Goal: Task Accomplishment & Management: Manage account settings

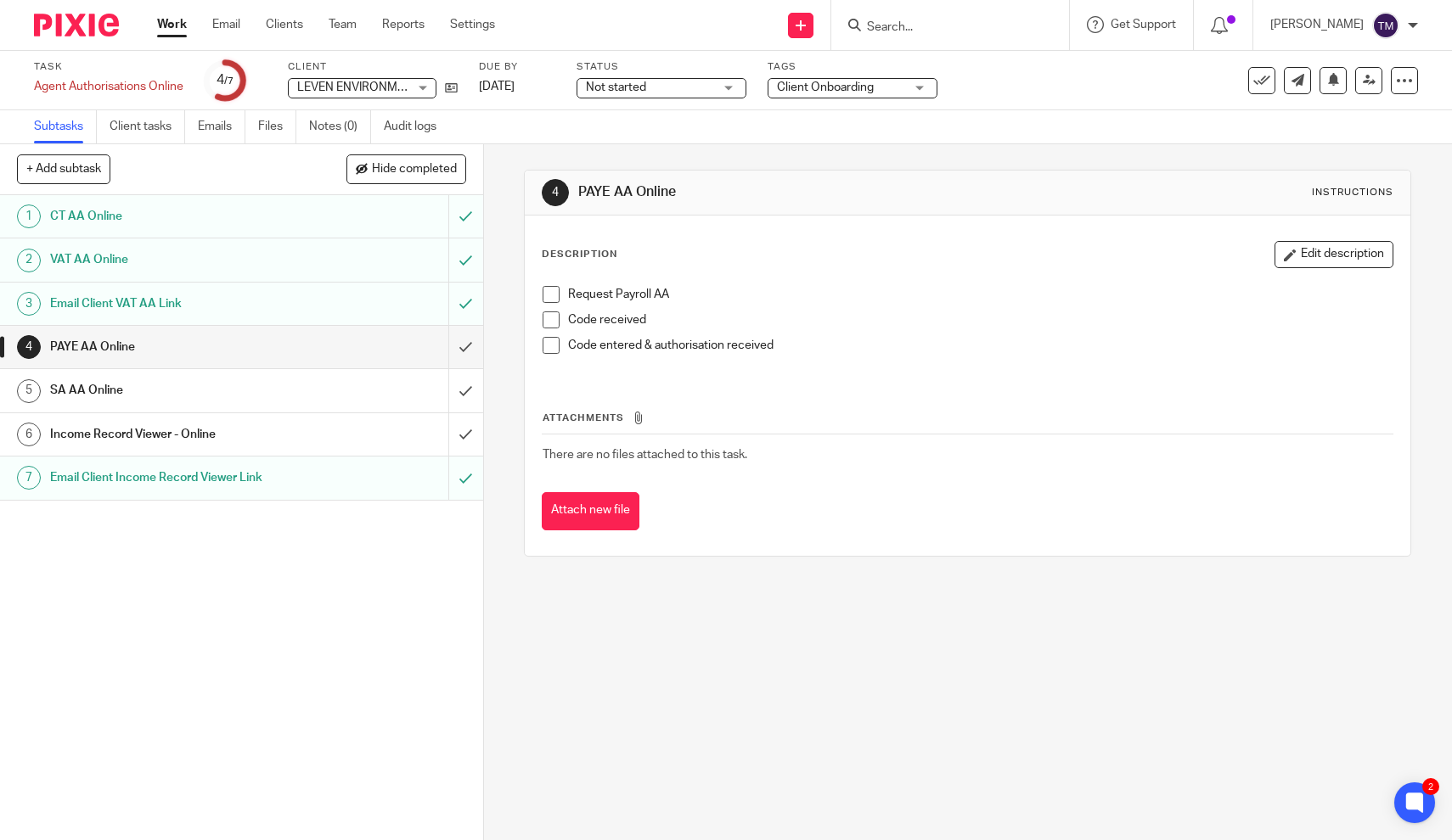
click at [221, 397] on h1 "SA AA Online" at bounding box center [177, 390] width 255 height 25
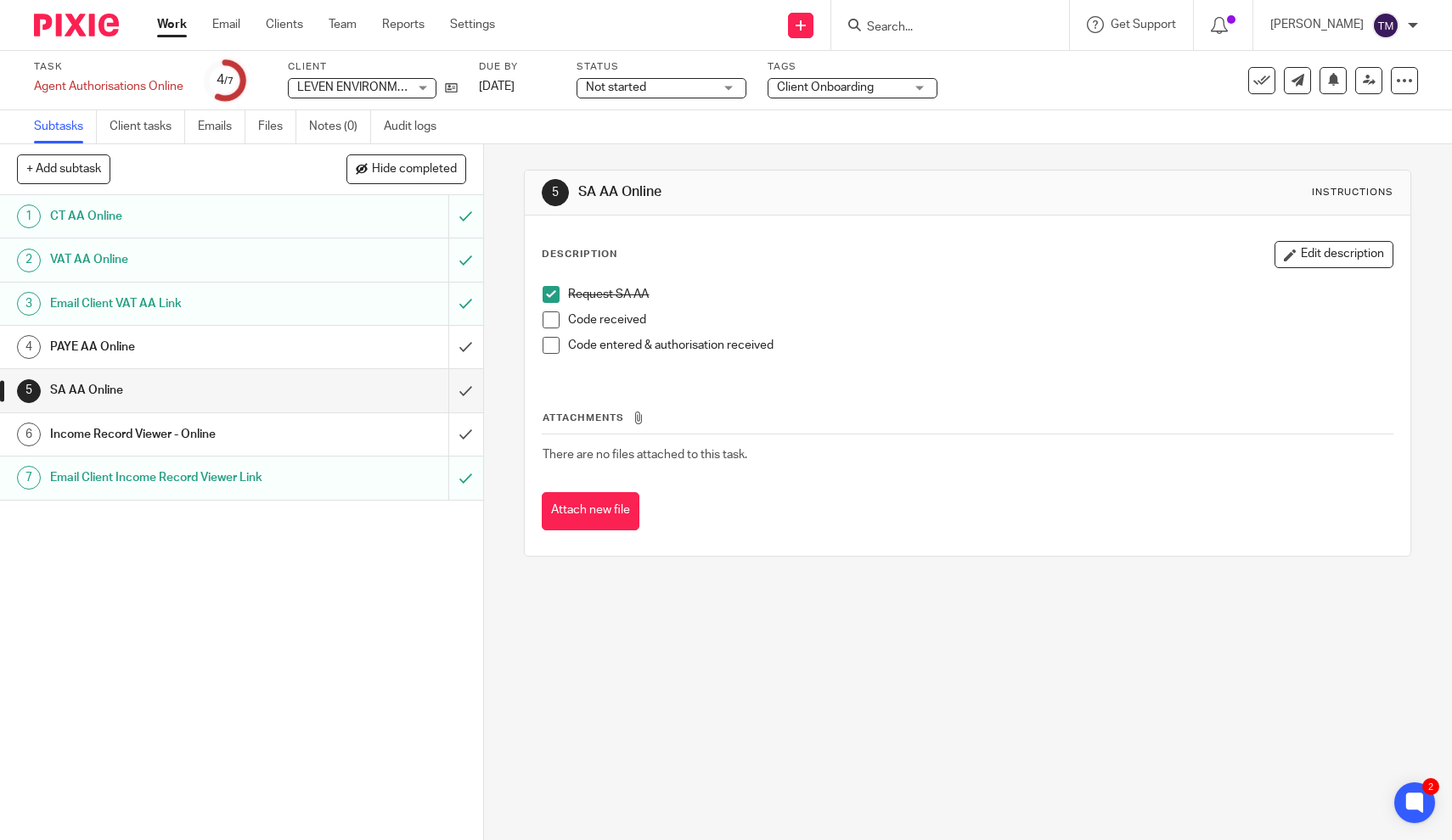
click at [153, 438] on h1 "Income Record Viewer - Online" at bounding box center [177, 434] width 255 height 25
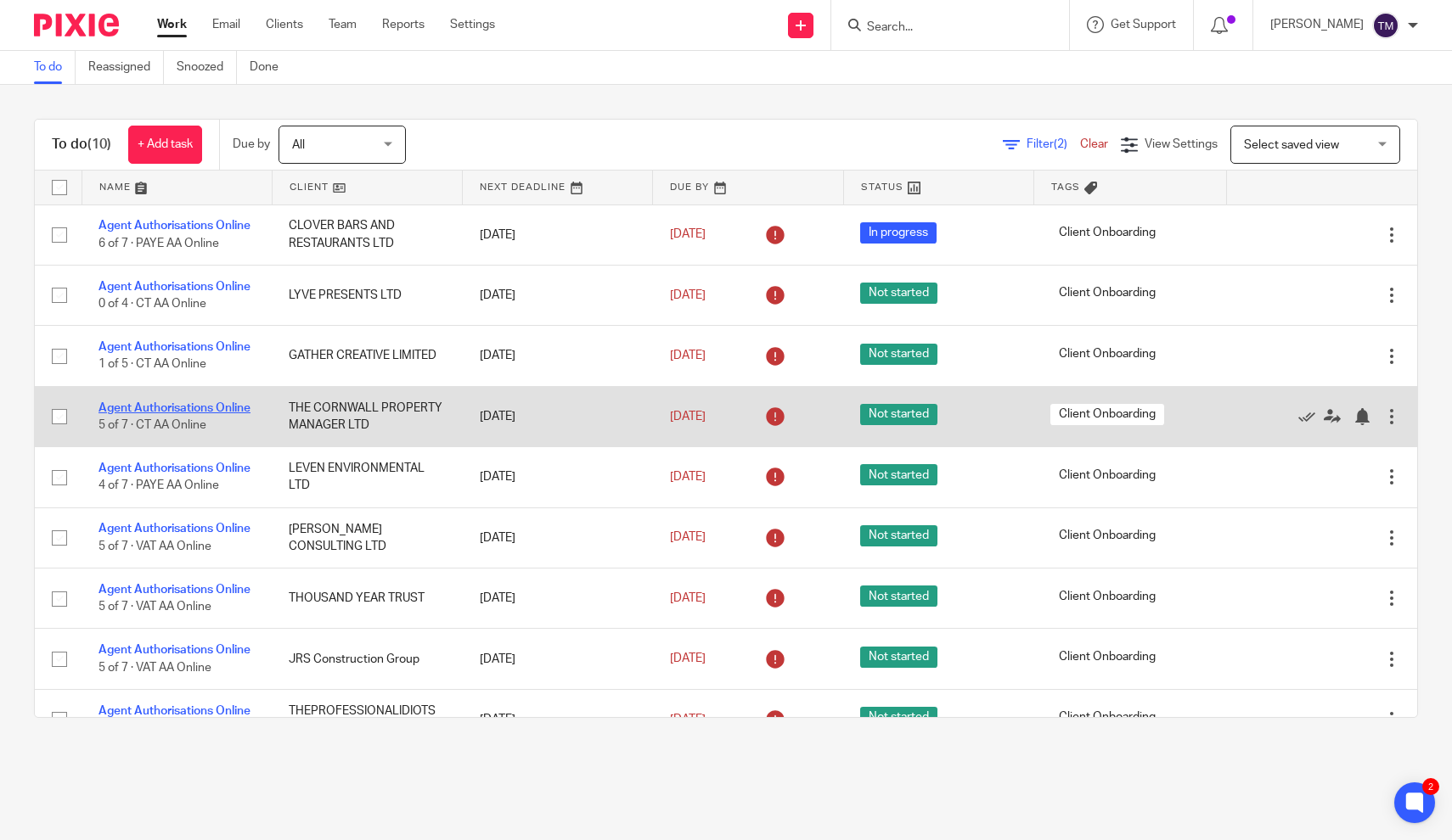
click at [211, 413] on link "Agent Authorisations Online" at bounding box center [174, 408] width 152 height 12
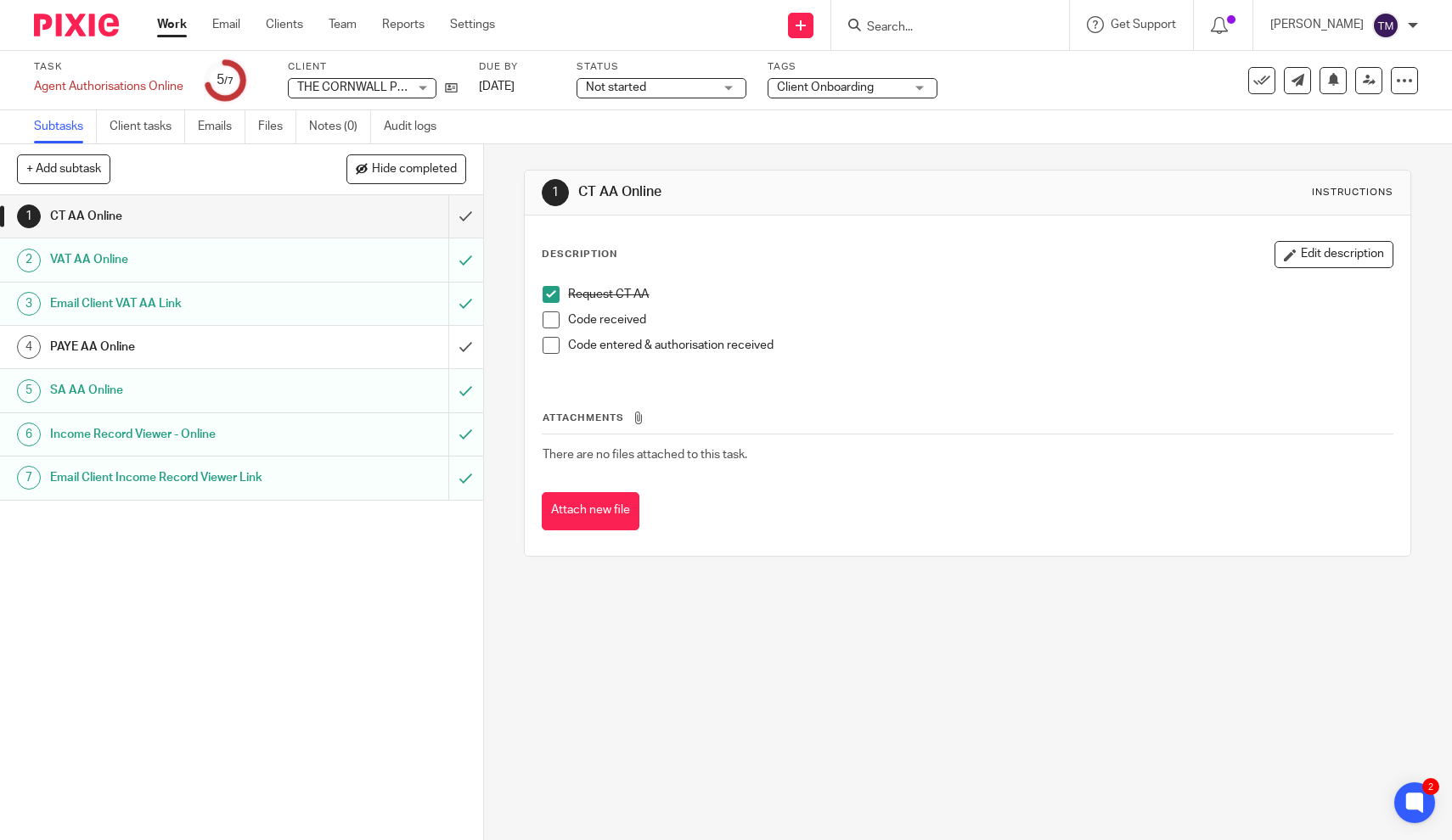
click at [122, 345] on h1 "PAYE AA Online" at bounding box center [177, 346] width 255 height 25
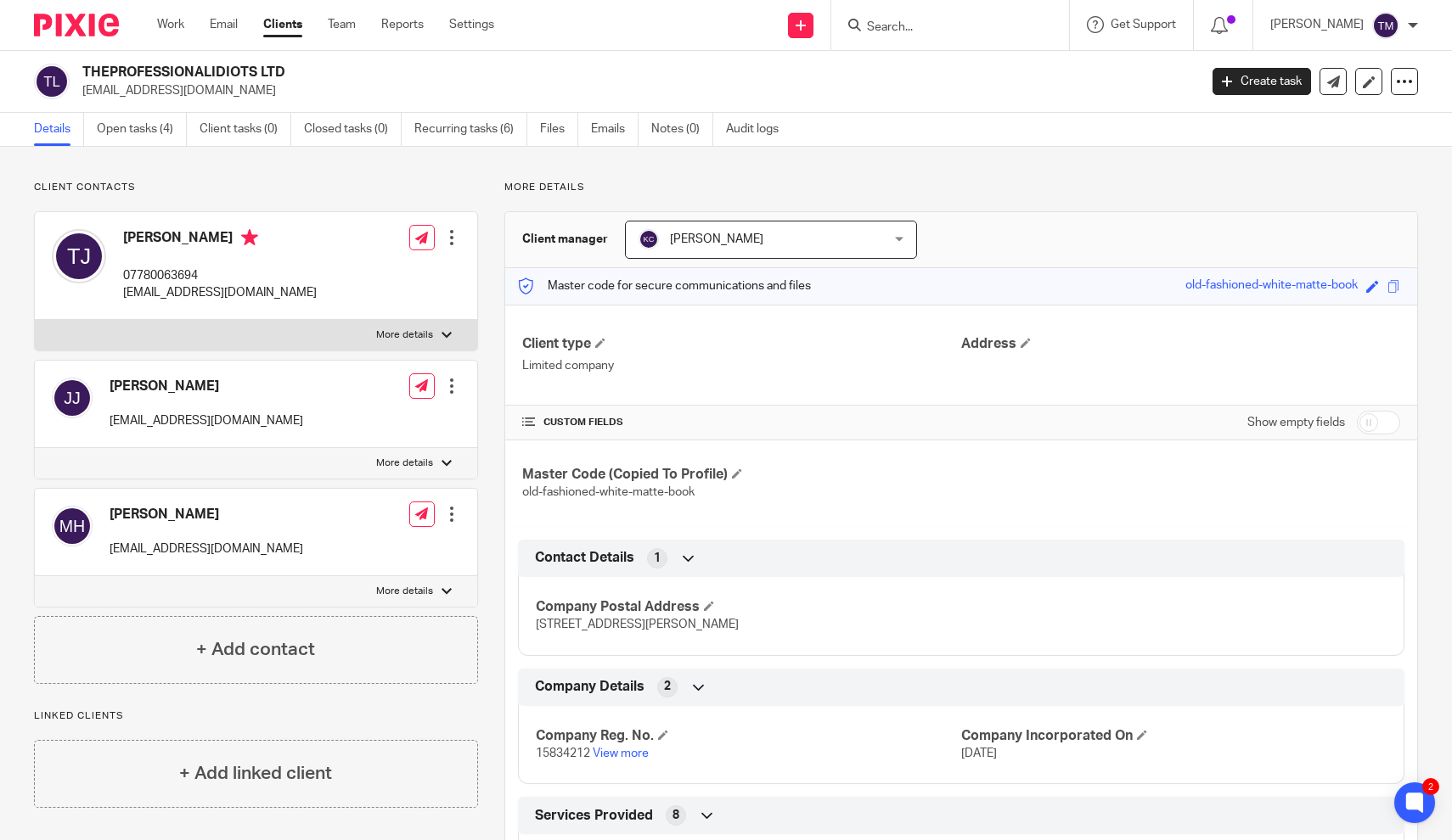
click at [990, 36] on div at bounding box center [951, 25] width 238 height 50
click at [916, 26] on input "Search" at bounding box center [941, 28] width 153 height 15
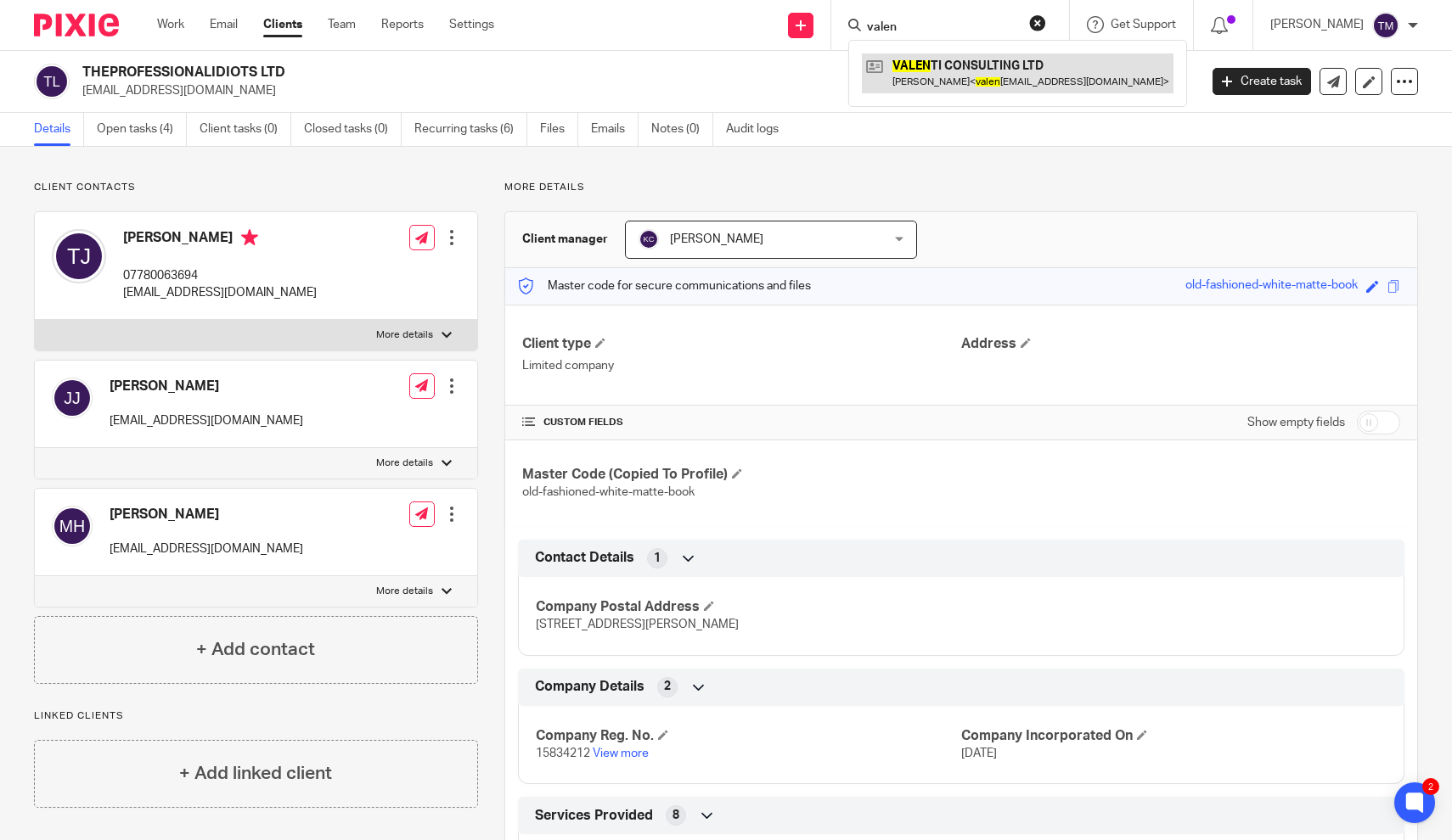
type input "valen"
click at [953, 71] on link at bounding box center [1018, 73] width 312 height 39
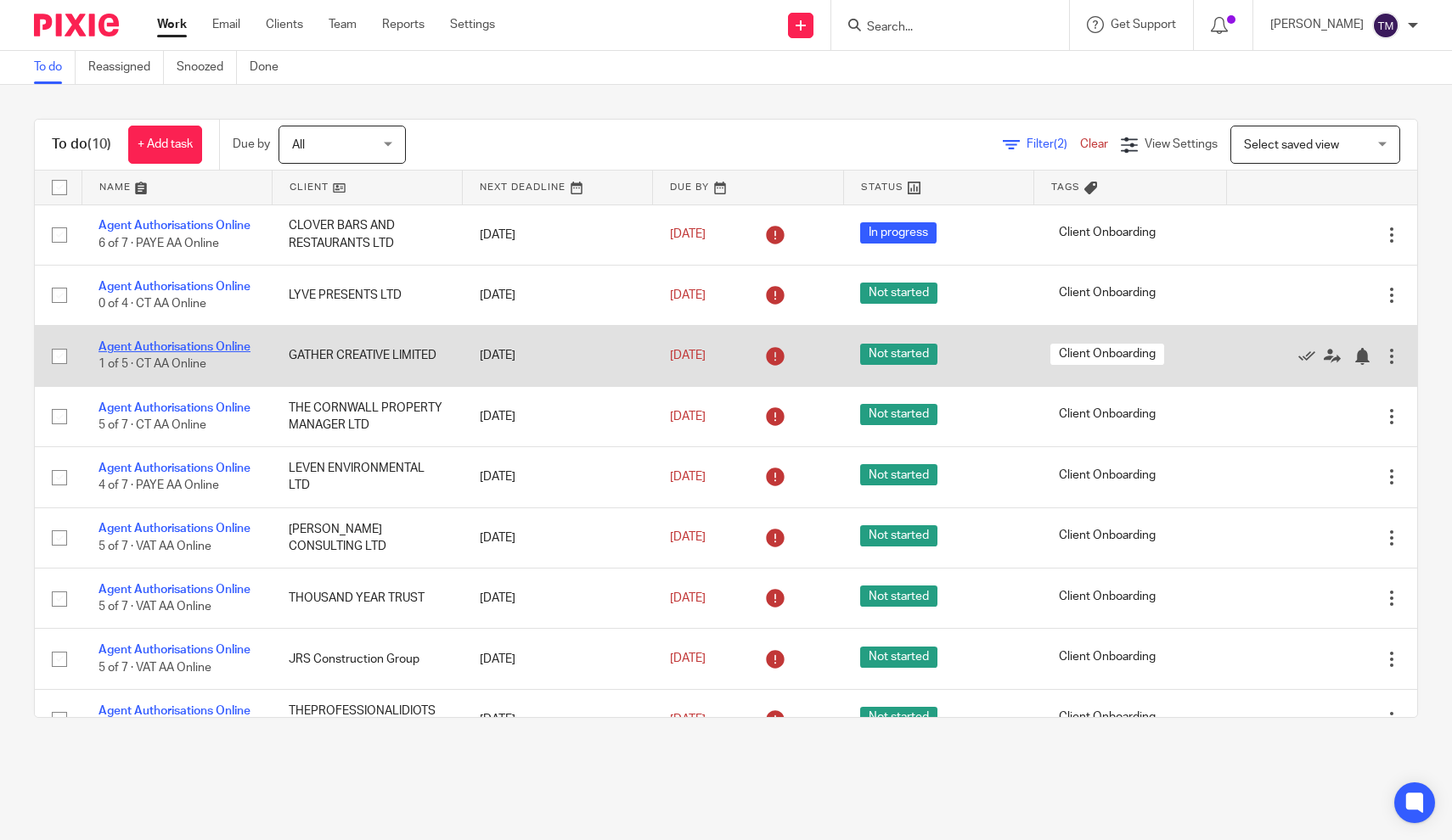
click at [185, 349] on link "Agent Authorisations Online" at bounding box center [174, 347] width 152 height 12
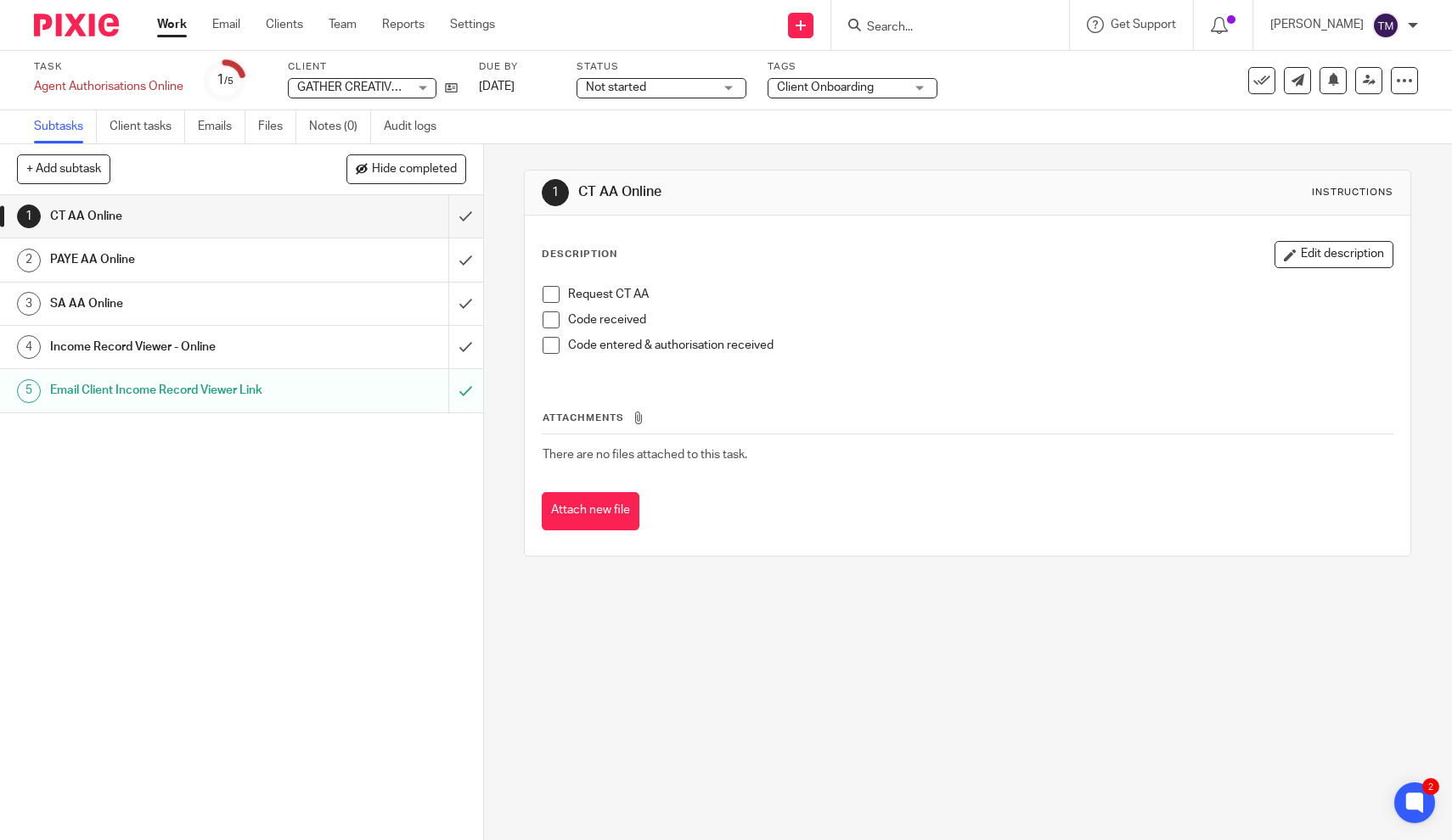
click at [241, 392] on h1 "Email Client Income Record Viewer Link" at bounding box center [177, 390] width 255 height 25
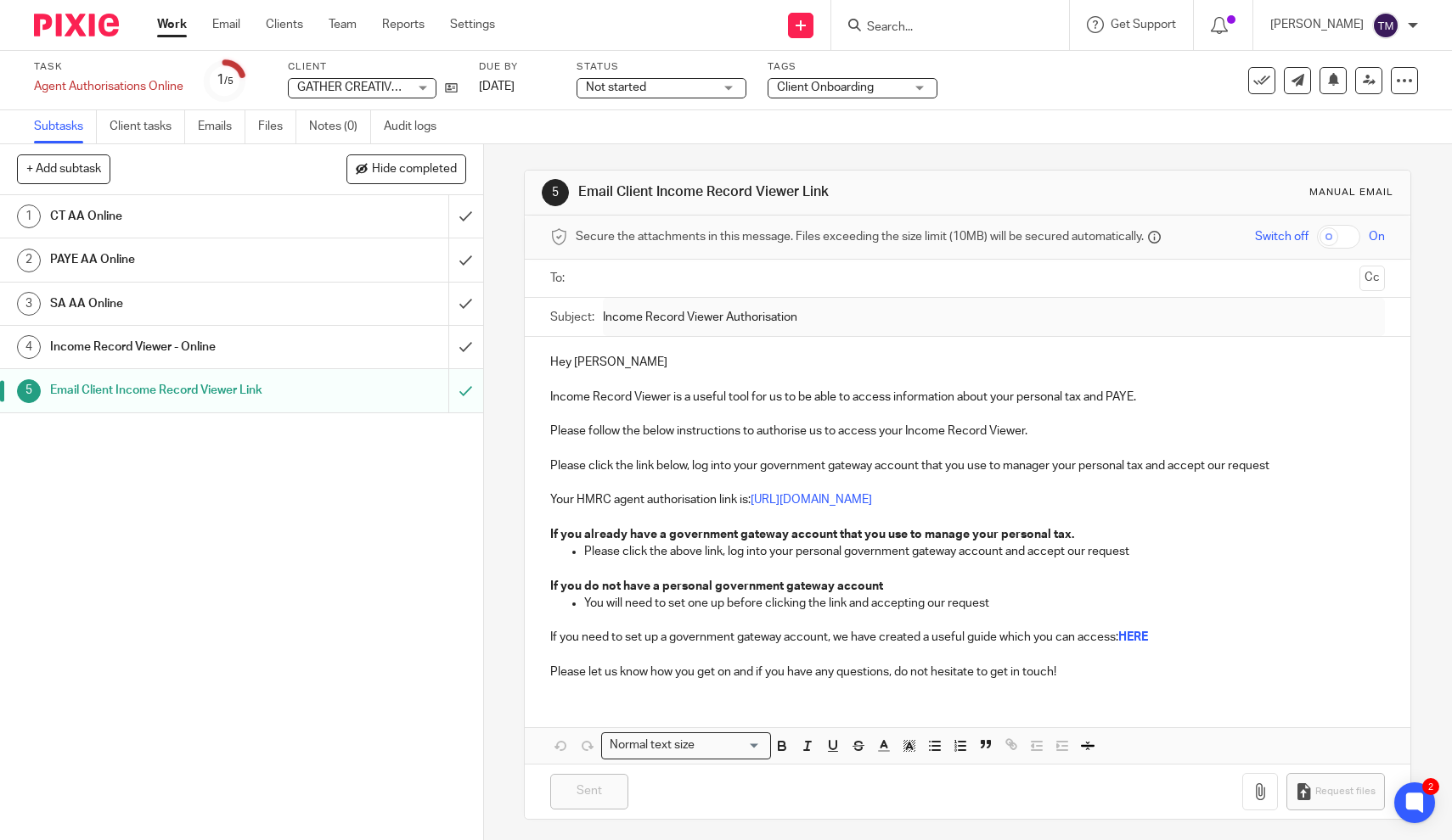
click at [99, 215] on h1 "CT AA Online" at bounding box center [177, 216] width 255 height 25
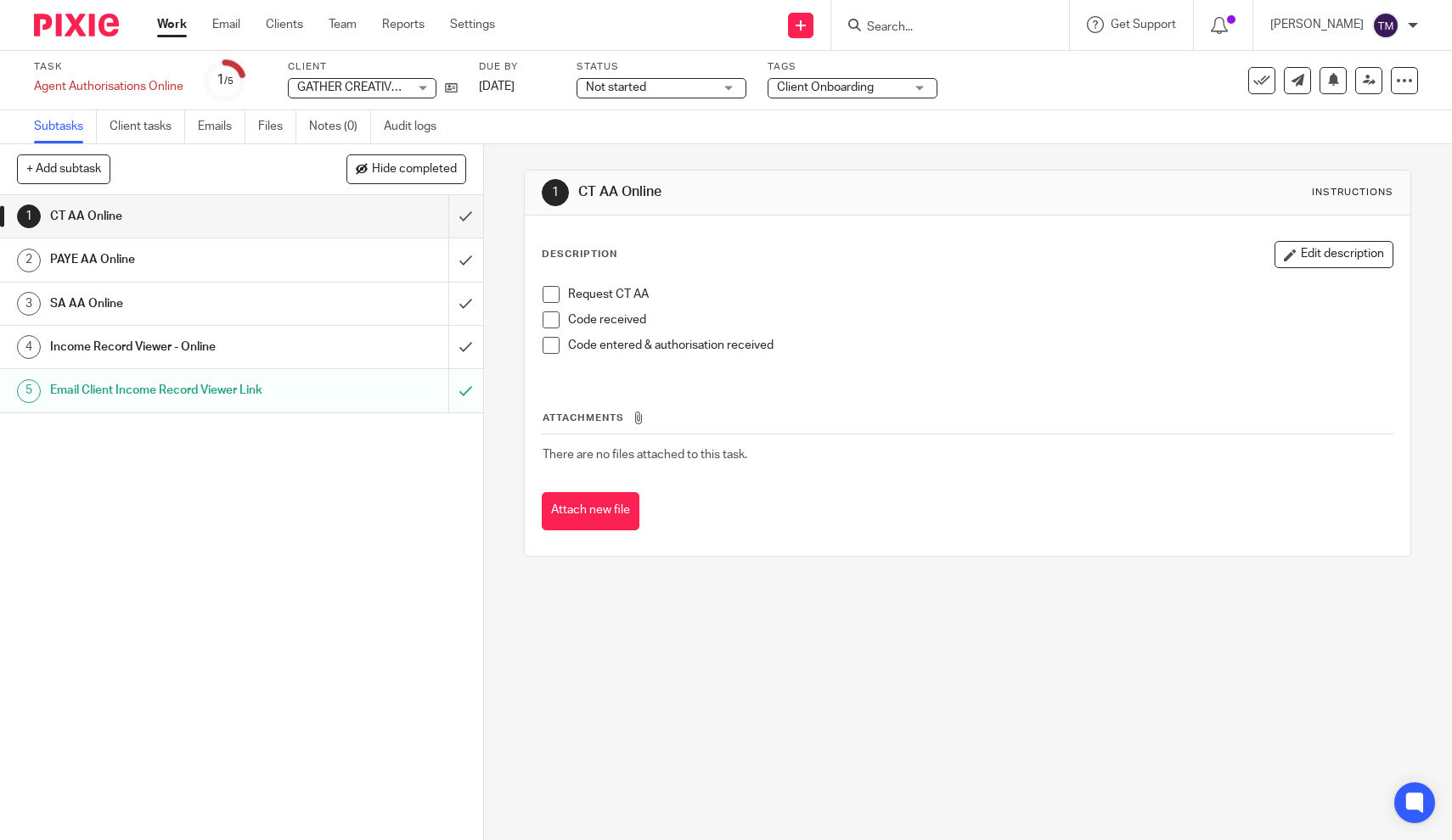
click at [97, 259] on h1 "PAYE AA Online" at bounding box center [177, 260] width 255 height 25
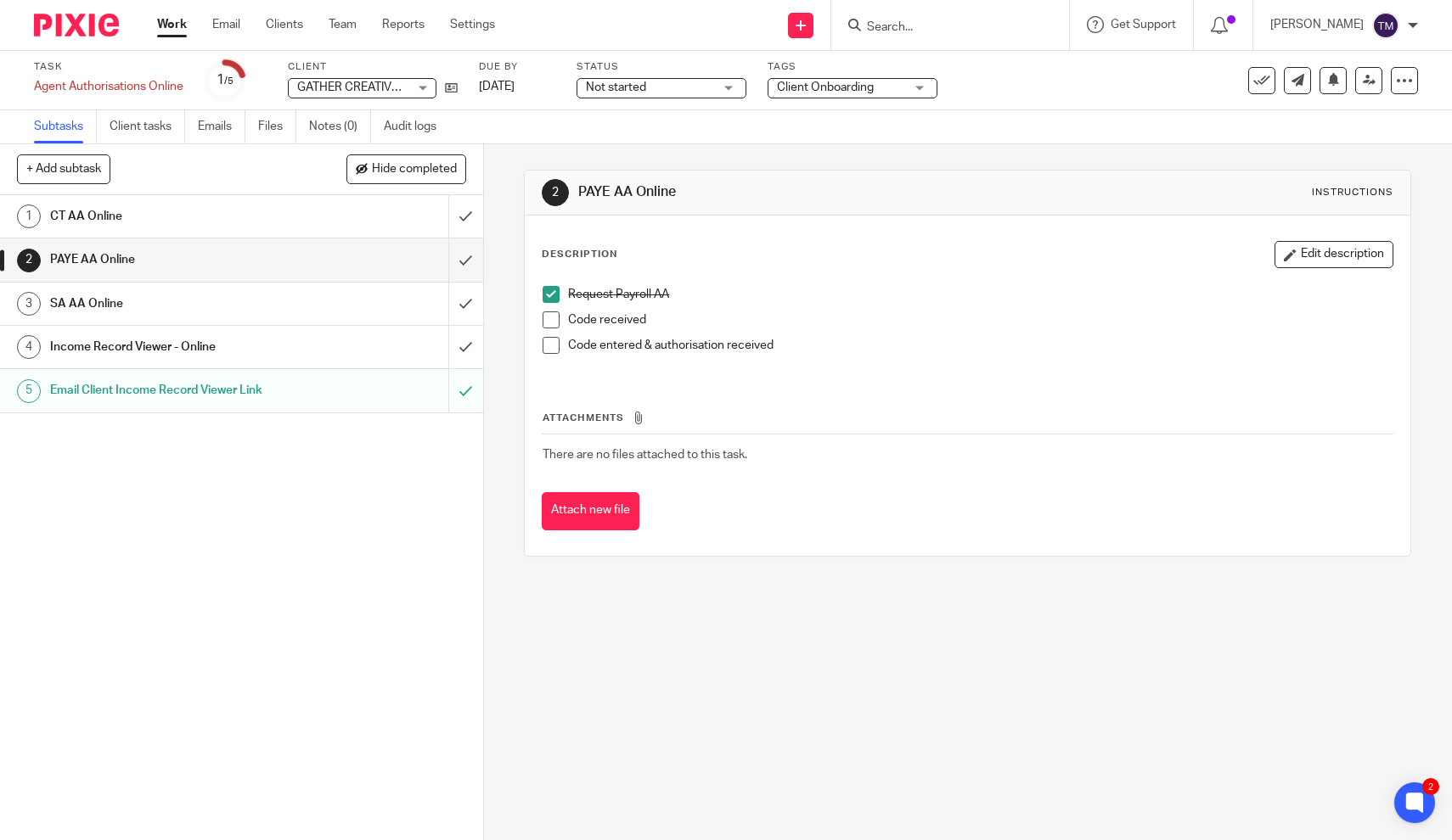
click at [240, 301] on h1 "SA AA Online" at bounding box center [177, 303] width 255 height 25
click at [214, 214] on h1 "CT AA Online" at bounding box center [177, 216] width 255 height 25
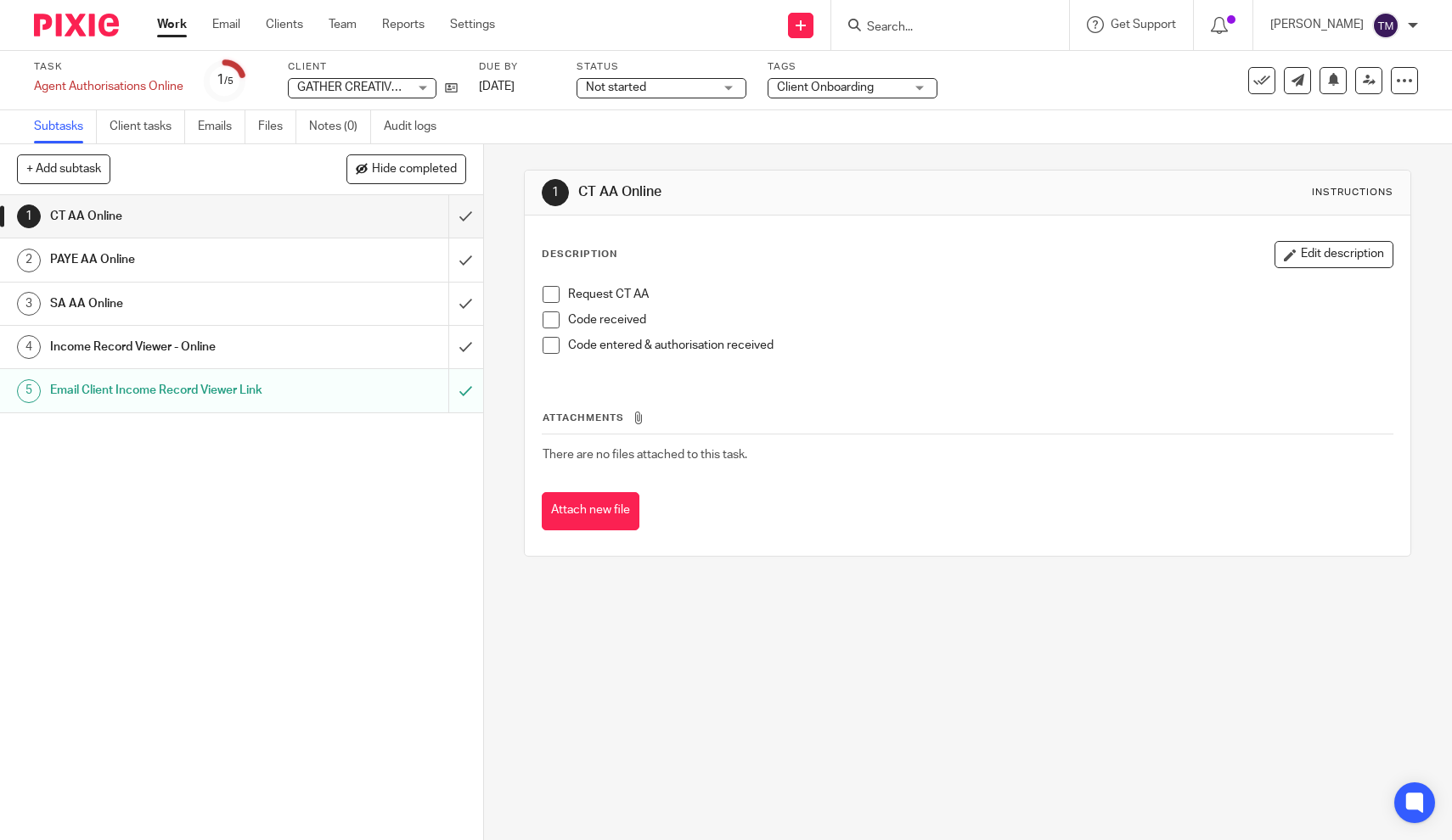
click at [202, 262] on h1 "PAYE AA Online" at bounding box center [177, 260] width 255 height 25
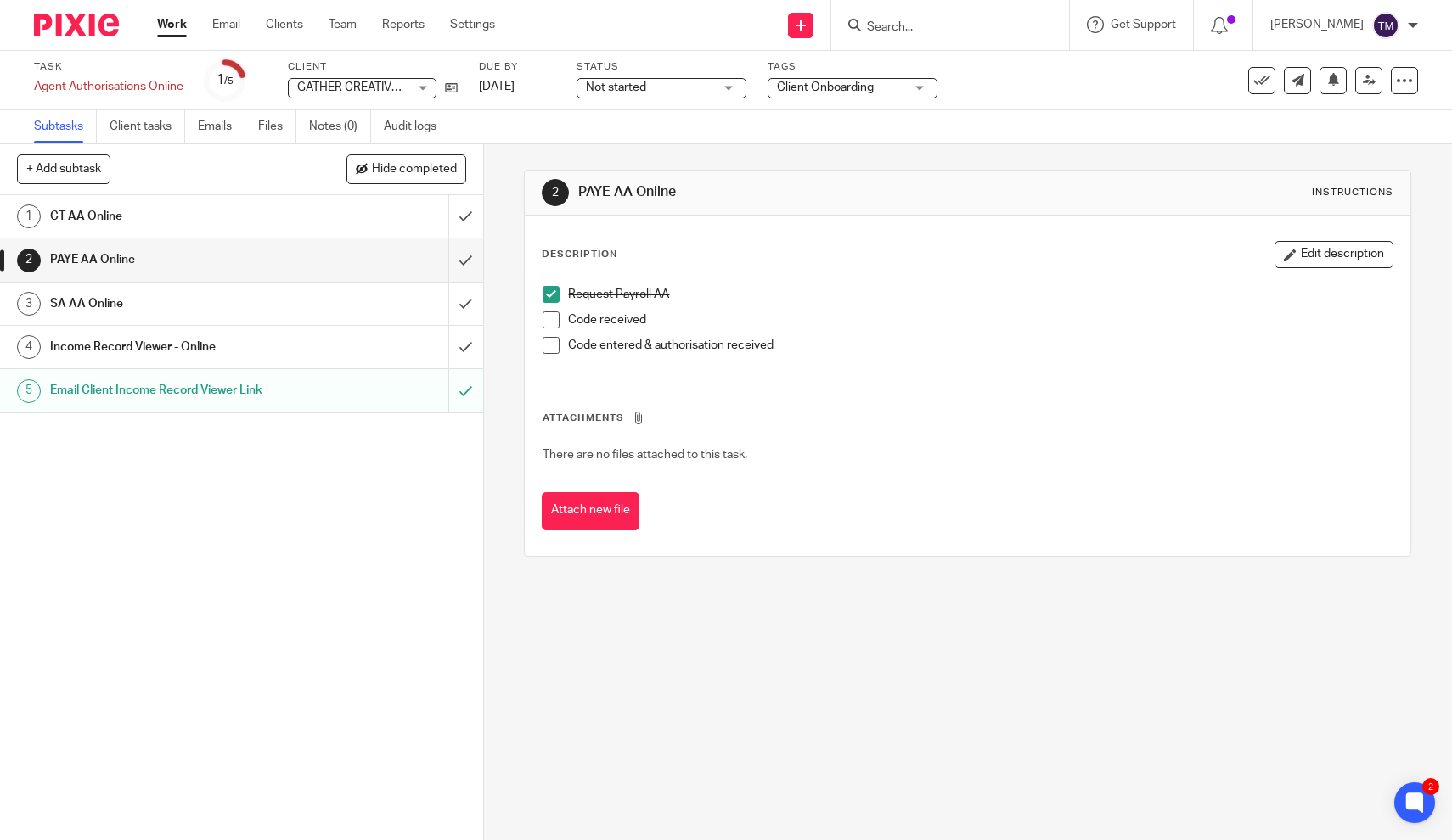
click at [227, 213] on h1 "CT AA Online" at bounding box center [177, 216] width 255 height 25
click at [188, 295] on h1 "SA AA Online" at bounding box center [177, 303] width 255 height 25
click at [157, 347] on h1 "Income Record Viewer - Online" at bounding box center [177, 346] width 255 height 25
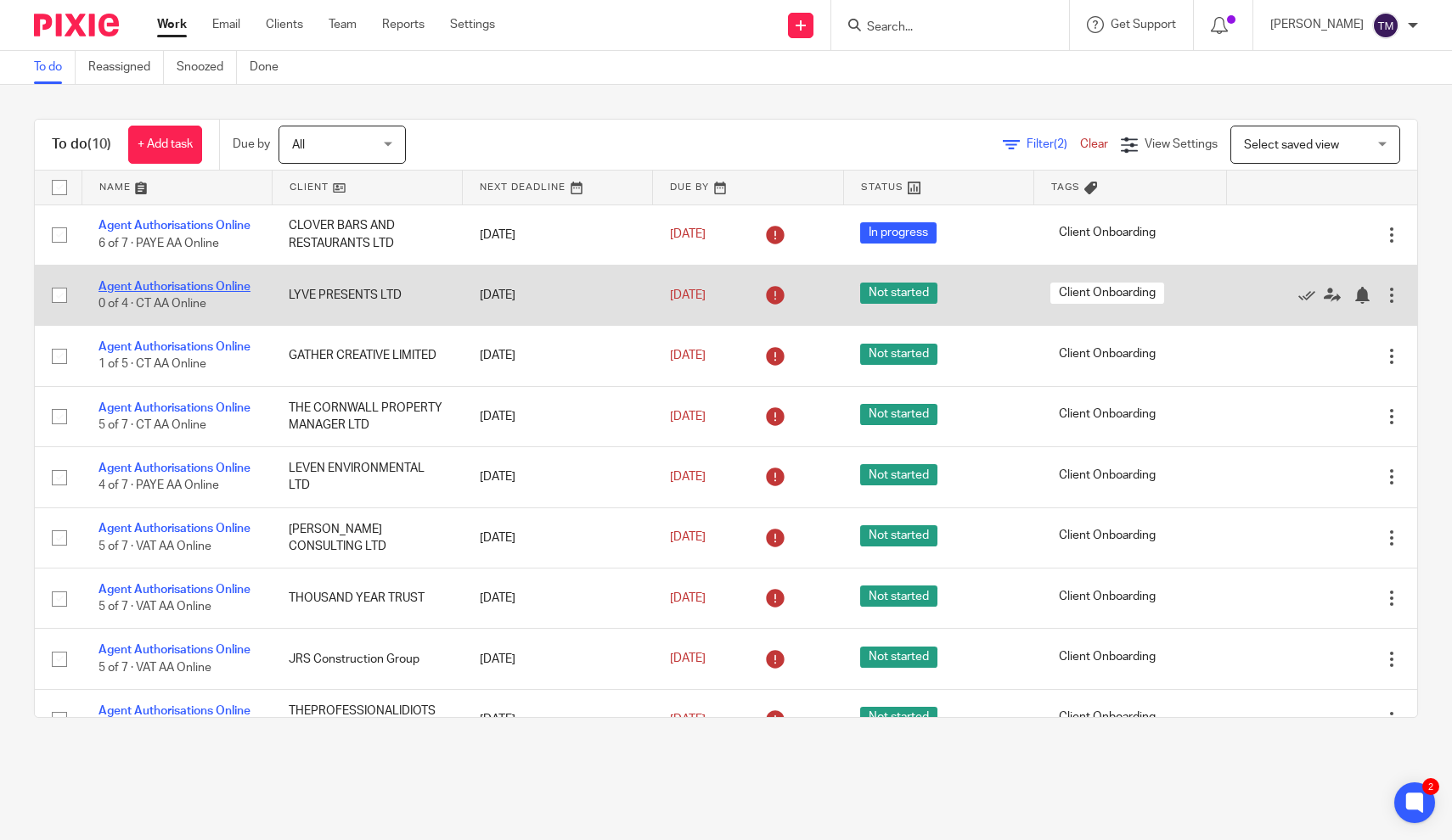
click at [196, 291] on link "Agent Authorisations Online" at bounding box center [174, 287] width 152 height 12
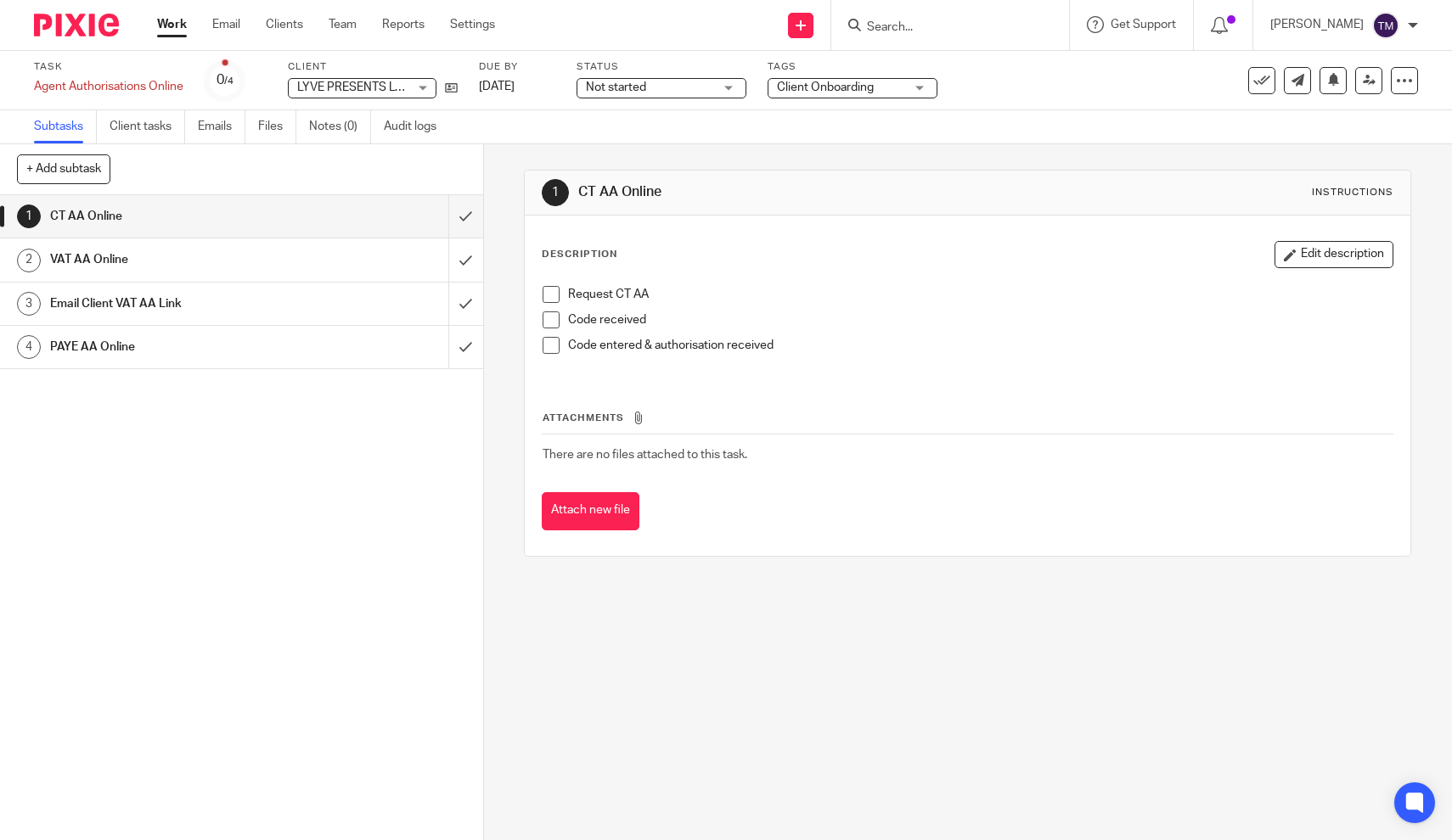
click at [263, 261] on h1 "VAT AA Online" at bounding box center [177, 260] width 255 height 25
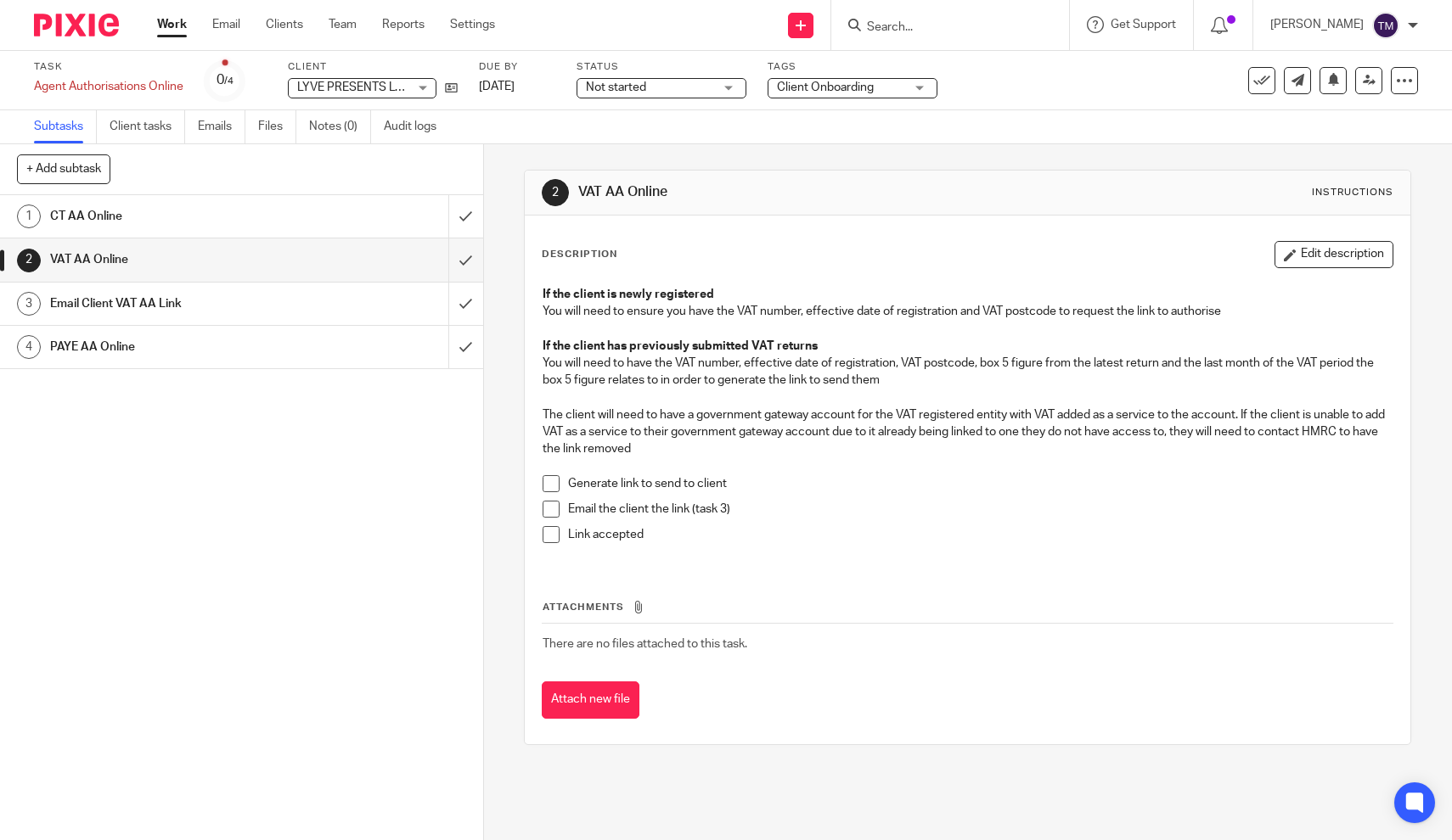
click at [222, 303] on h1 "Email Client VAT AA Link" at bounding box center [177, 303] width 255 height 25
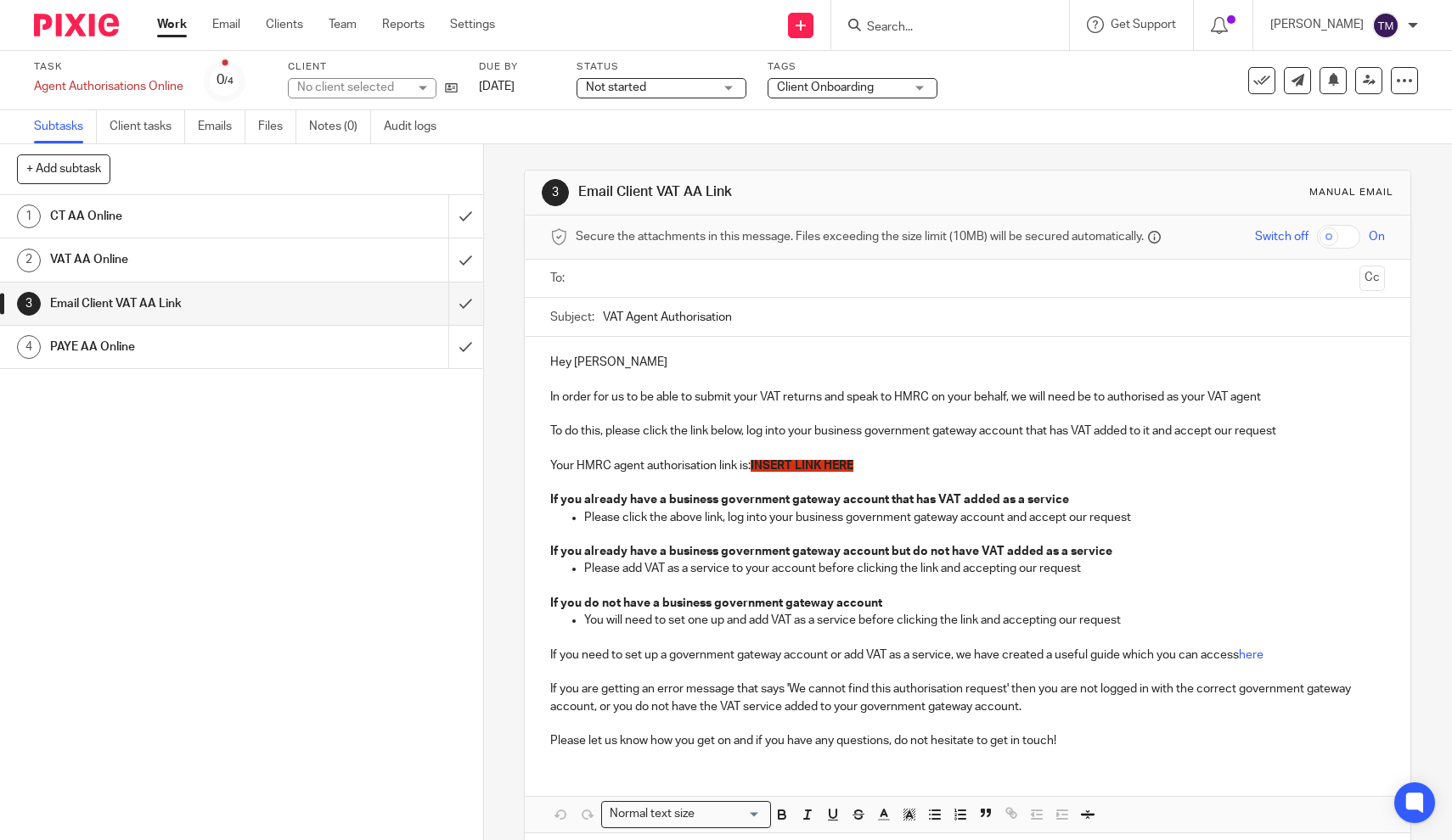
click at [181, 344] on h1 "PAYE AA Online" at bounding box center [177, 346] width 255 height 25
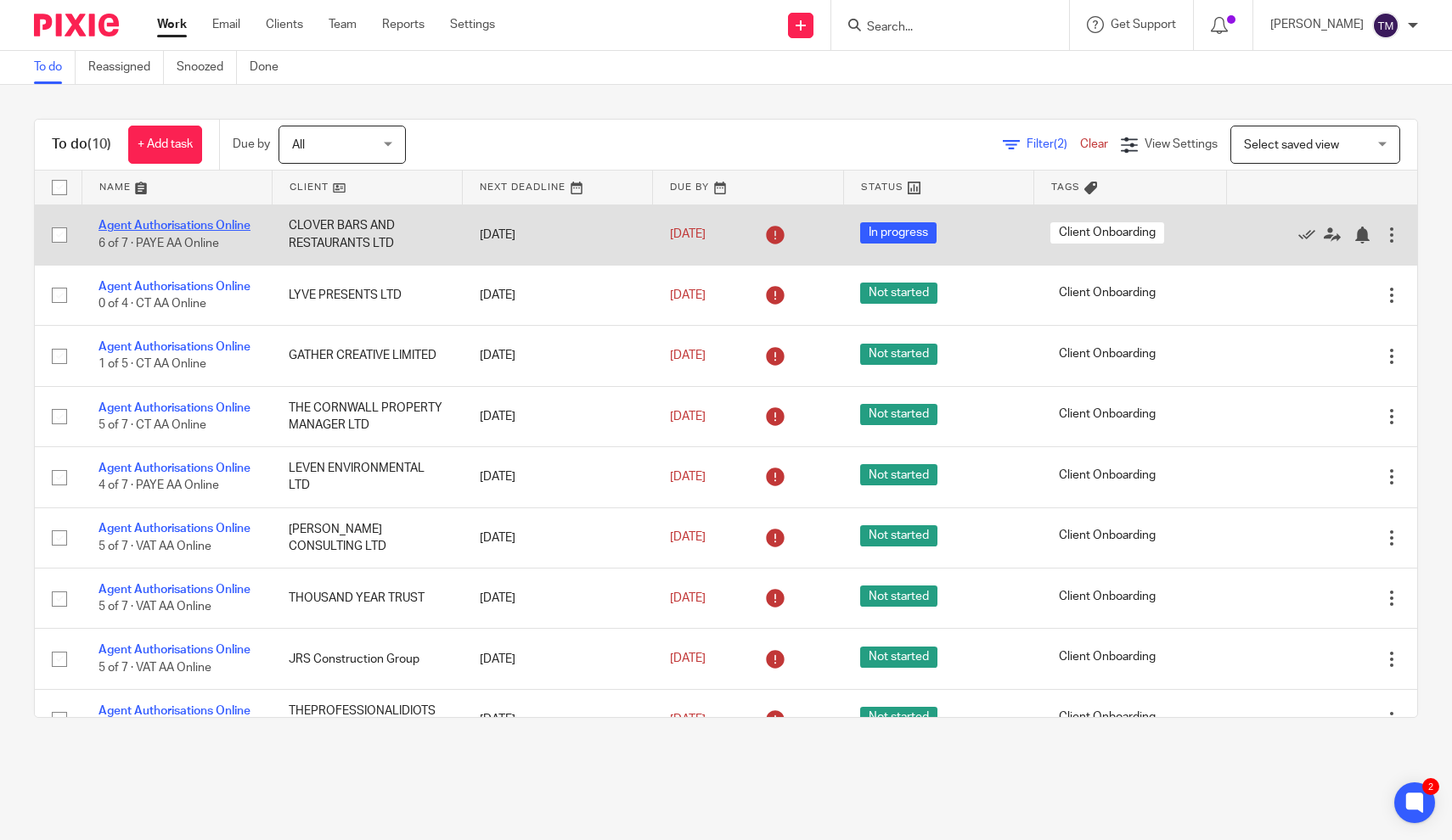
click at [245, 227] on link "Agent Authorisations Online" at bounding box center [174, 226] width 152 height 12
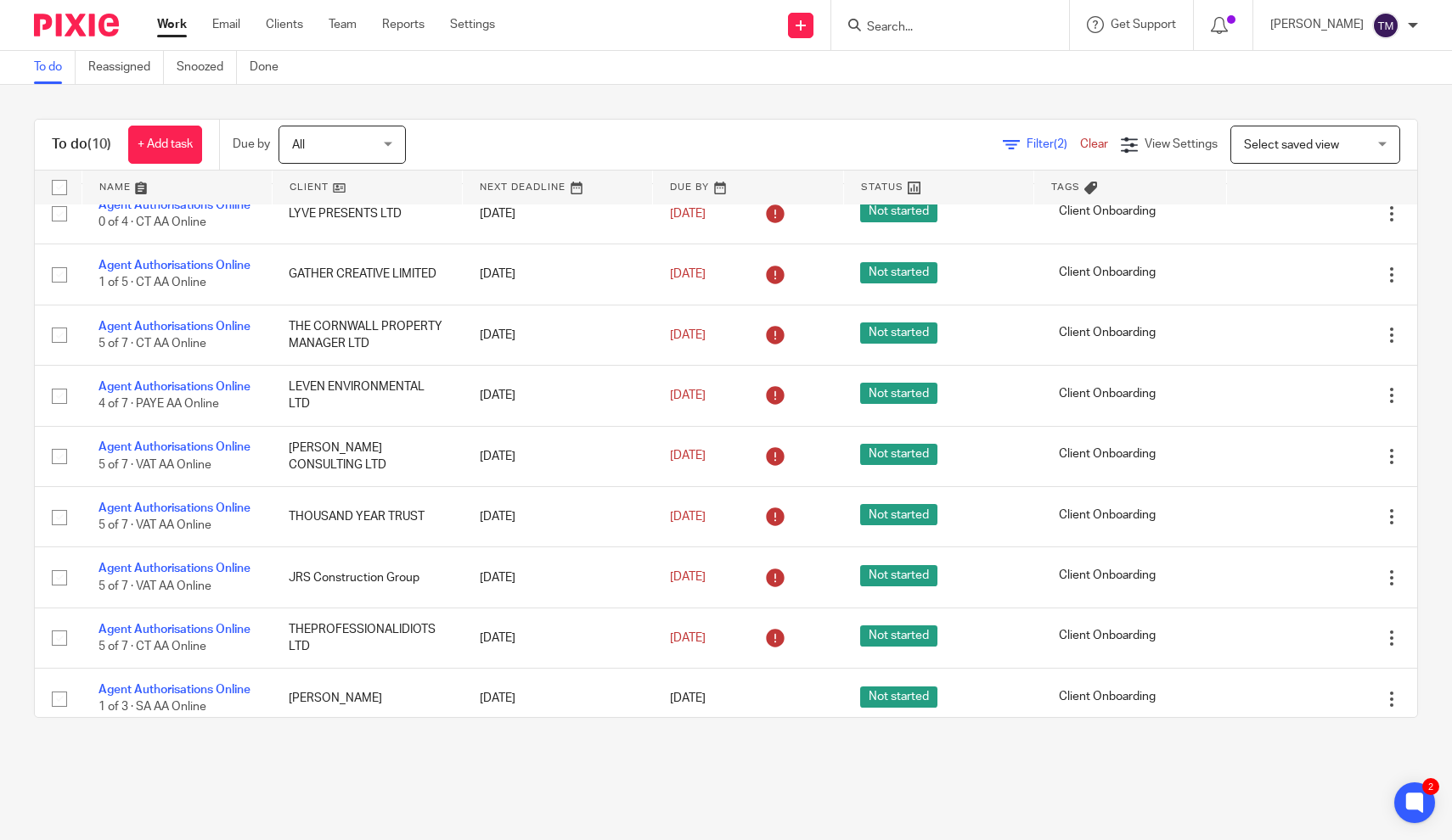
scroll to position [102, 0]
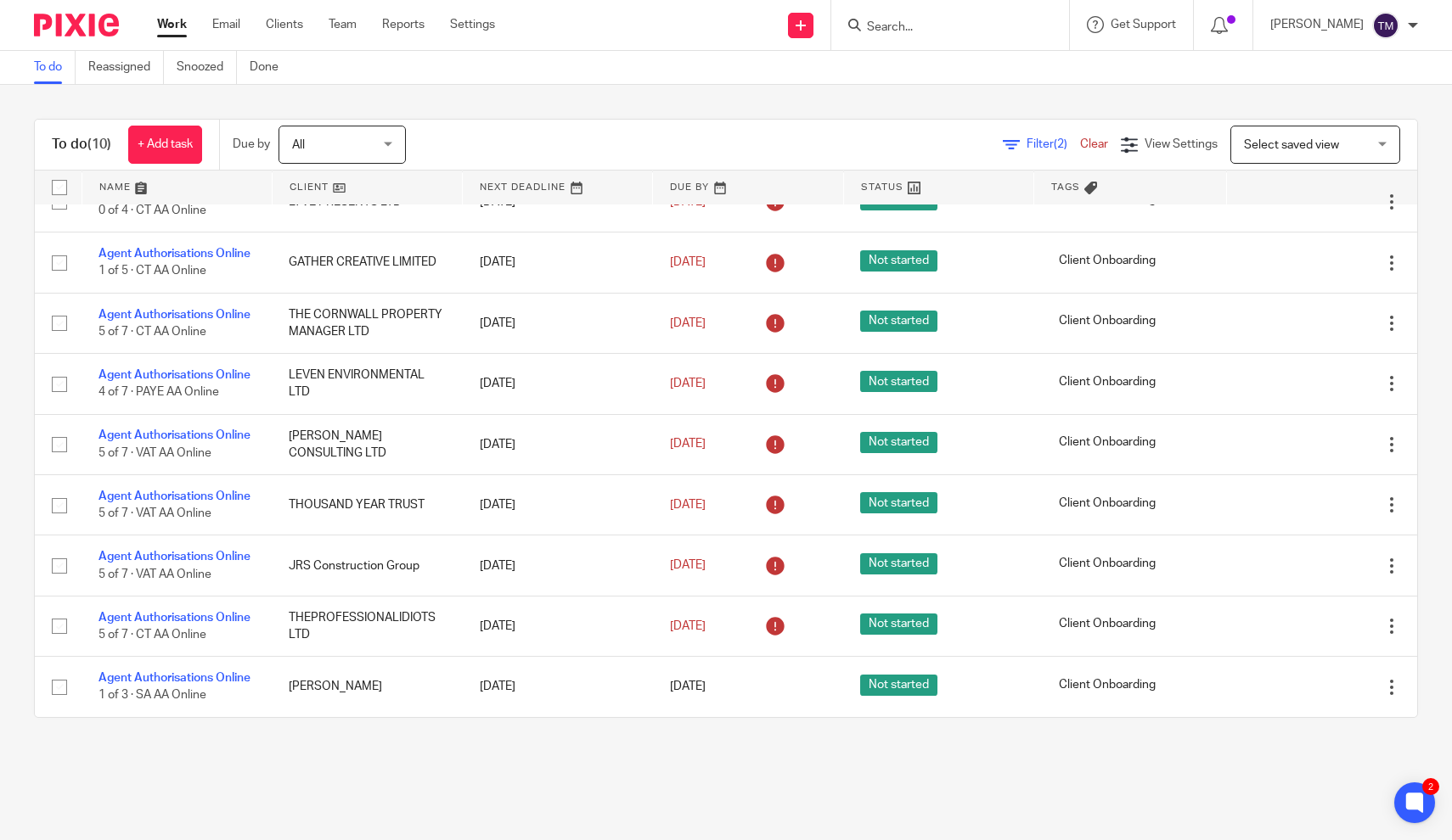
drag, startPoint x: 363, startPoint y: 342, endPoint x: 361, endPoint y: 730, distance: 388.0
click at [361, 730] on div "To do (10) + Add task Due by All All Today Tomorrow This week Next week This mo…" at bounding box center [726, 418] width 1452 height 667
click at [361, 738] on div "To do (10) + Add task Due by All All Today Tomorrow This week Next week This mo…" at bounding box center [726, 418] width 1452 height 667
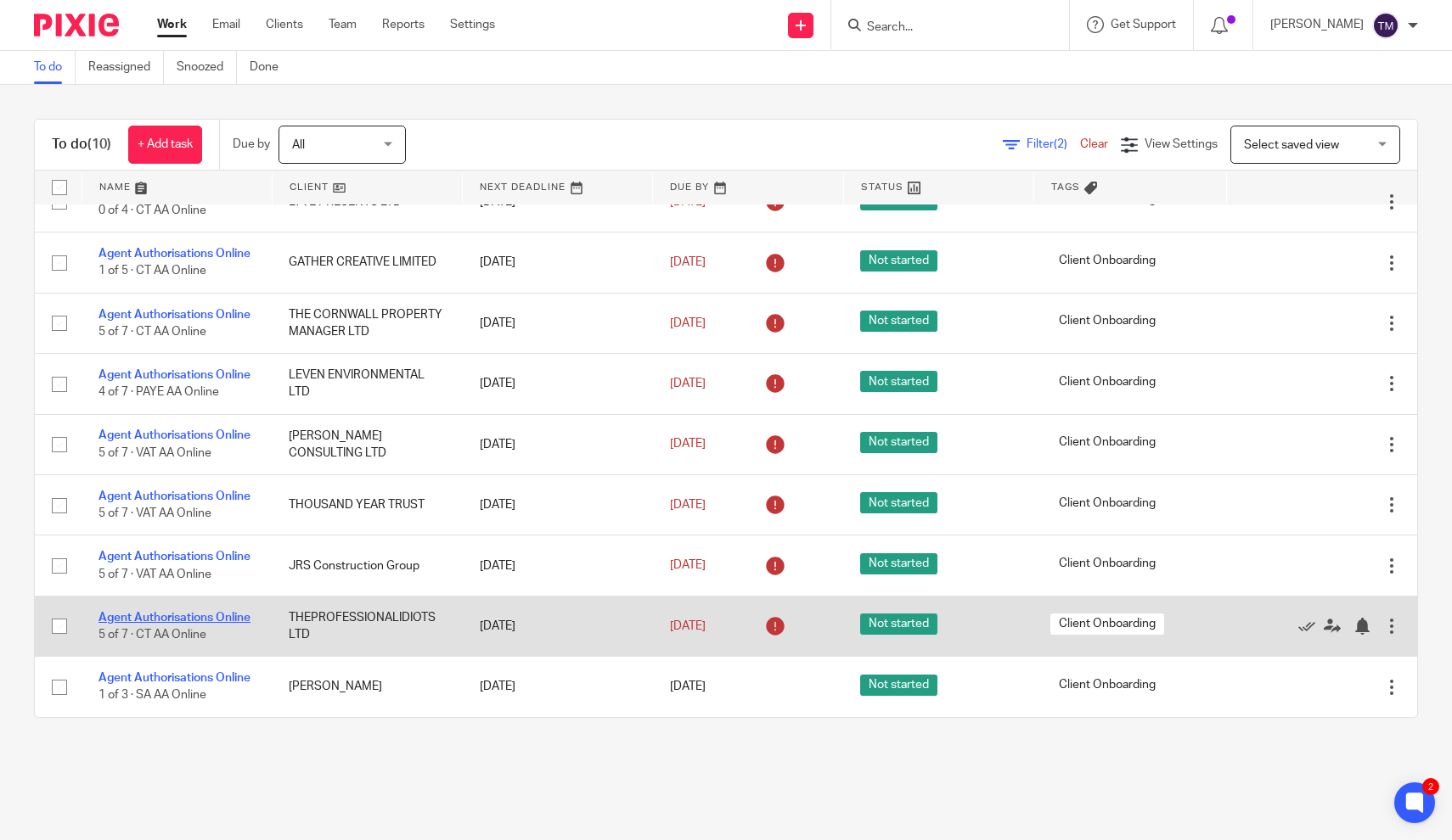
click at [233, 618] on link "Agent Authorisations Online" at bounding box center [174, 617] width 152 height 12
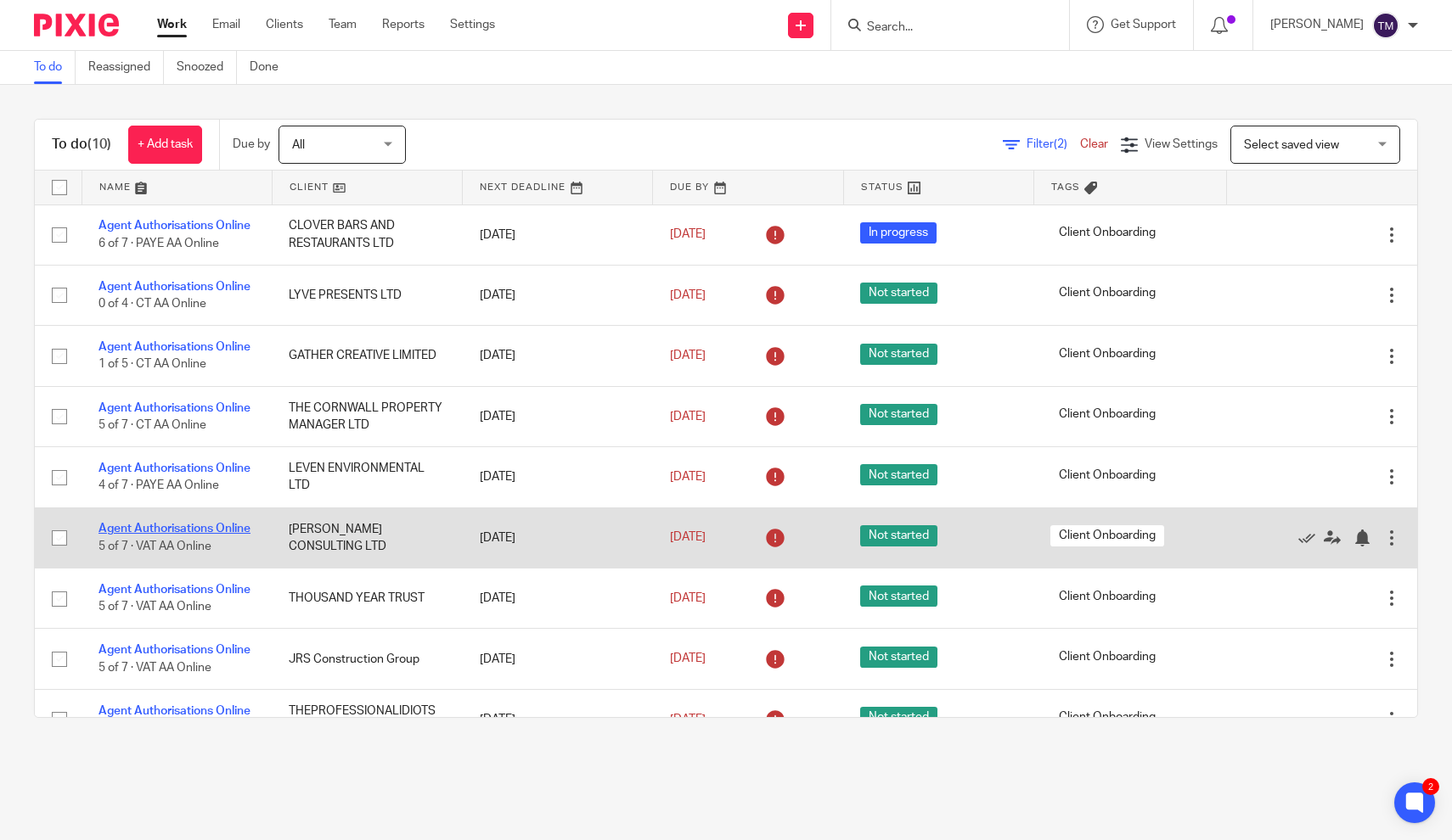
click at [233, 530] on link "Agent Authorisations Online" at bounding box center [174, 529] width 152 height 12
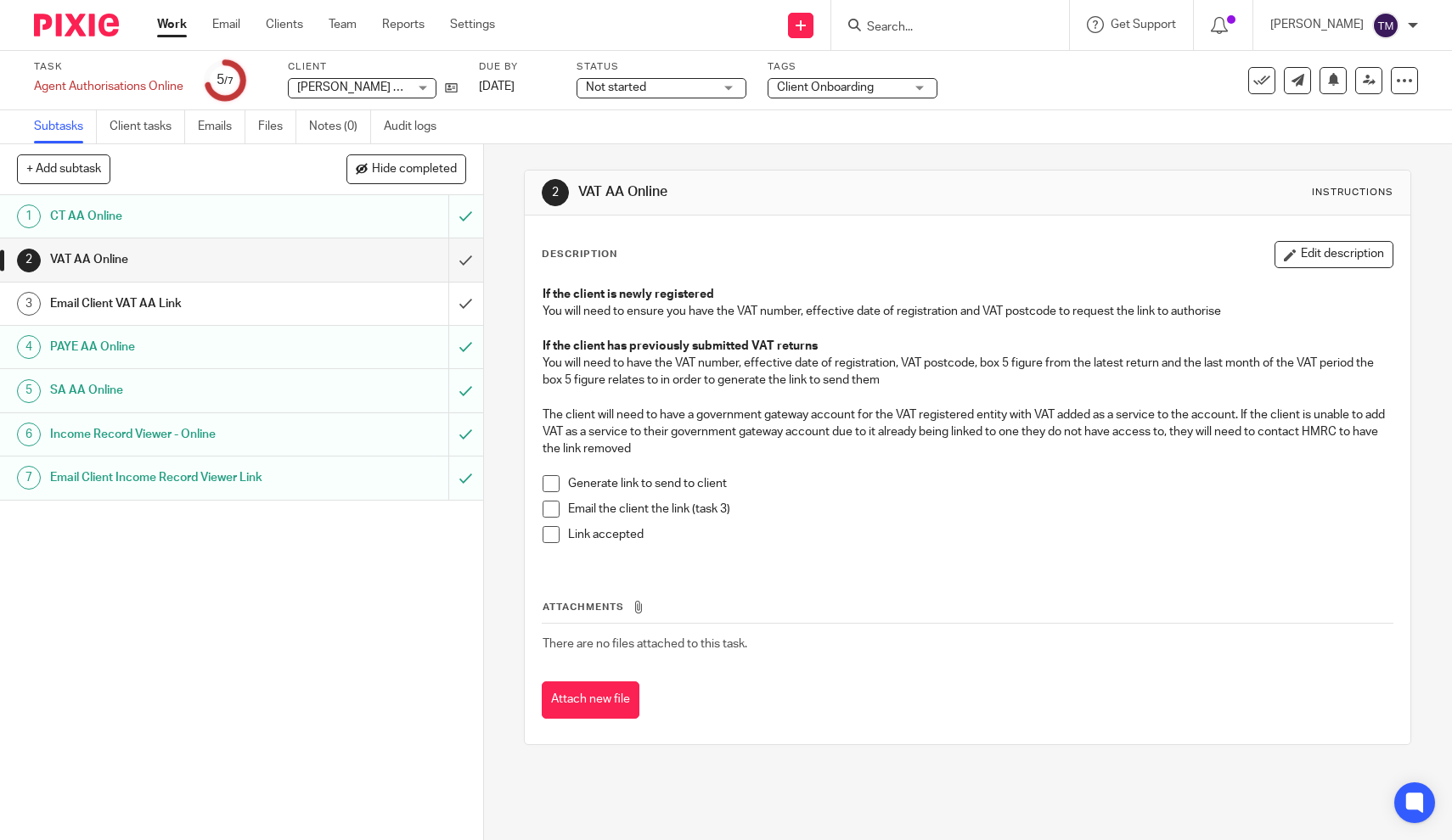
click at [169, 308] on h1 "Email Client VAT AA Link" at bounding box center [177, 303] width 255 height 25
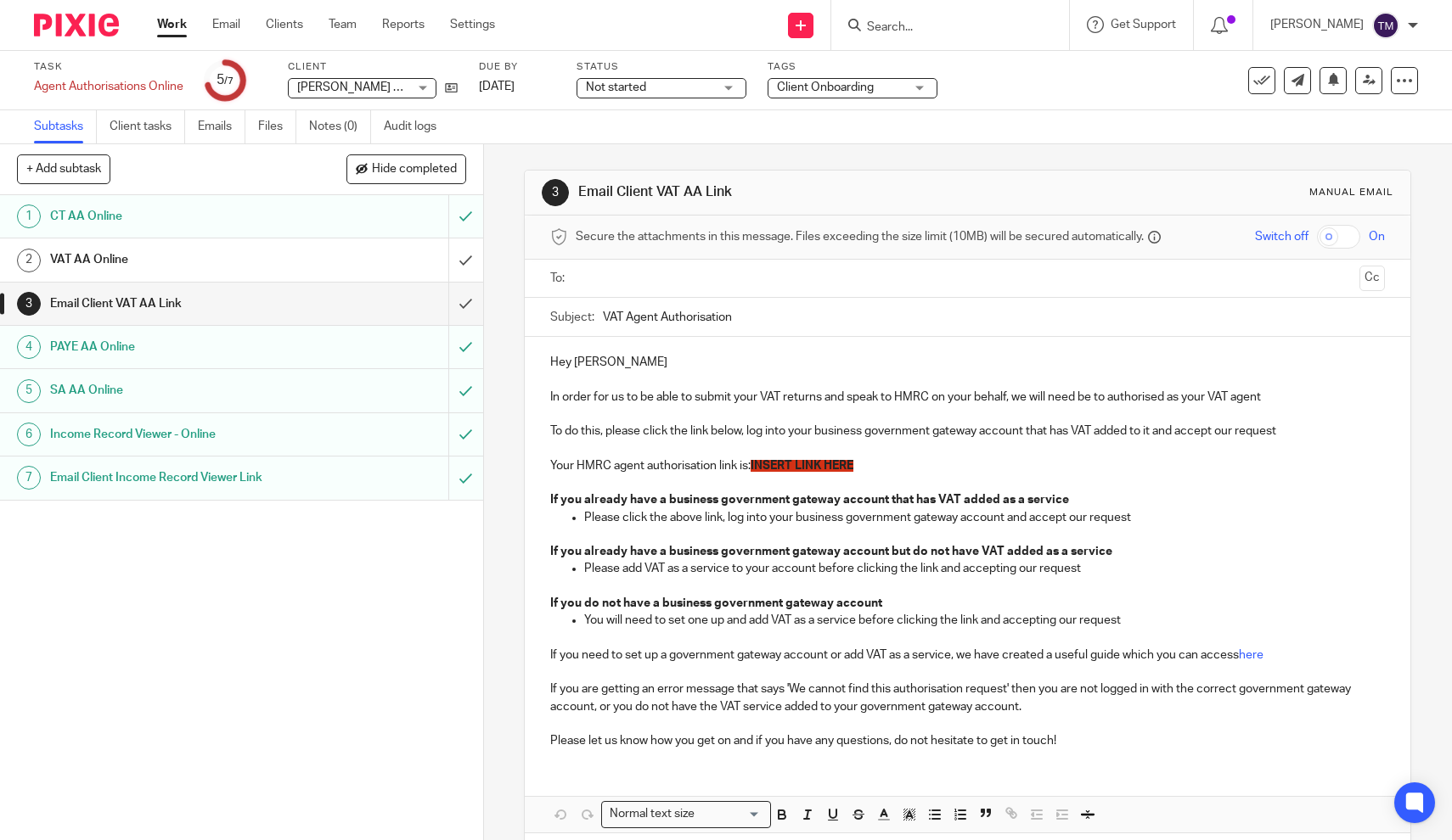
click at [127, 275] on link "2 VAT AA Online" at bounding box center [224, 260] width 448 height 42
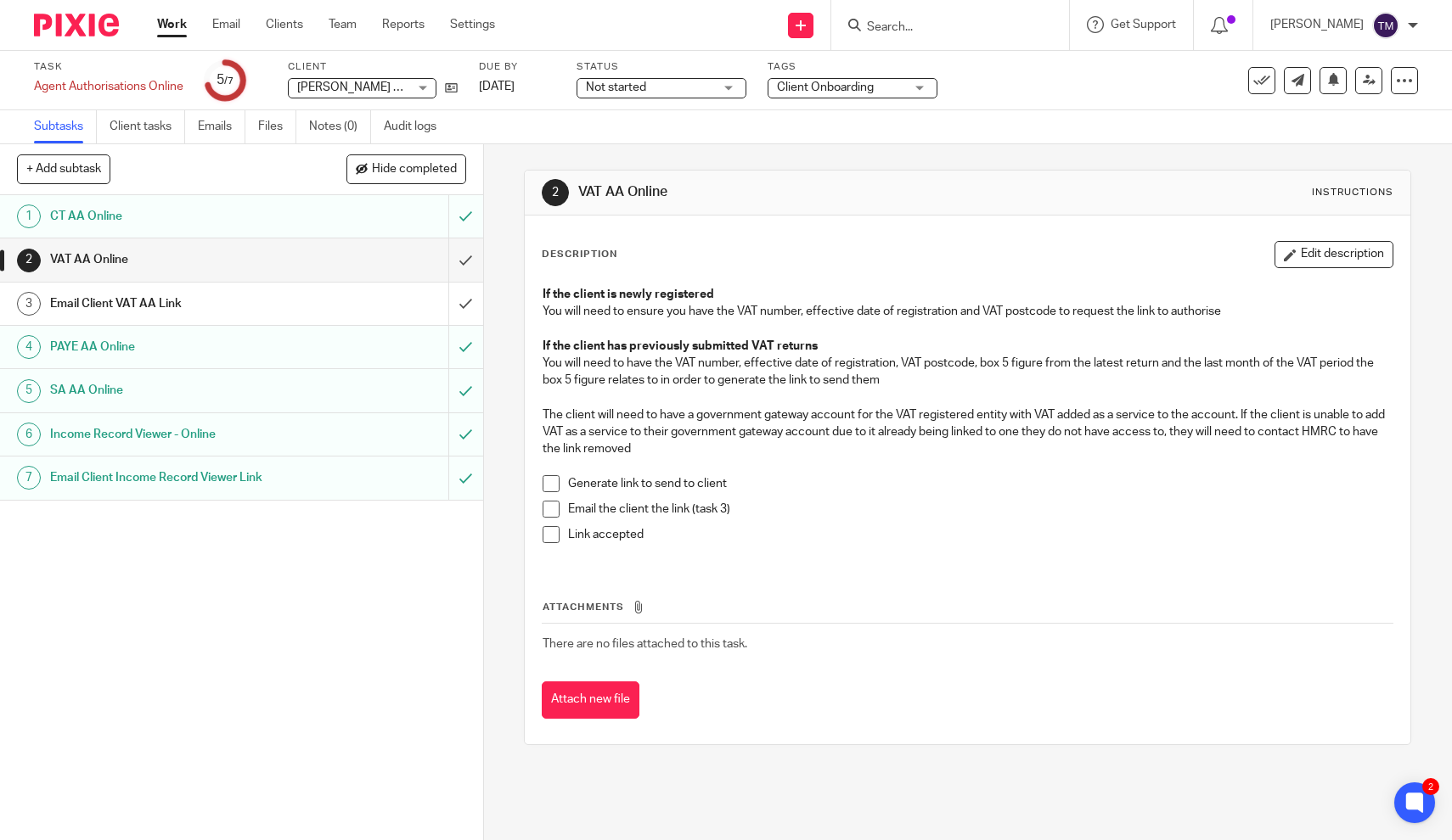
click at [940, 21] on input "Search" at bounding box center [941, 28] width 153 height 15
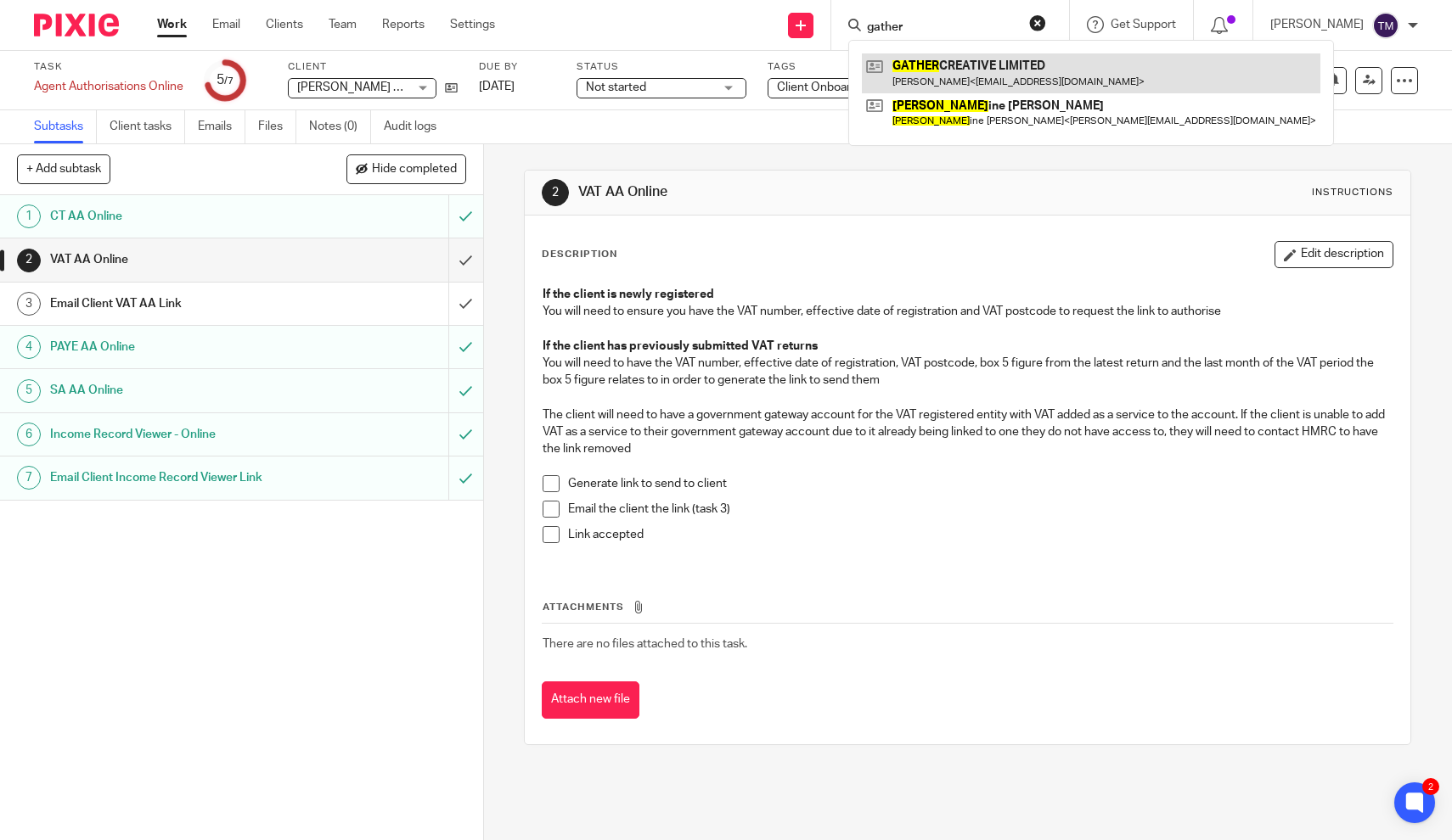
type input "gather"
click at [932, 70] on link at bounding box center [1091, 73] width 459 height 39
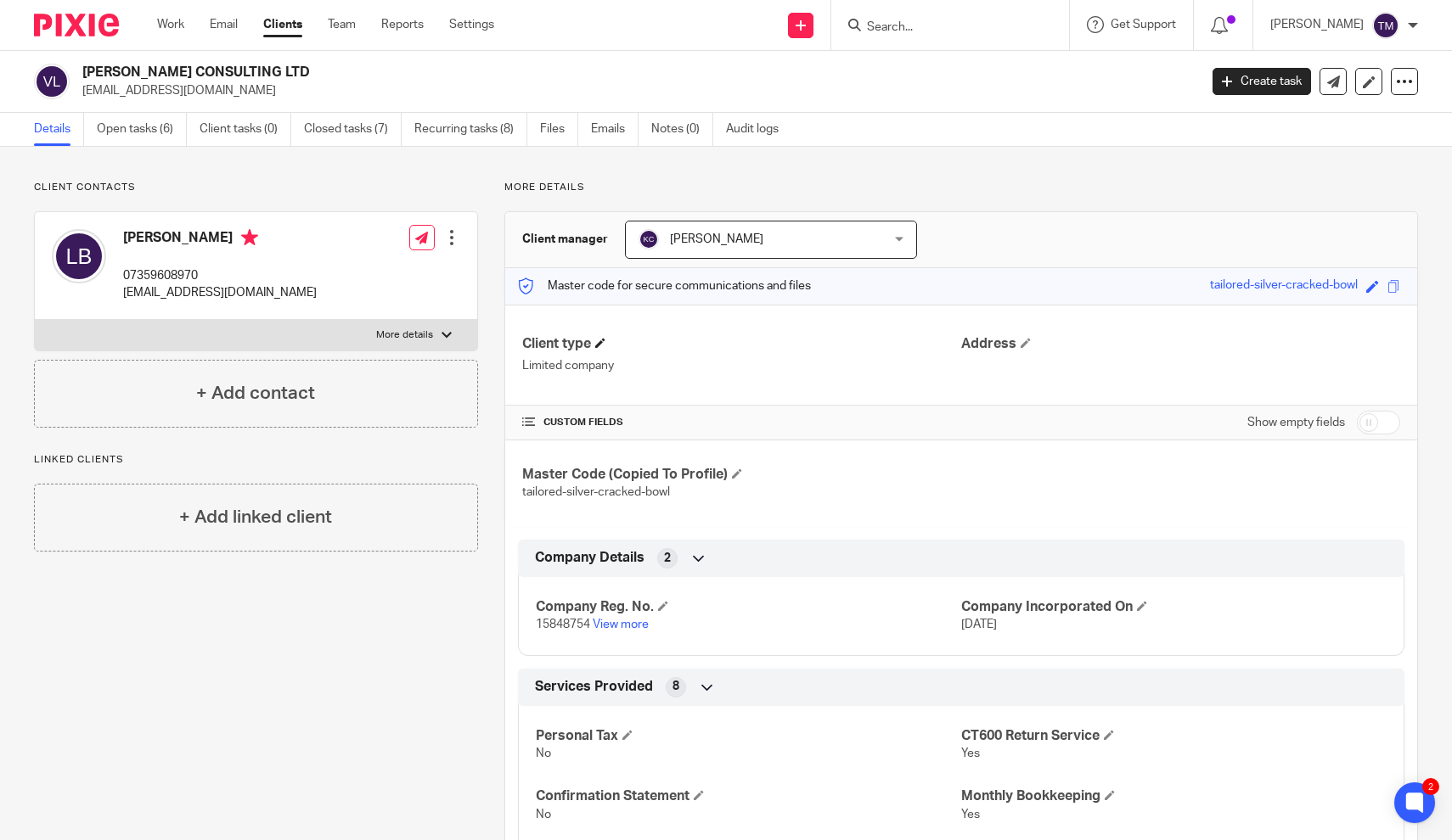
click at [719, 339] on h4 "Client type" at bounding box center [741, 344] width 439 height 18
click at [147, 133] on link "Open tasks (6)" at bounding box center [142, 129] width 90 height 33
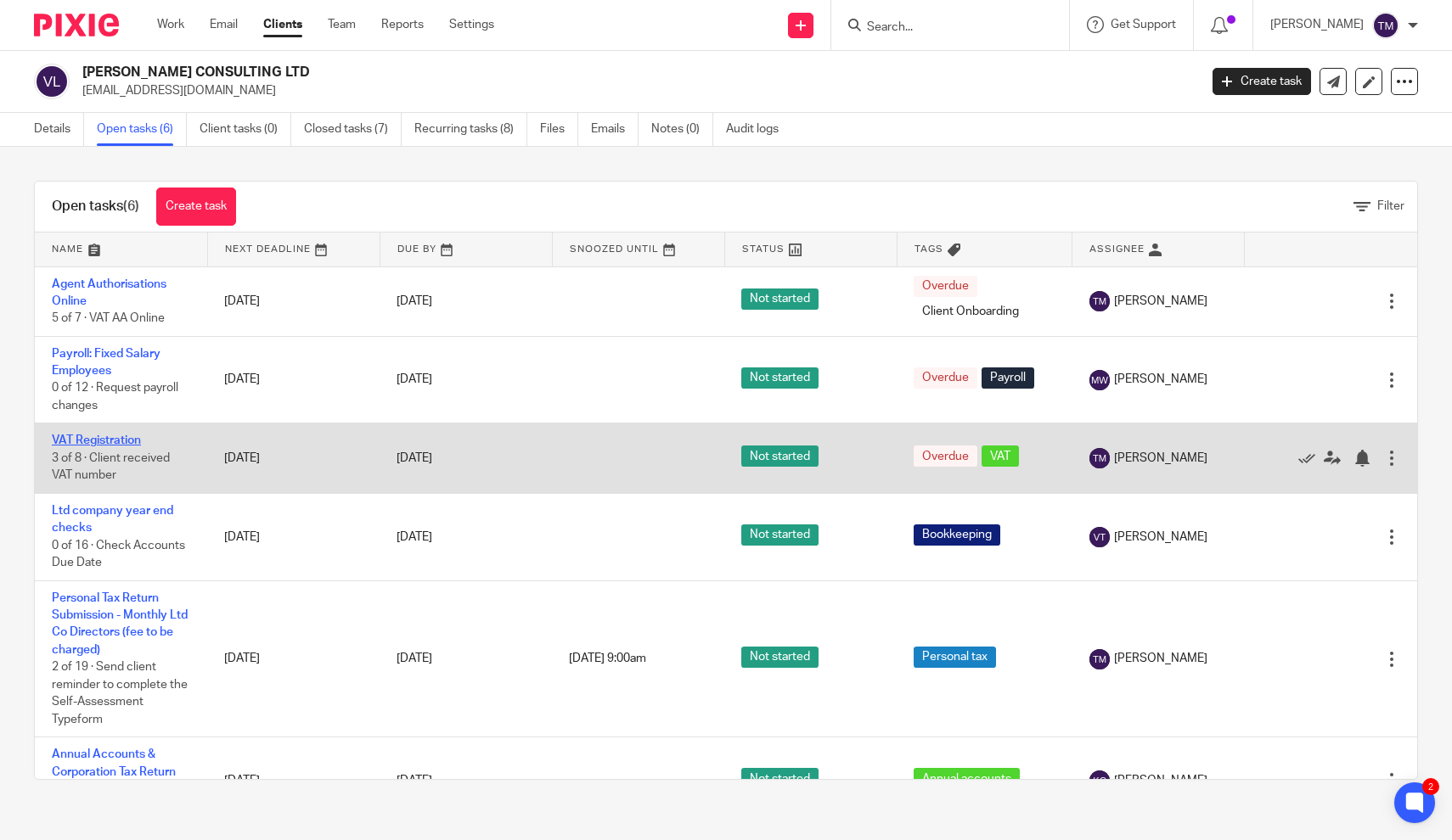
click at [130, 444] on link "VAT Registration" at bounding box center [96, 440] width 89 height 12
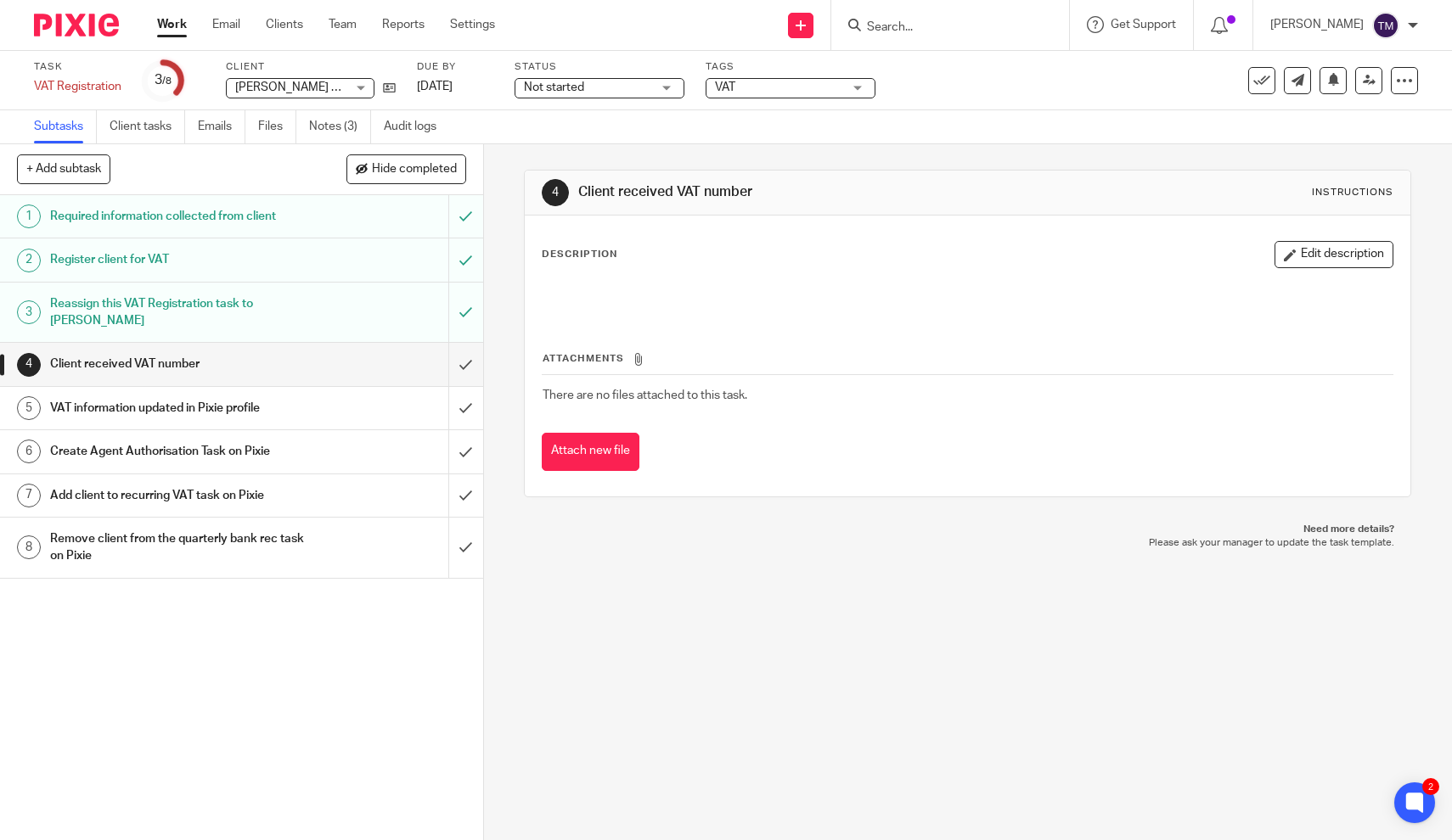
click at [919, 34] on form at bounding box center [955, 25] width 181 height 21
click at [916, 33] on input "Search" at bounding box center [941, 28] width 153 height 15
type input "thousan"
click at [953, 67] on link at bounding box center [1000, 73] width 277 height 39
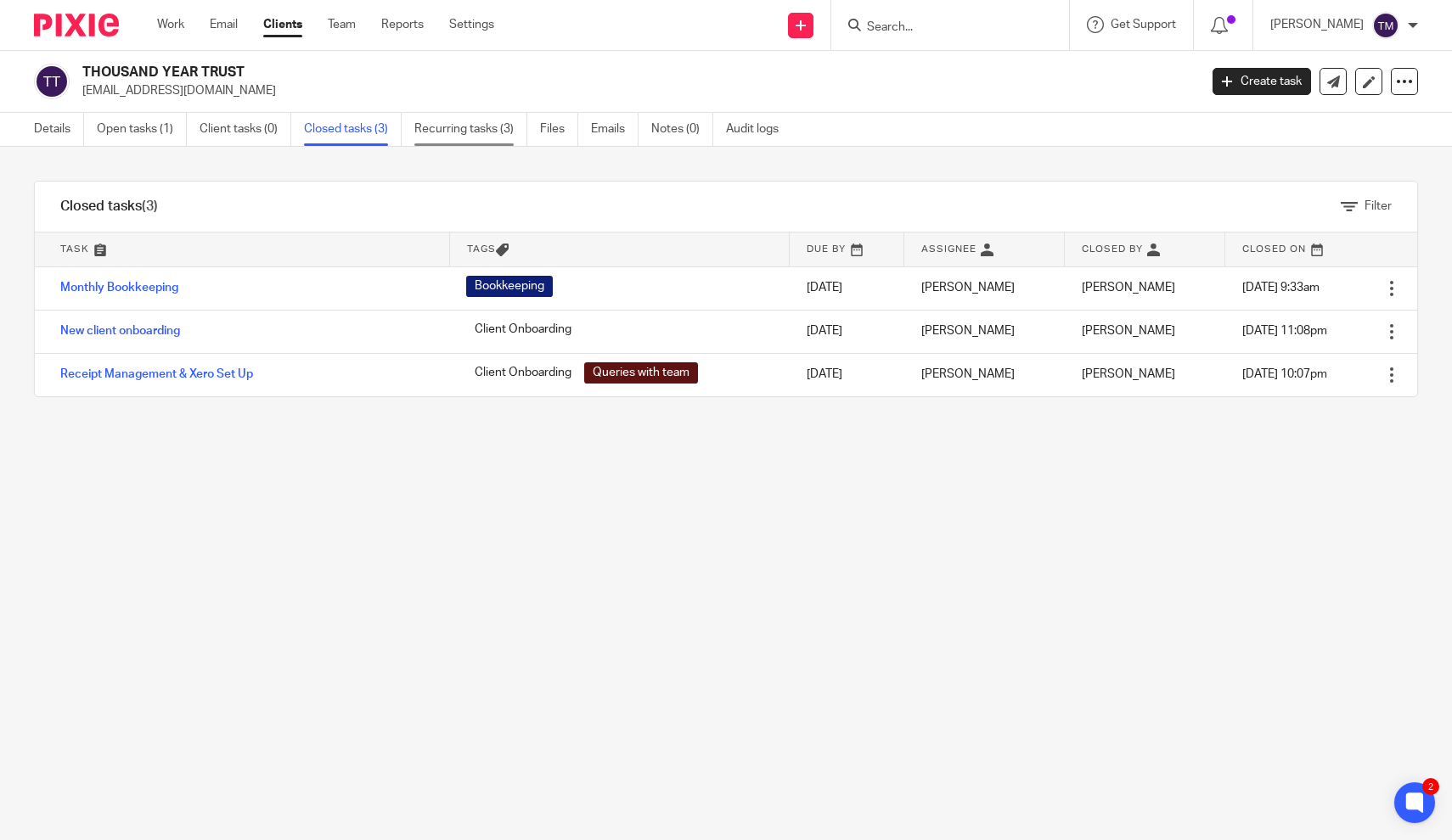
click at [459, 131] on link "Recurring tasks (3)" at bounding box center [471, 129] width 113 height 33
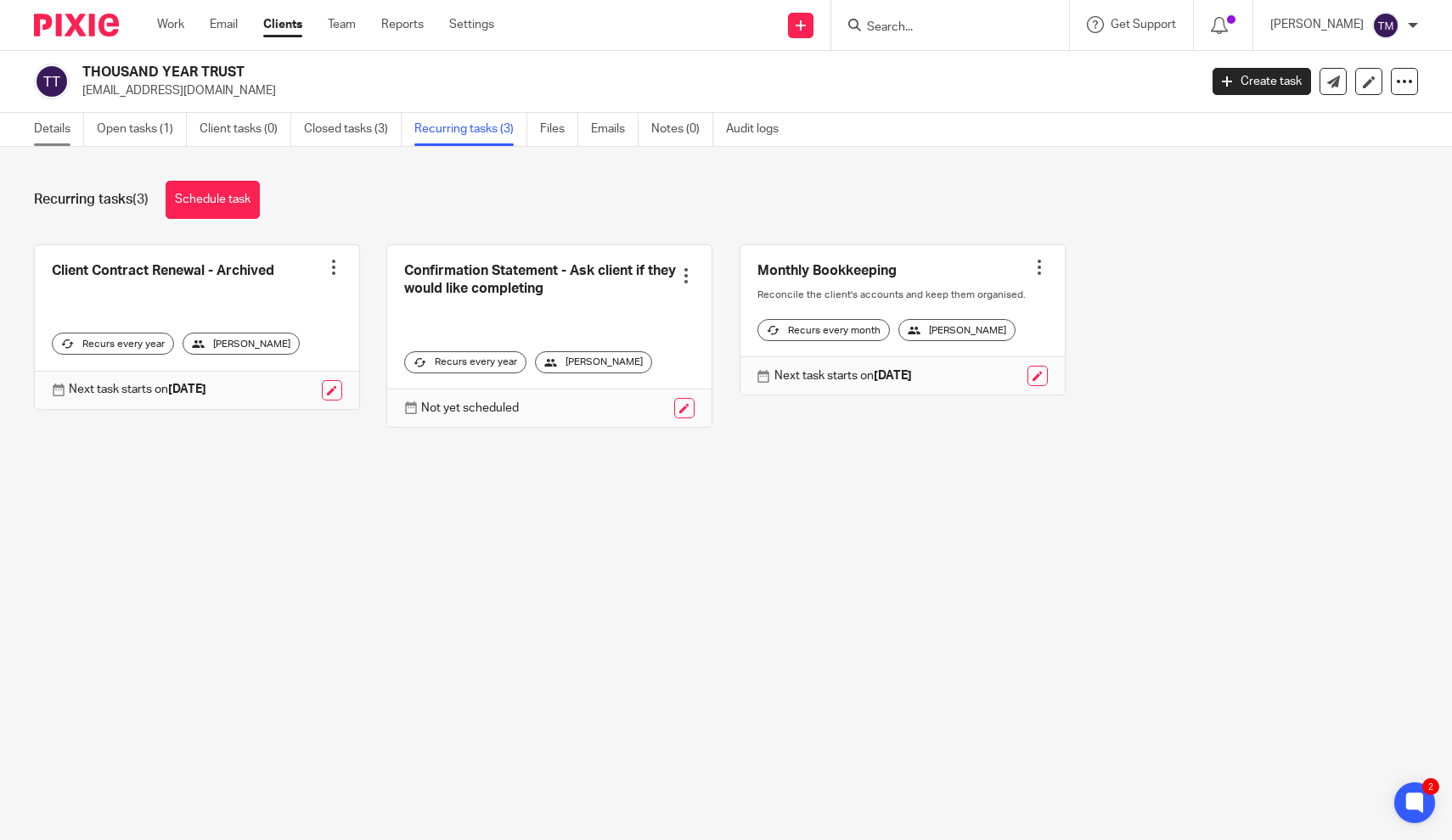
click at [59, 133] on link "Details" at bounding box center [59, 129] width 50 height 33
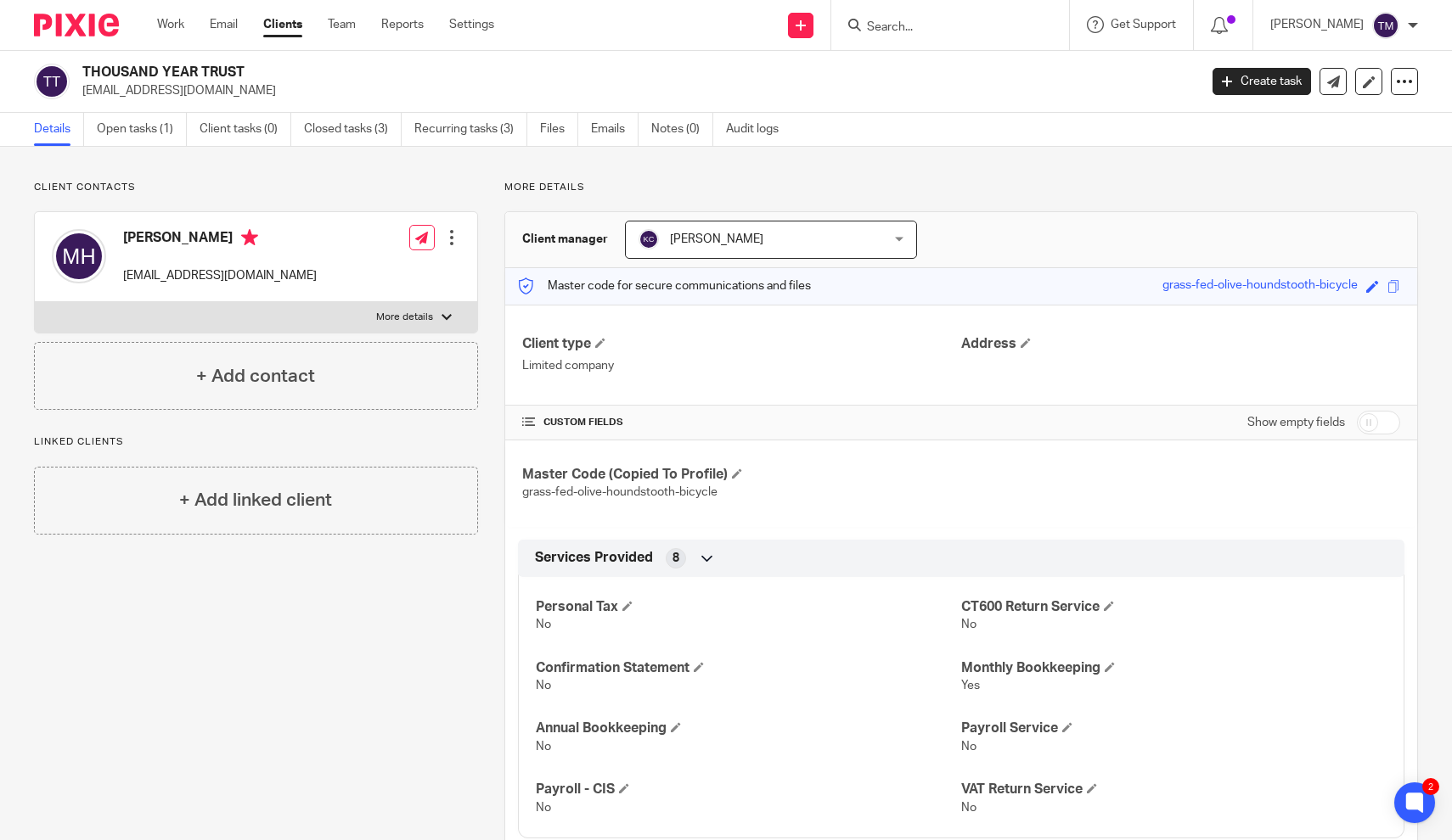
click at [976, 29] on input "Search" at bounding box center [941, 28] width 153 height 15
type input "jrs cons"
click at [978, 81] on link at bounding box center [1005, 73] width 287 height 39
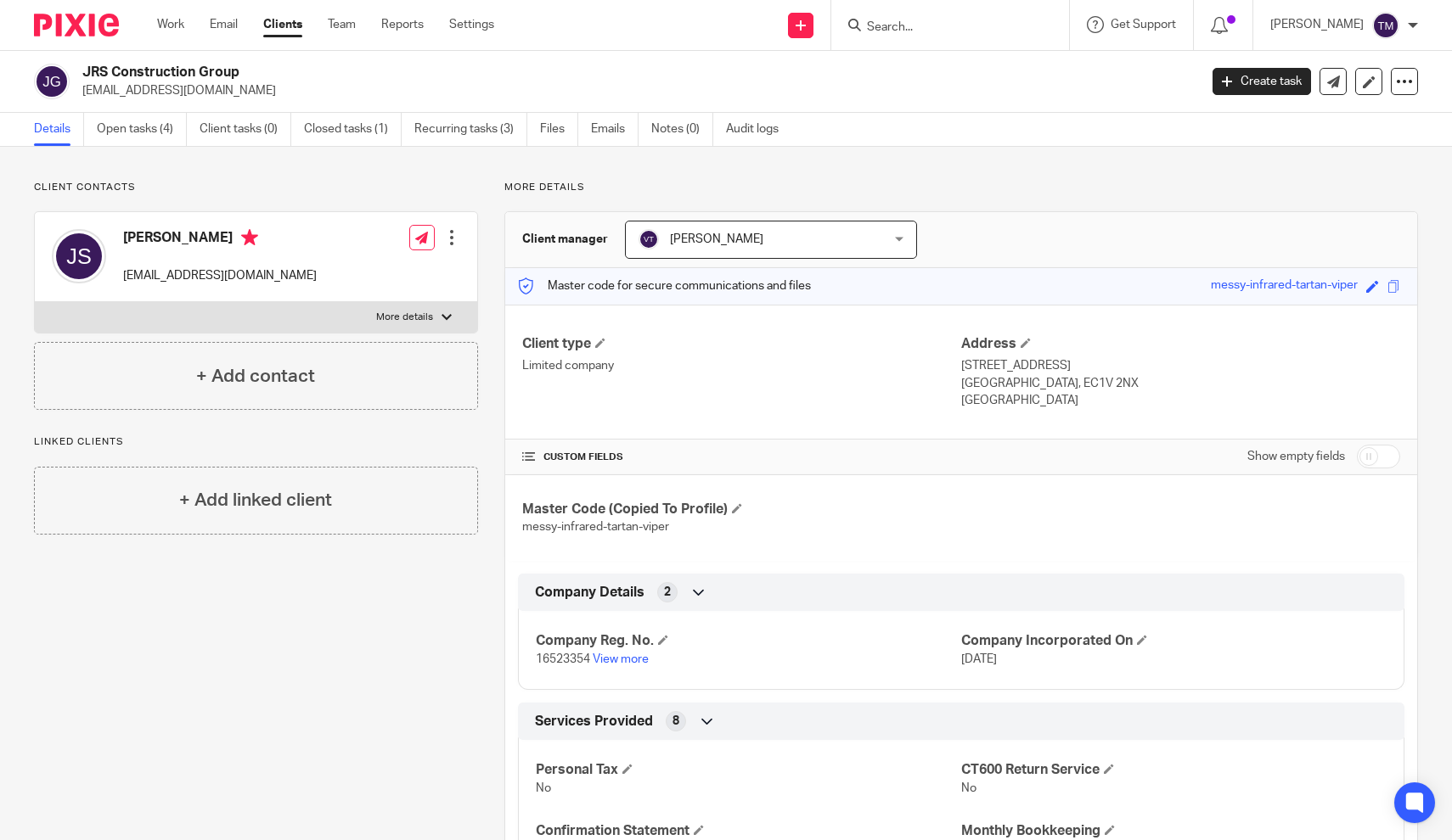
click at [895, 452] on h4 "CUSTOM FIELDS" at bounding box center [741, 458] width 439 height 13
click at [158, 126] on link "Open tasks (4)" at bounding box center [142, 129] width 90 height 33
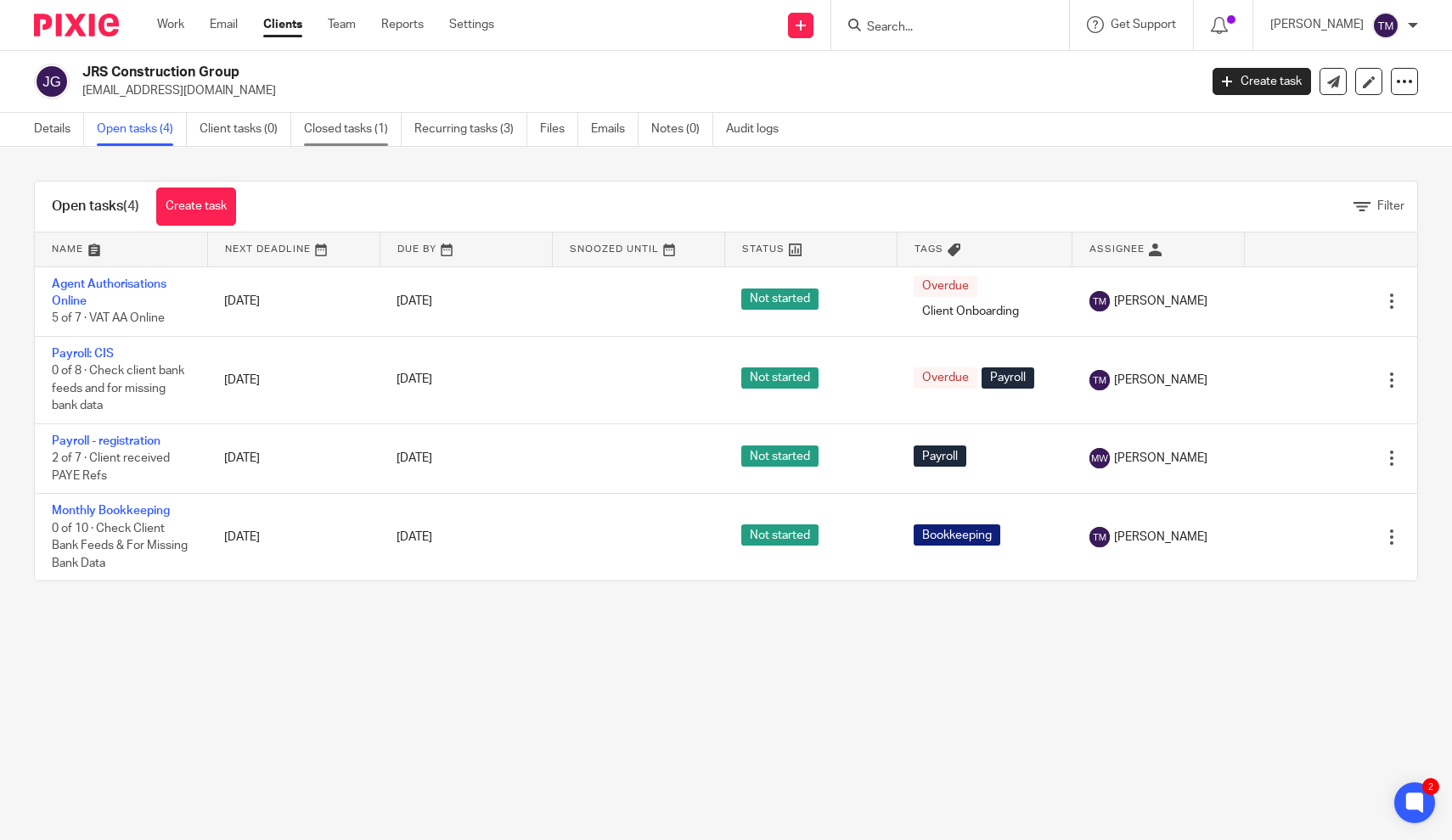
click at [371, 139] on link "Closed tasks (1)" at bounding box center [352, 129] width 97 height 33
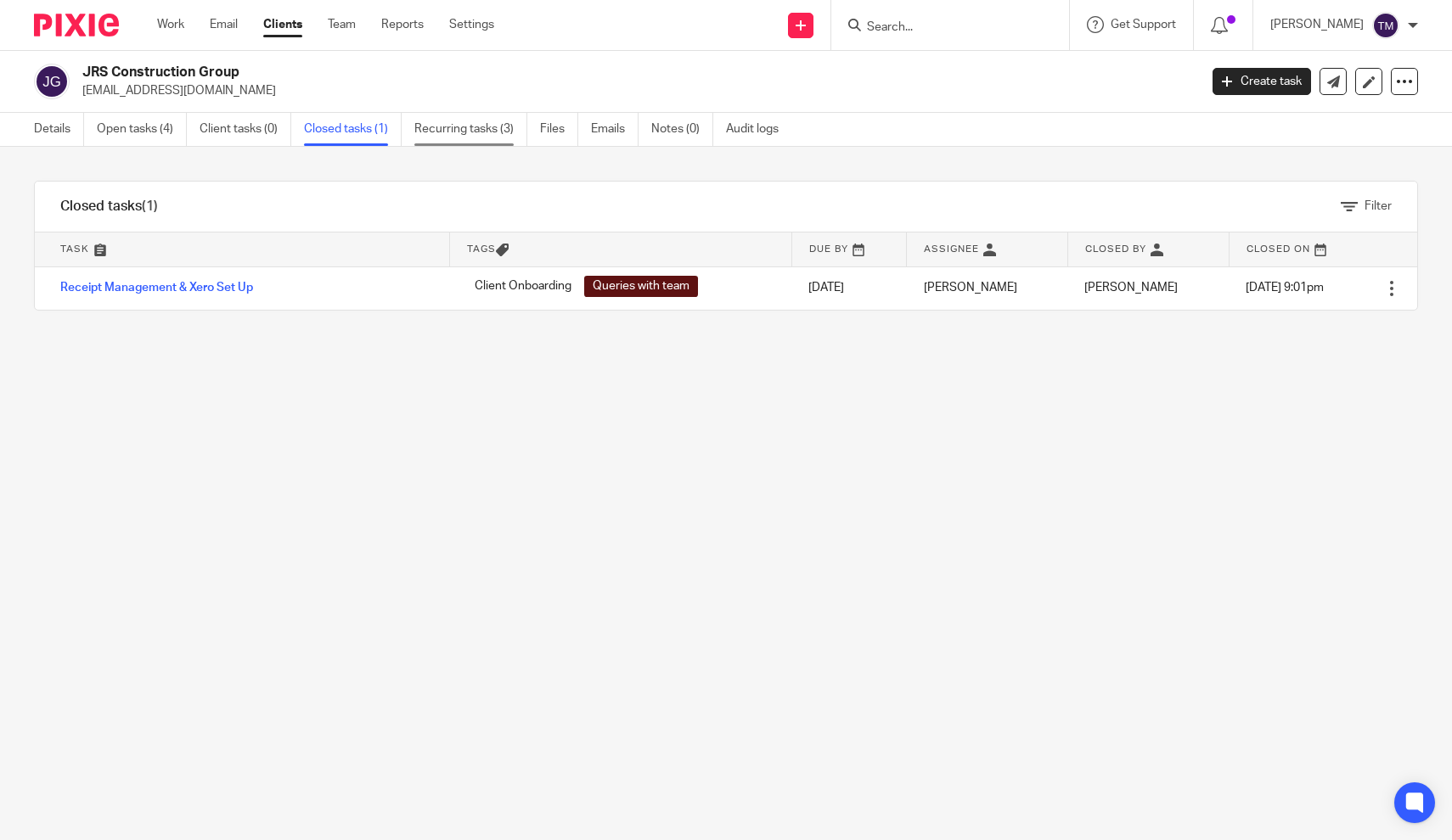
click at [503, 129] on link "Recurring tasks (3)" at bounding box center [471, 129] width 113 height 33
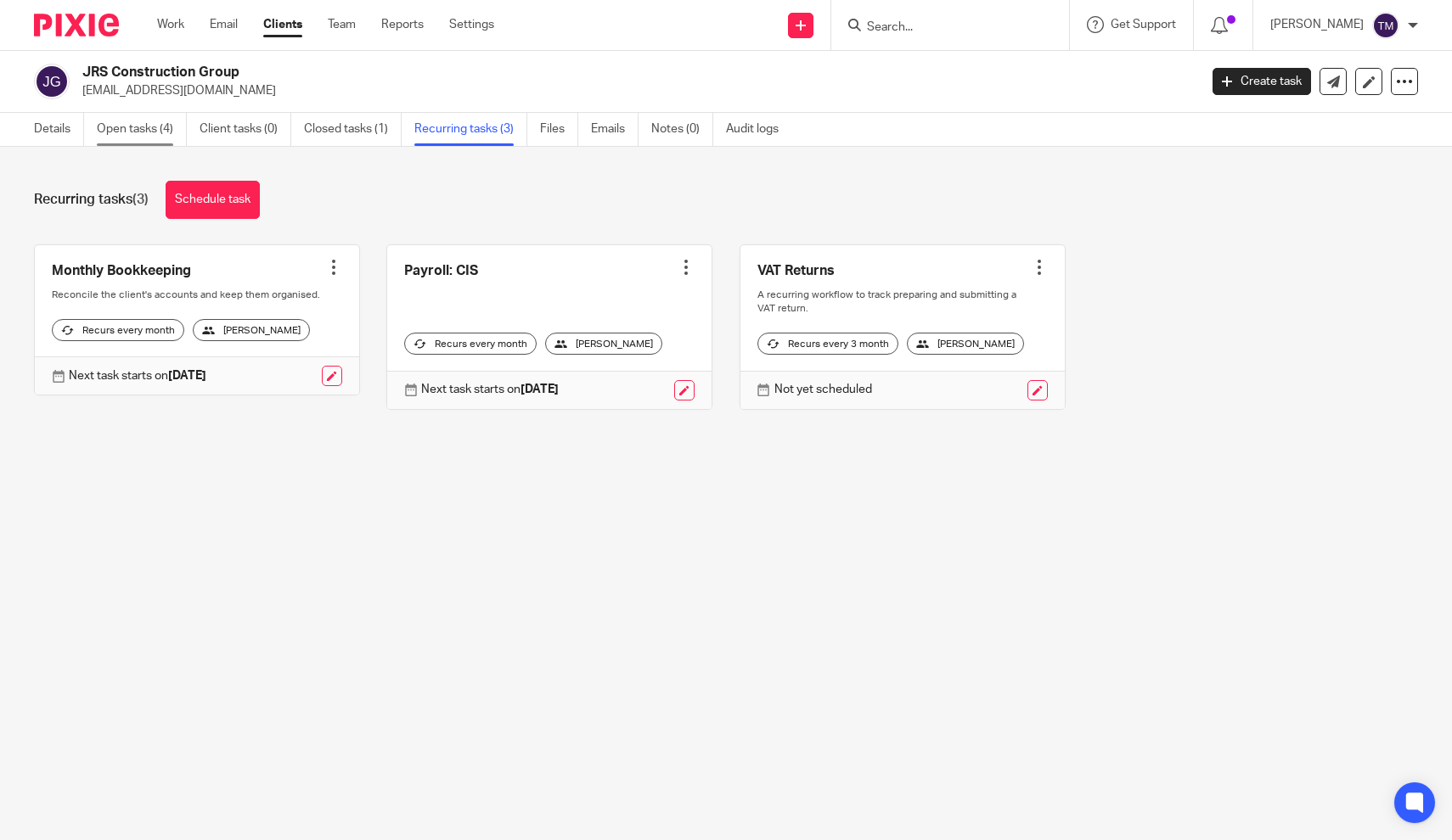
click at [154, 131] on link "Open tasks (4)" at bounding box center [142, 129] width 90 height 33
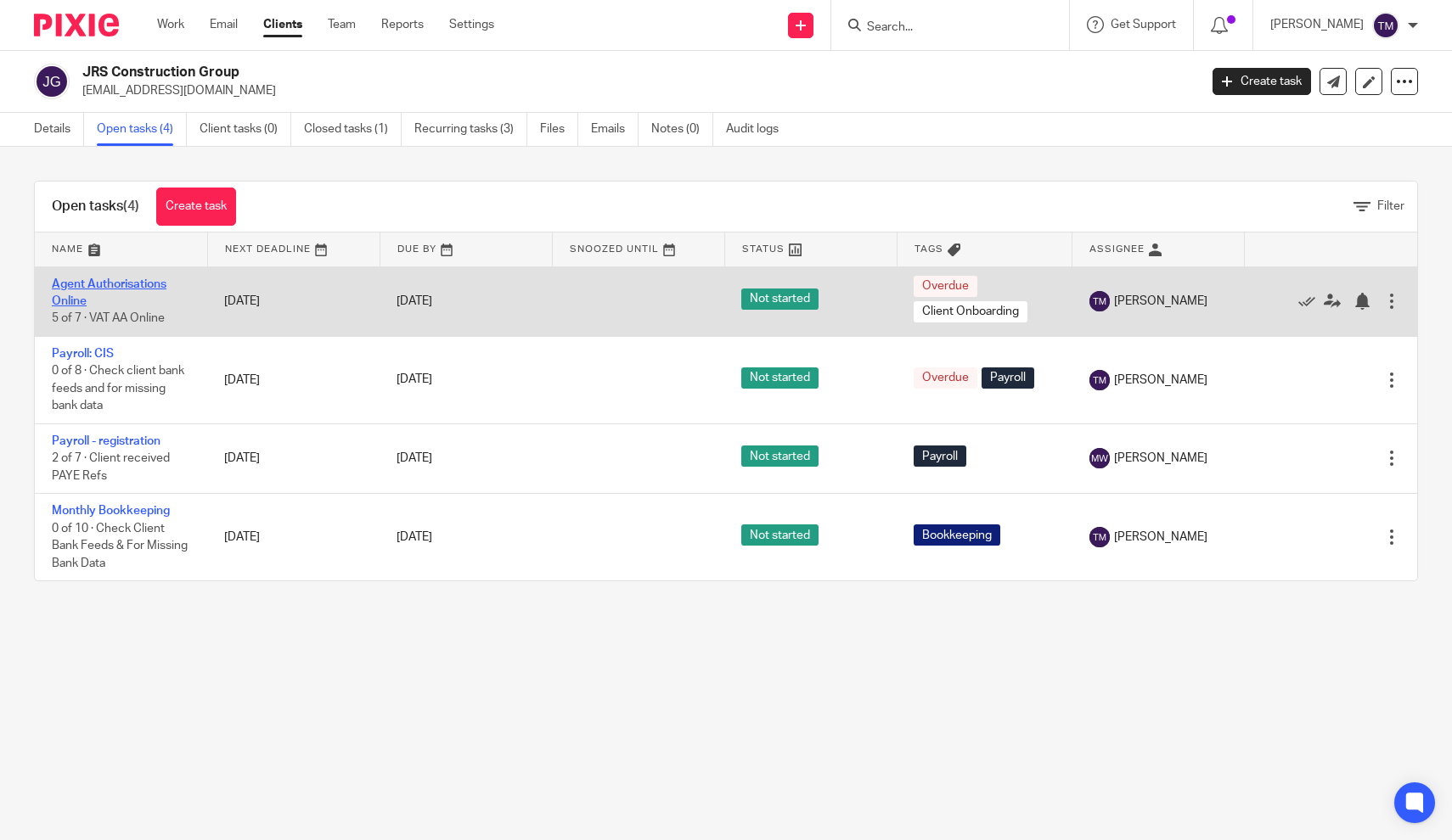
click at [147, 284] on link "Agent Authorisations Online" at bounding box center [109, 293] width 114 height 29
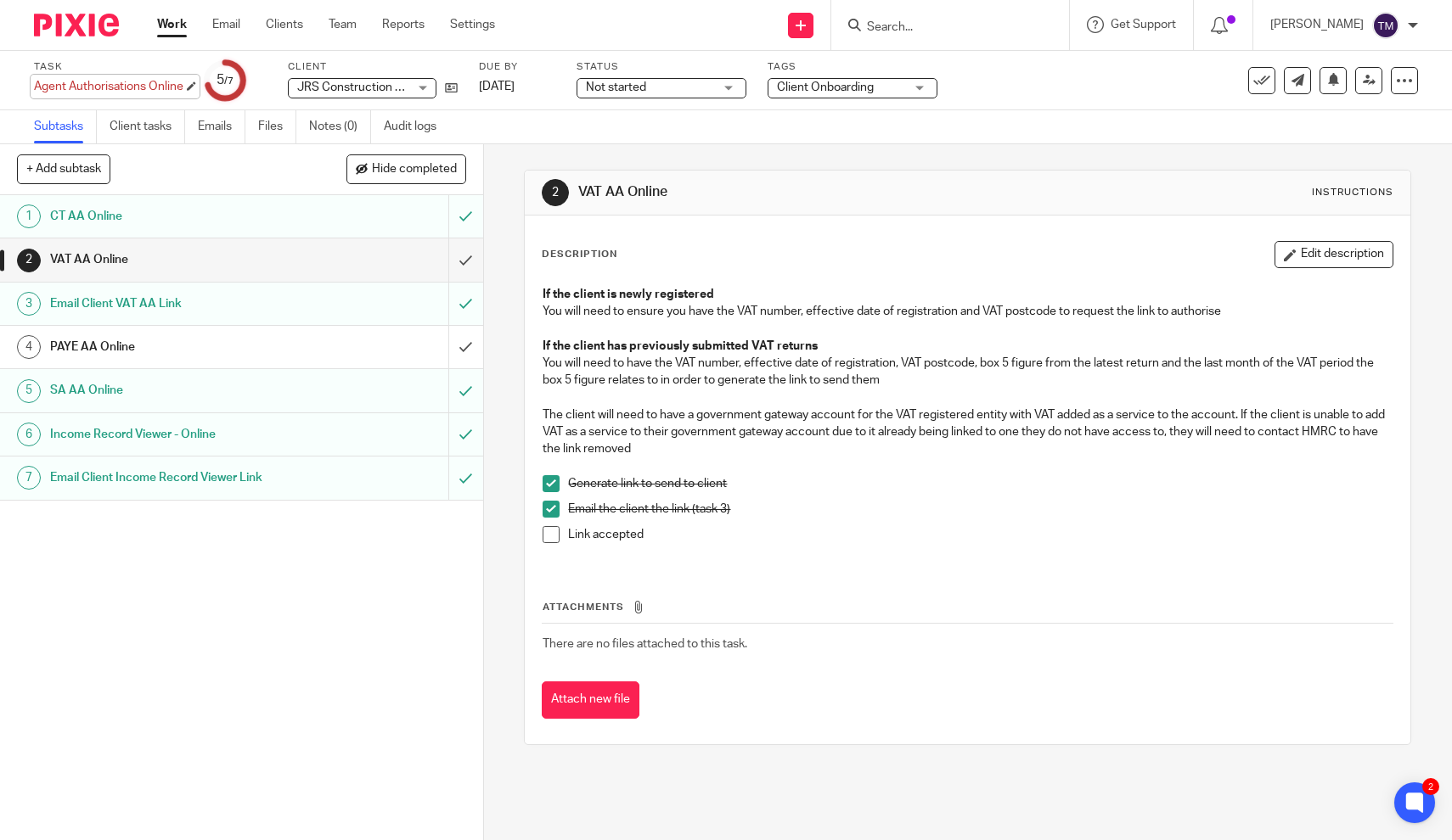
click at [165, 84] on div "Agent Authorisations Online Save Agent Authorisations Online" at bounding box center [109, 87] width 149 height 17
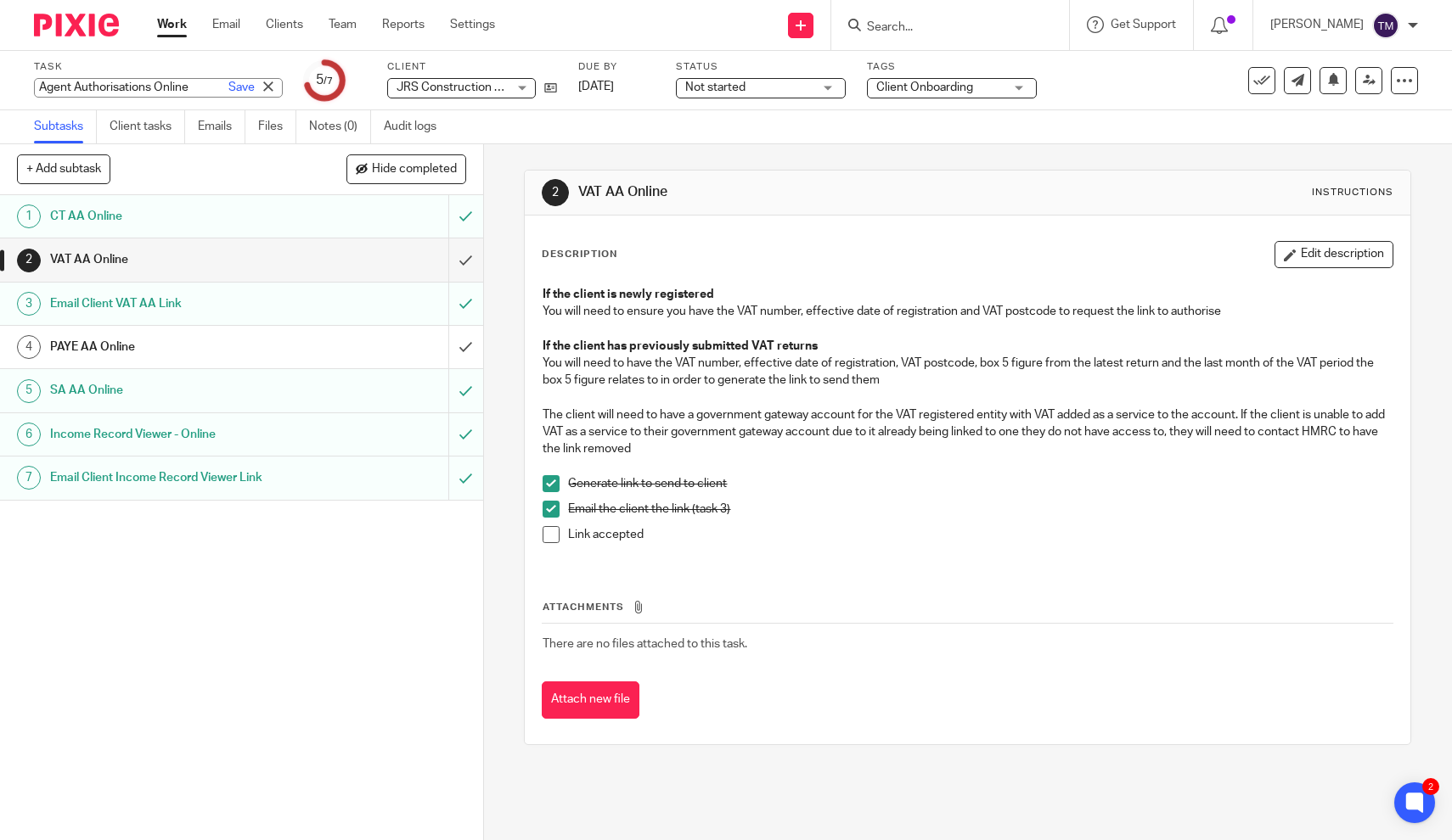
click at [169, 71] on label "Task" at bounding box center [159, 67] width 249 height 13
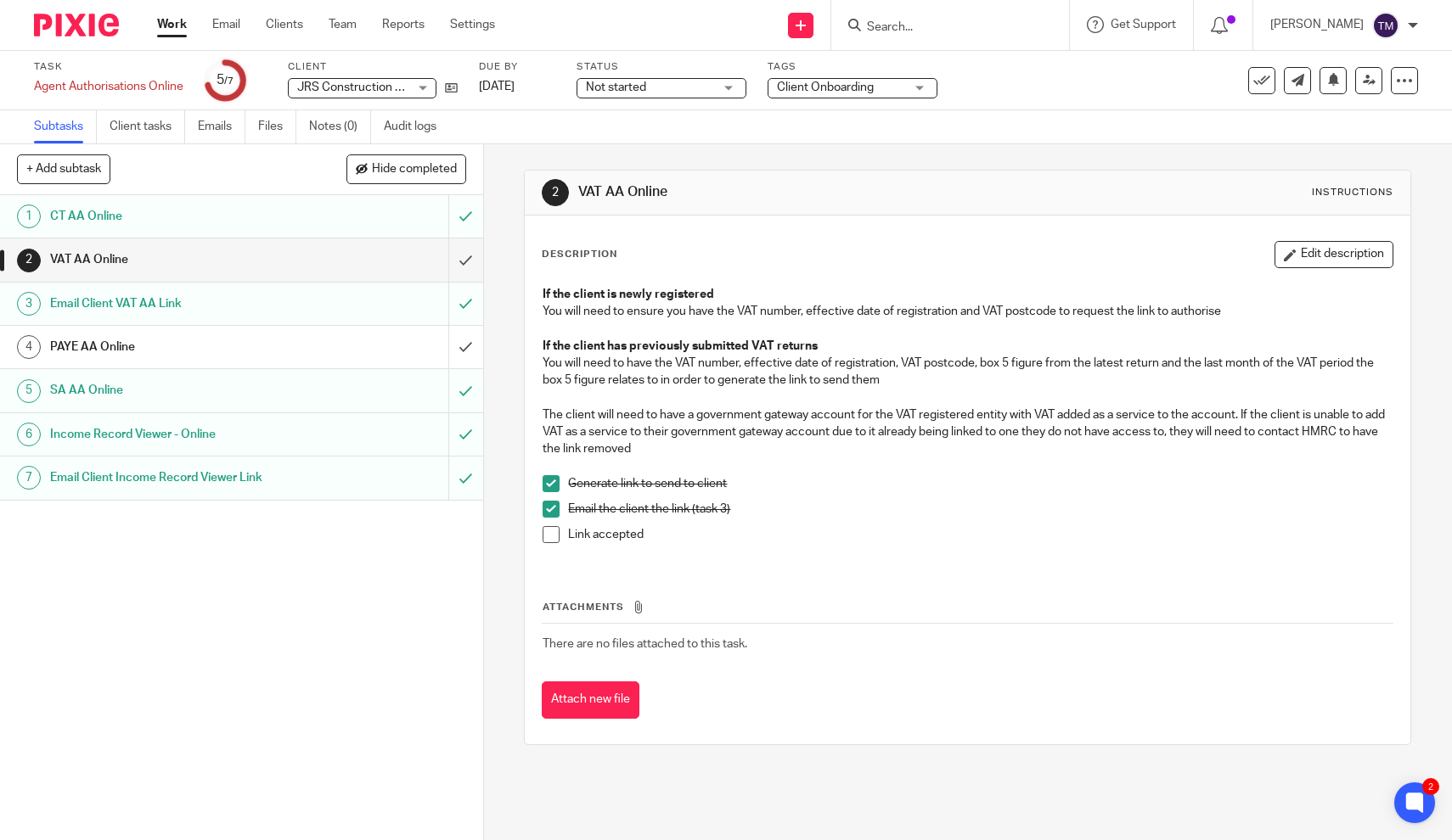
click at [802, 92] on span "Client Onboarding" at bounding box center [825, 87] width 97 height 12
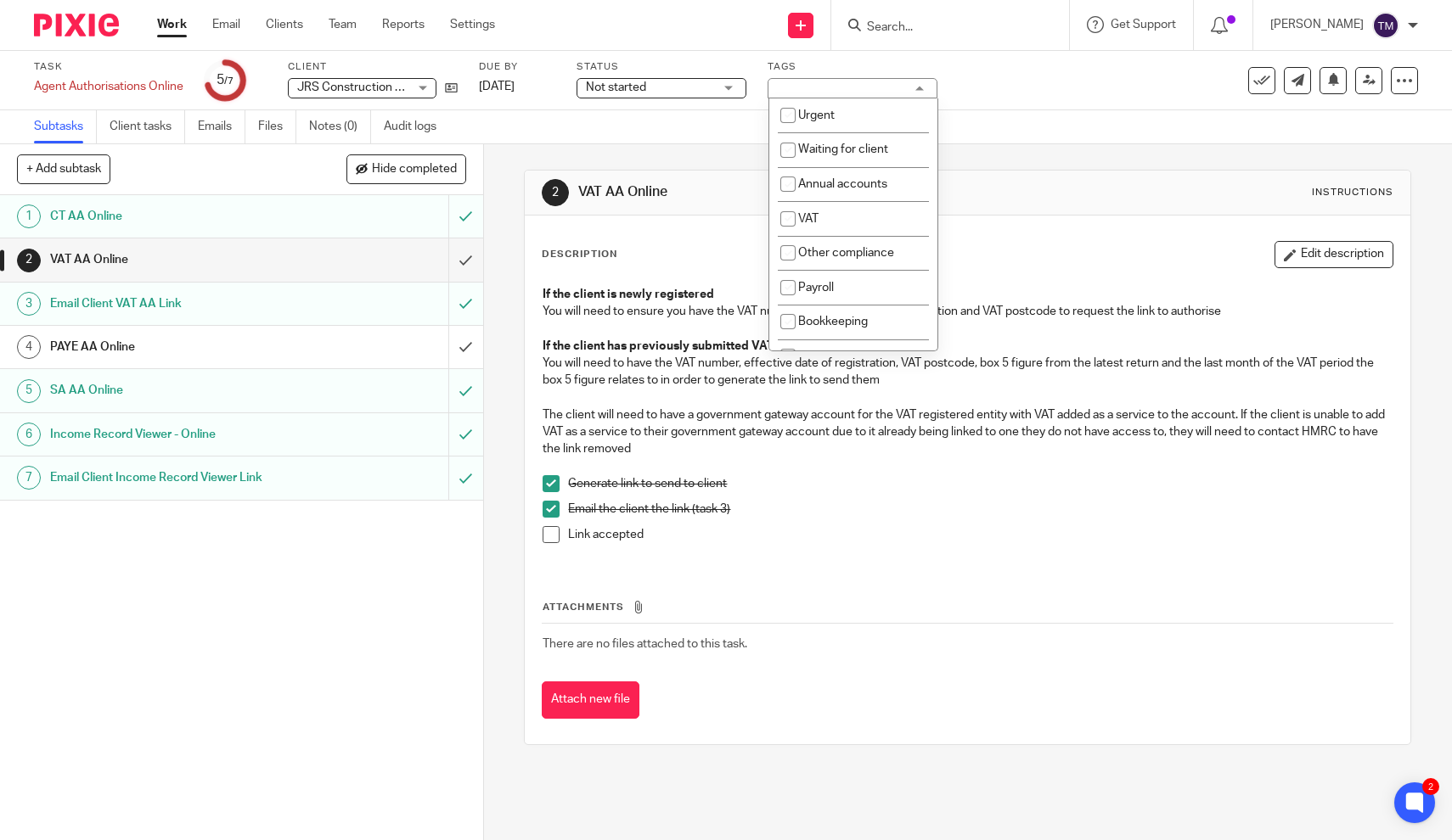
click at [802, 92] on div "Client Onboarding" at bounding box center [853, 89] width 170 height 21
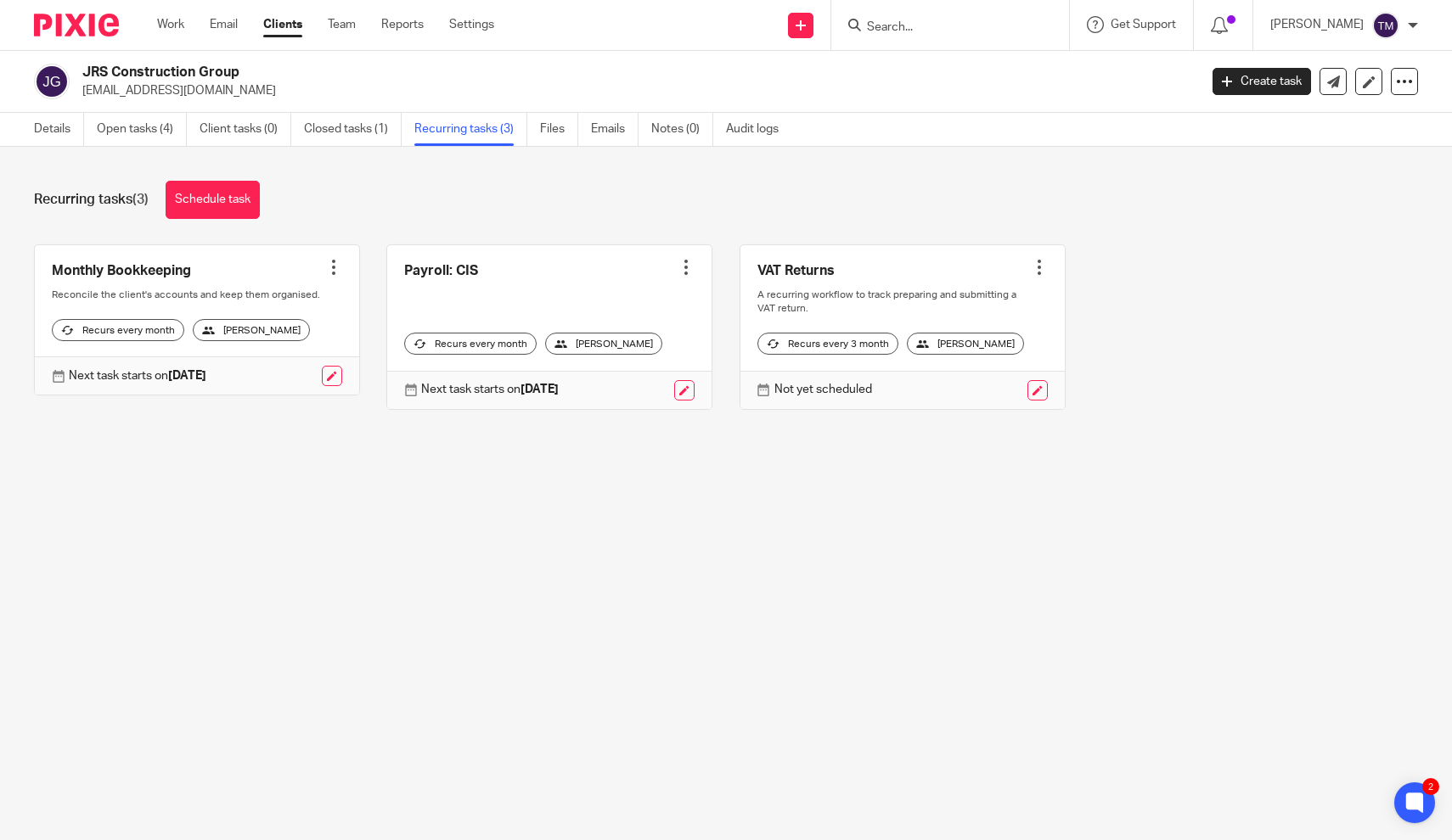
click at [882, 284] on link at bounding box center [903, 328] width 325 height 164
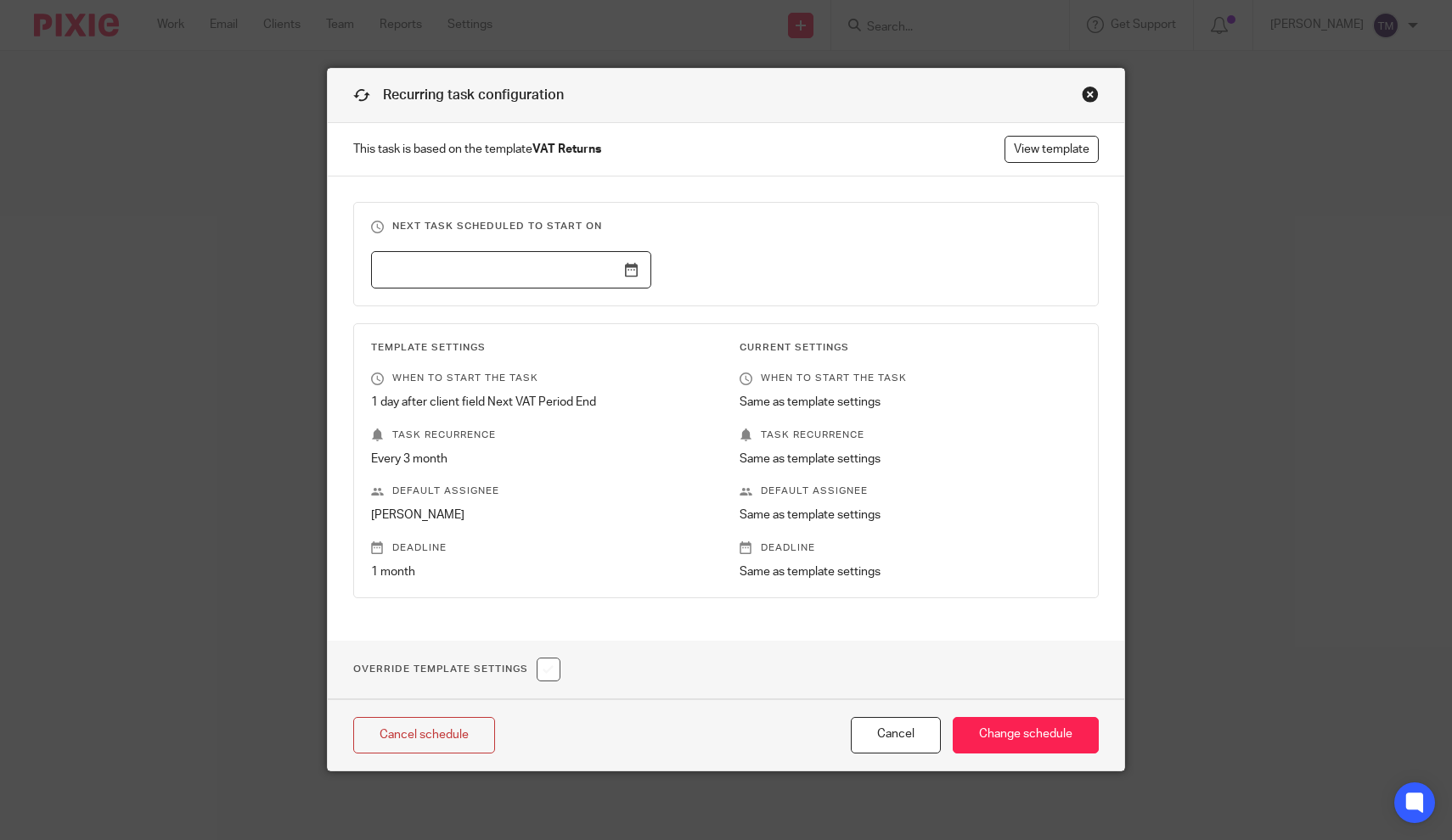
click at [751, 280] on div at bounding box center [713, 270] width 737 height 38
click at [1089, 93] on div "Close this dialog window" at bounding box center [1090, 94] width 17 height 17
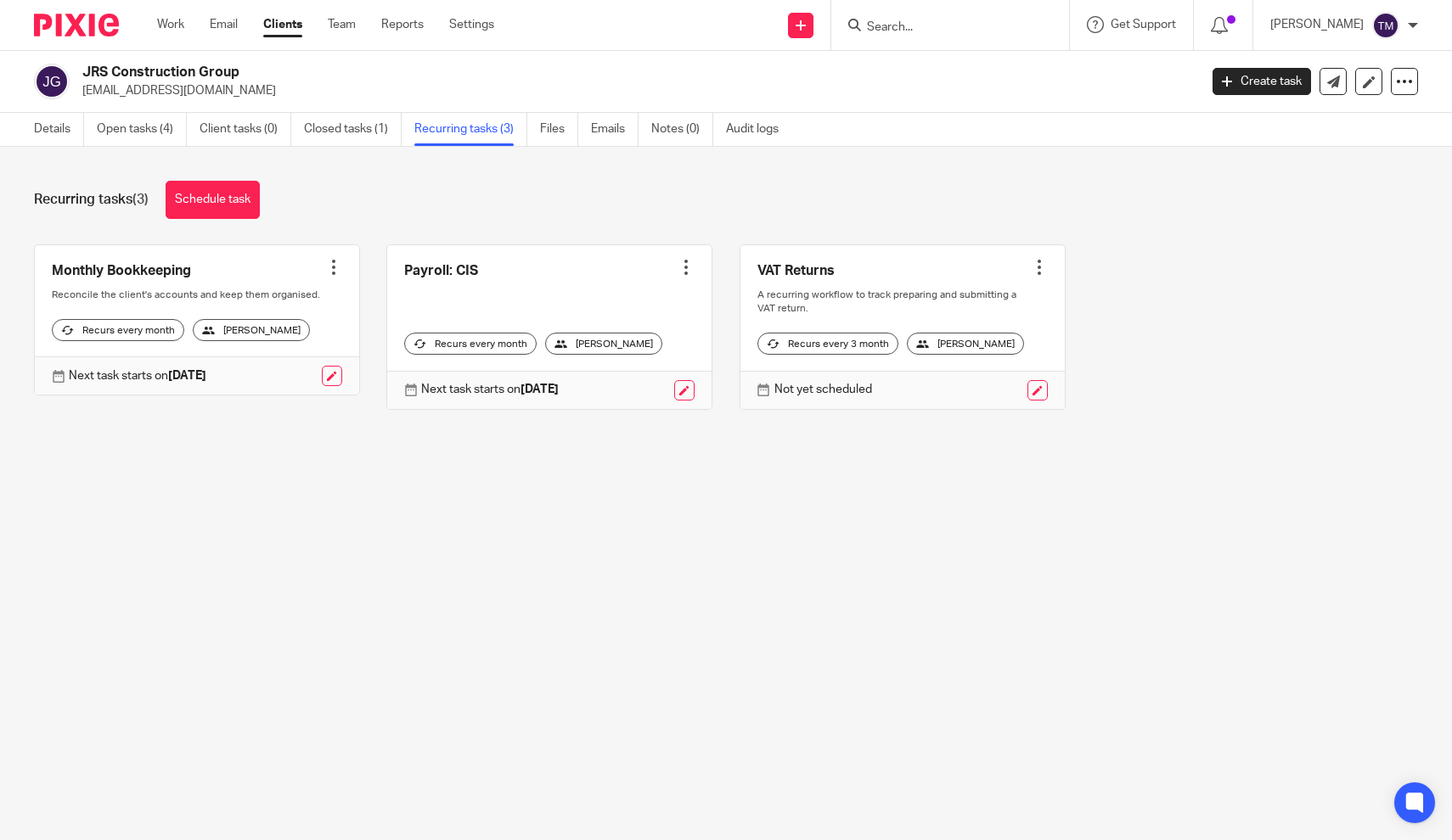
click at [170, 72] on h2 "JRS Construction Group" at bounding box center [524, 72] width 884 height 18
click at [36, 131] on link "Details" at bounding box center [59, 129] width 50 height 33
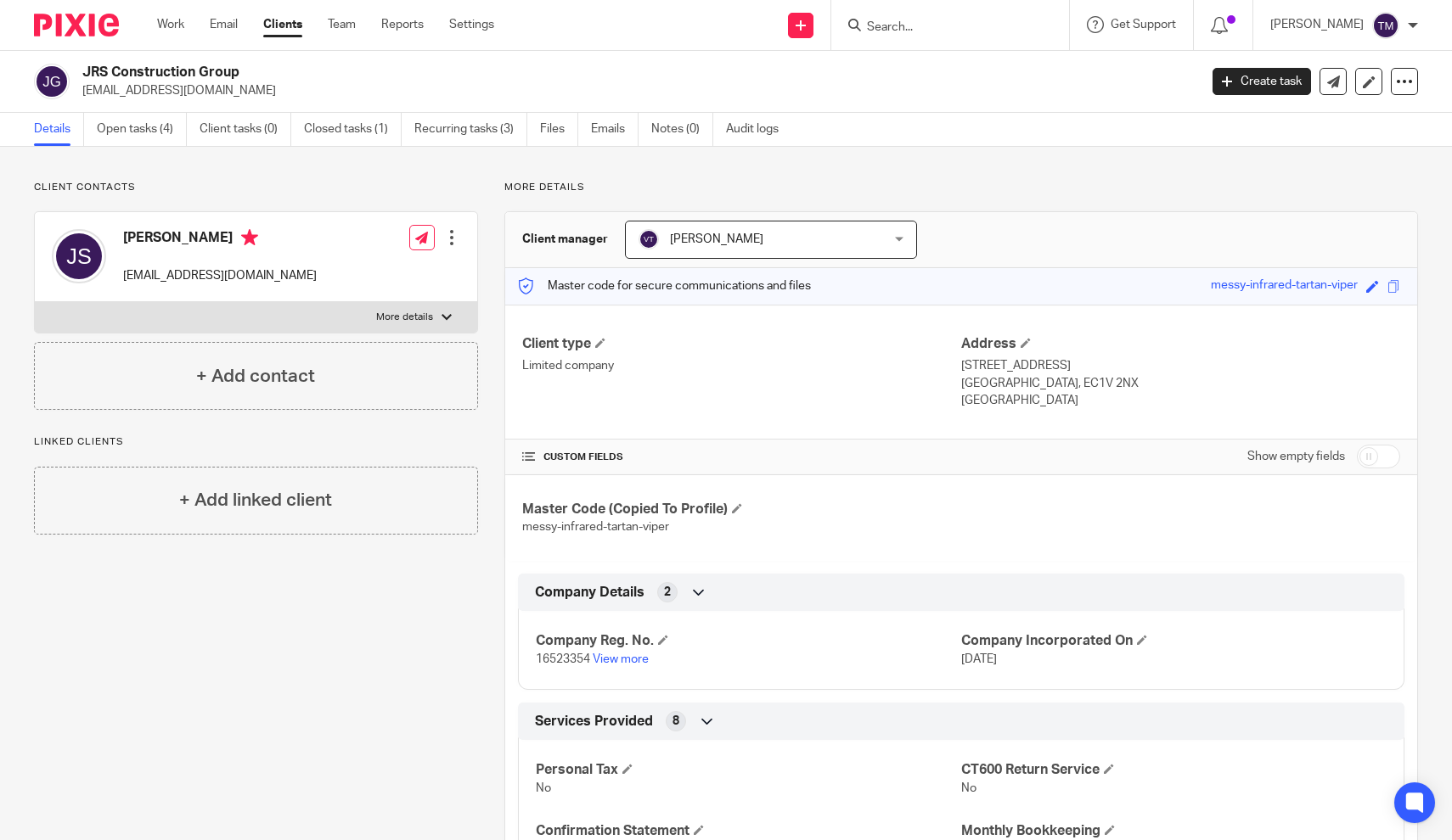
click at [770, 423] on div "Client type Limited company Address 124-128 City Road London, EC1V 2NX England" at bounding box center [961, 373] width 912 height 136
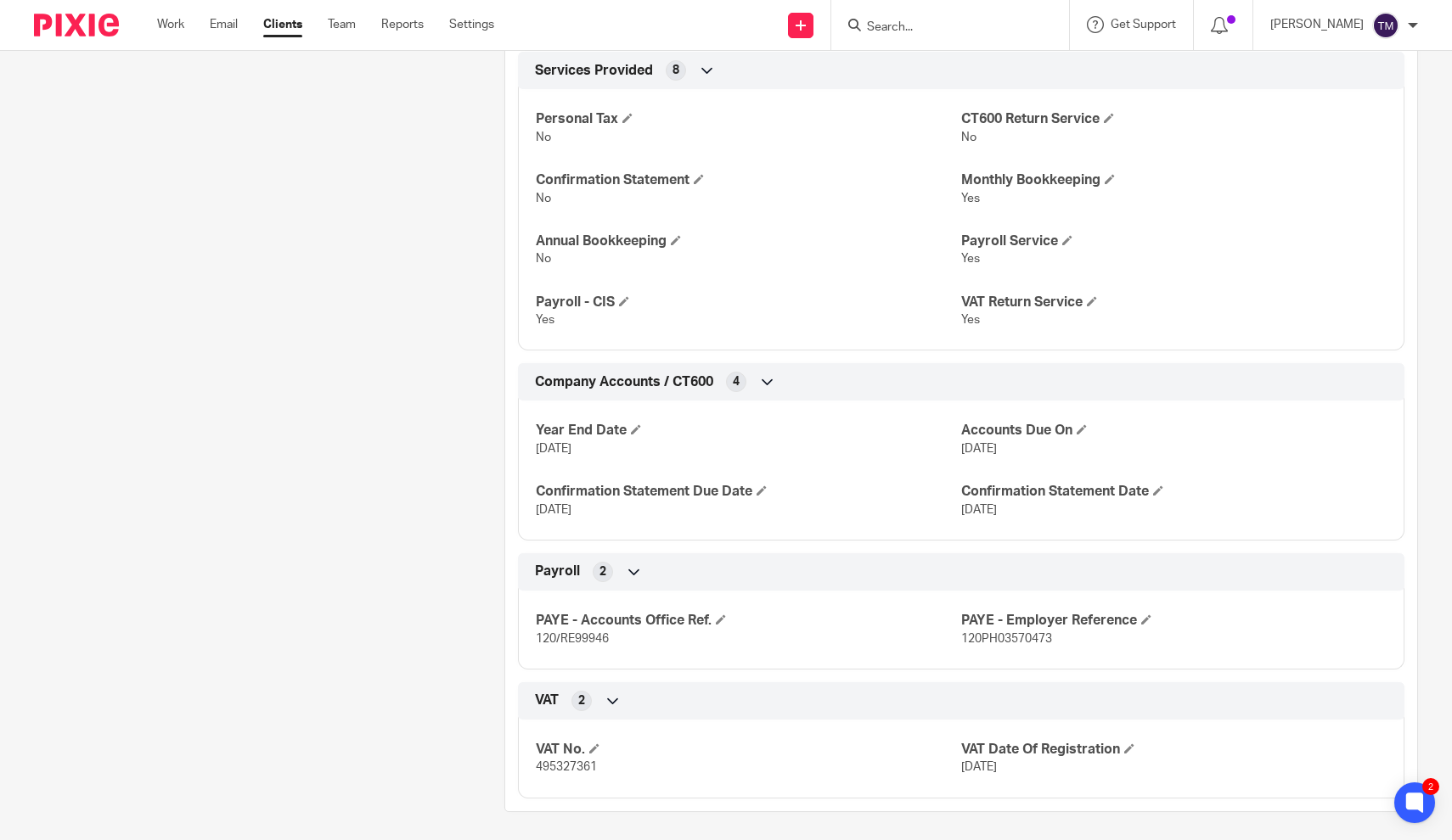
scroll to position [648, 0]
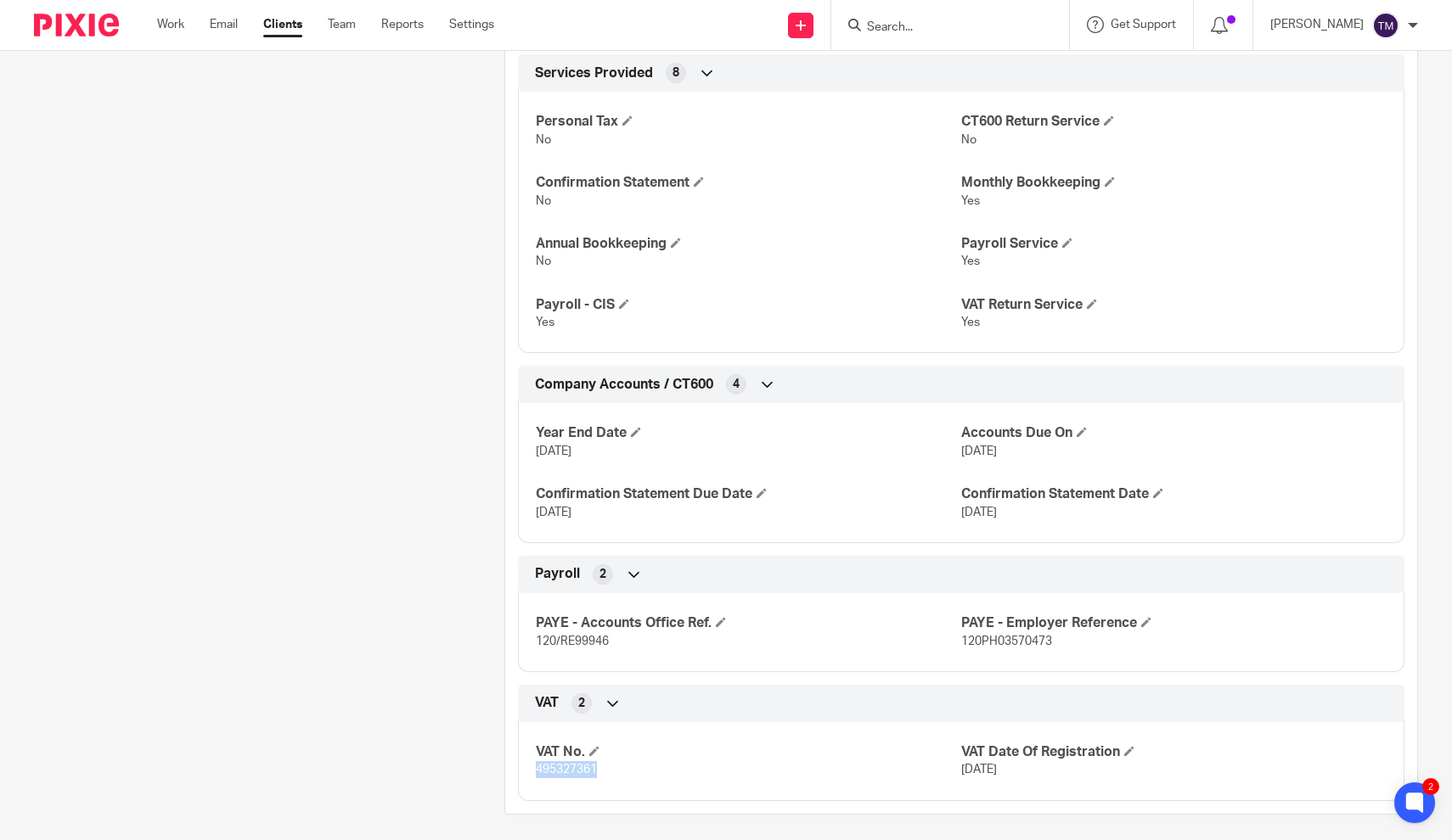
drag, startPoint x: 598, startPoint y: 763, endPoint x: 535, endPoint y: 764, distance: 63.0
click at [536, 764] on span "495327361" at bounding box center [566, 769] width 61 height 12
copy span "495327361"
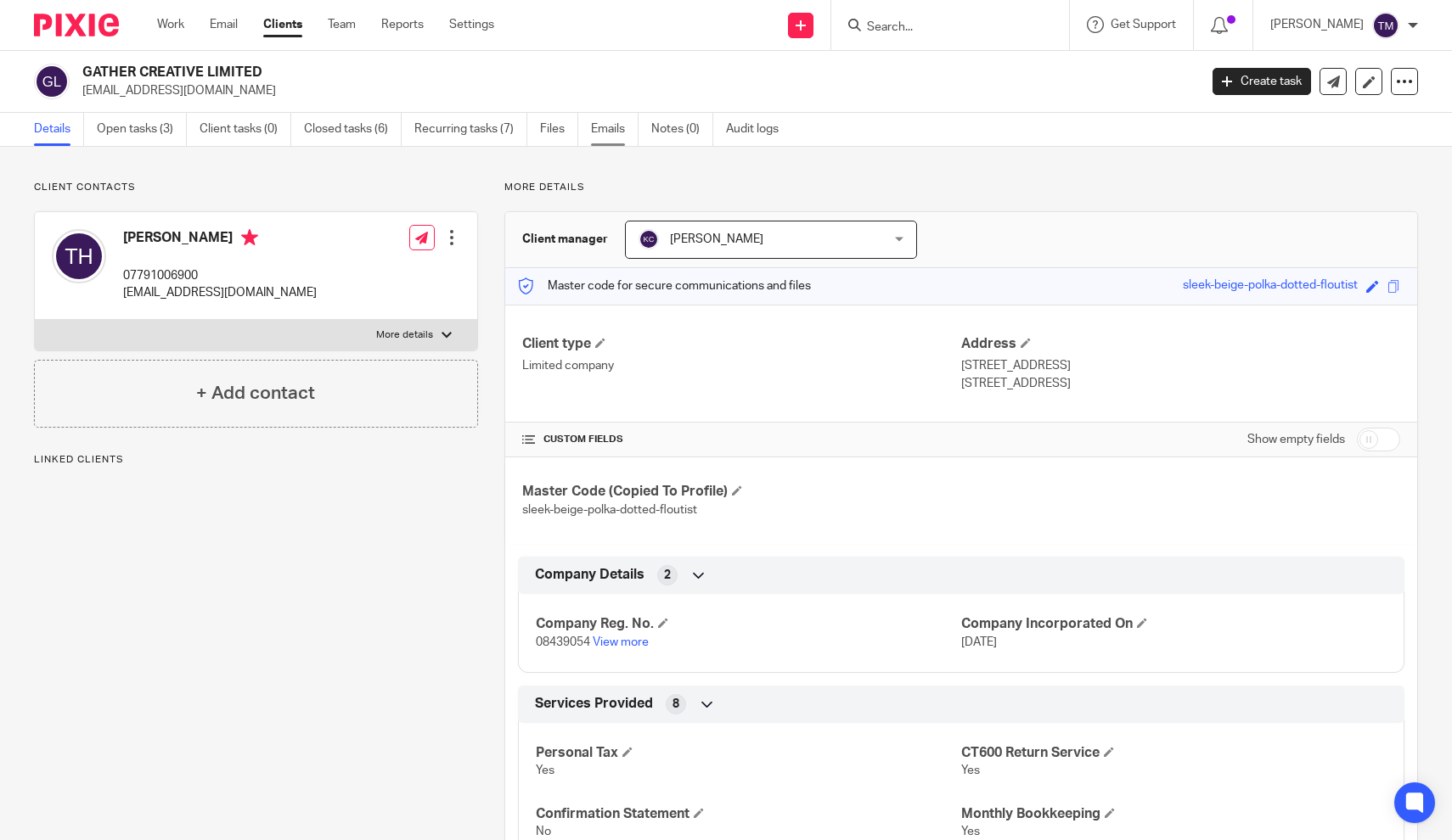
click at [597, 135] on link "Emails" at bounding box center [615, 129] width 47 height 33
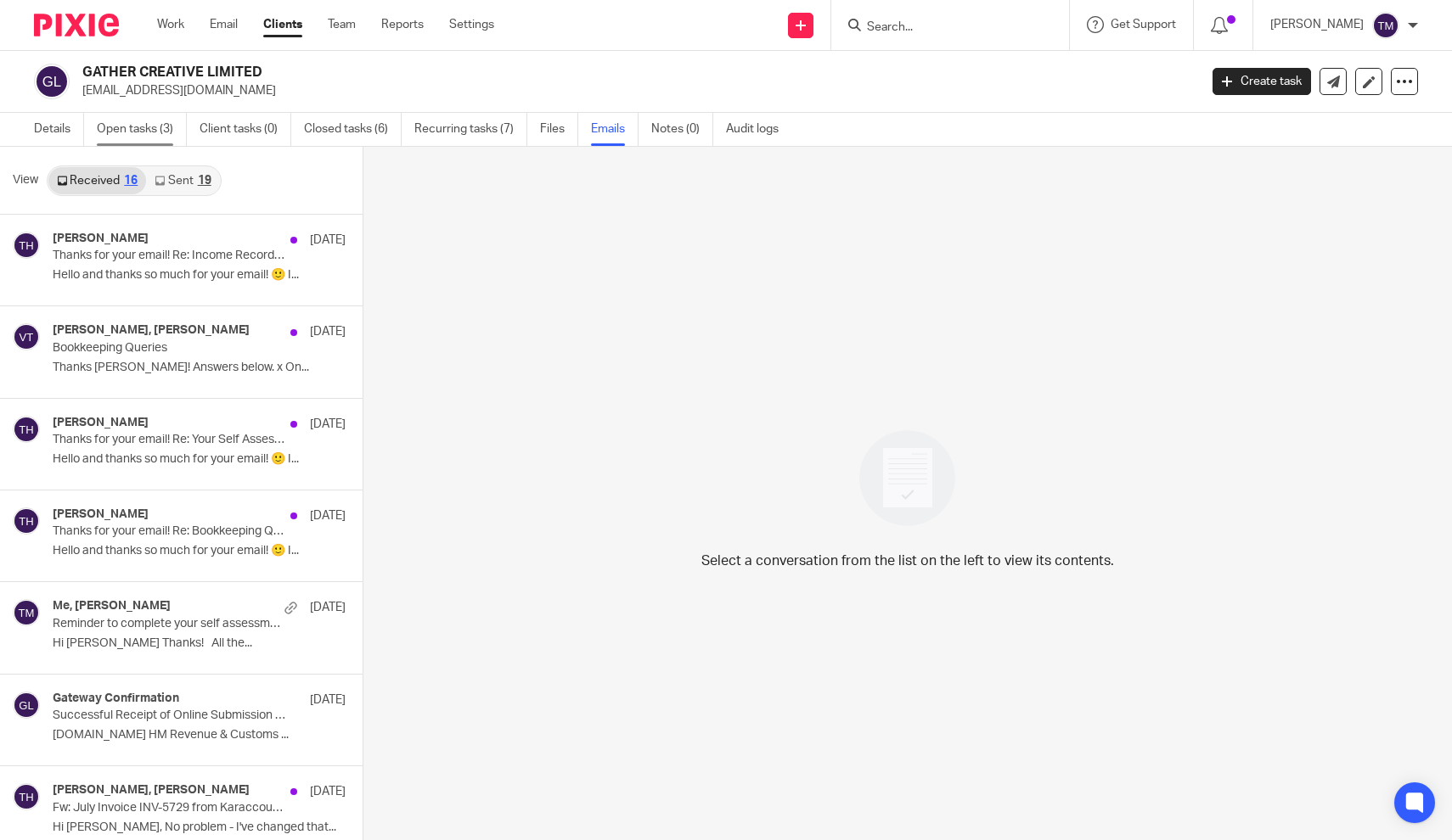
click at [123, 132] on link "Open tasks (3)" at bounding box center [142, 129] width 90 height 33
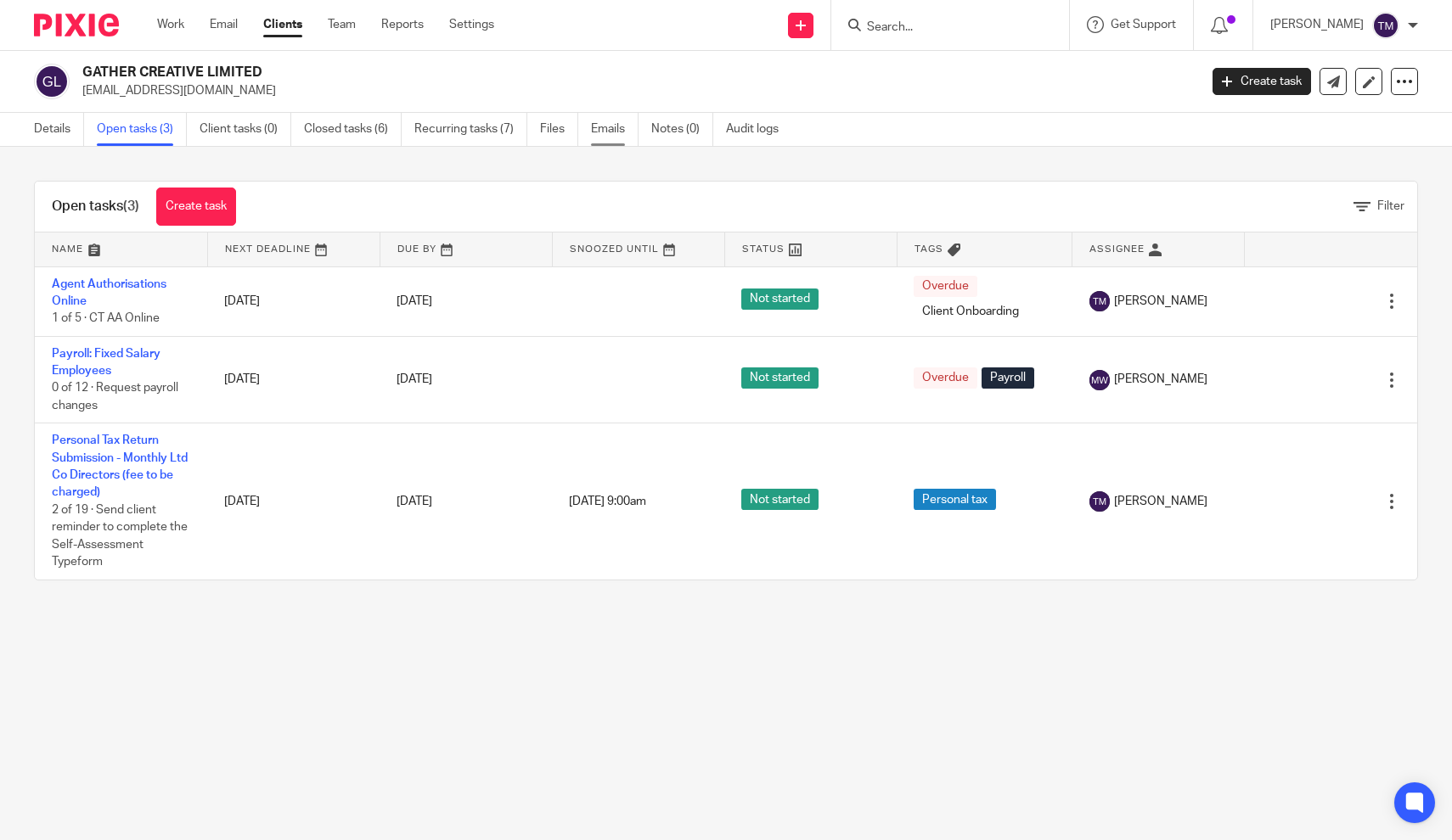
click at [620, 129] on link "Emails" at bounding box center [615, 129] width 47 height 33
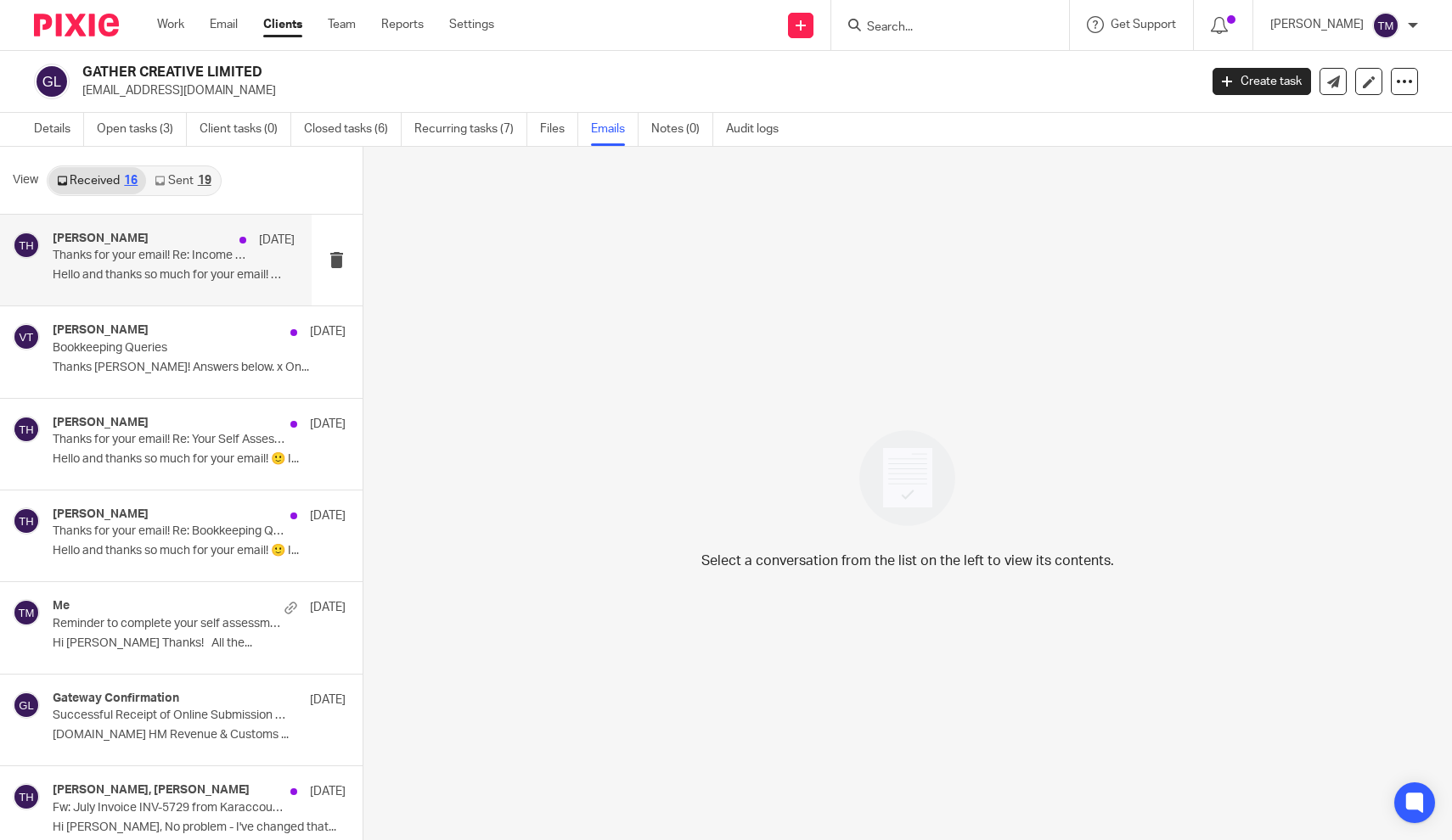
click at [212, 265] on div "[PERSON_NAME] [DATE] Thanks for your email! Re: Income Record Viewer Authorisat…" at bounding box center [174, 260] width 242 height 57
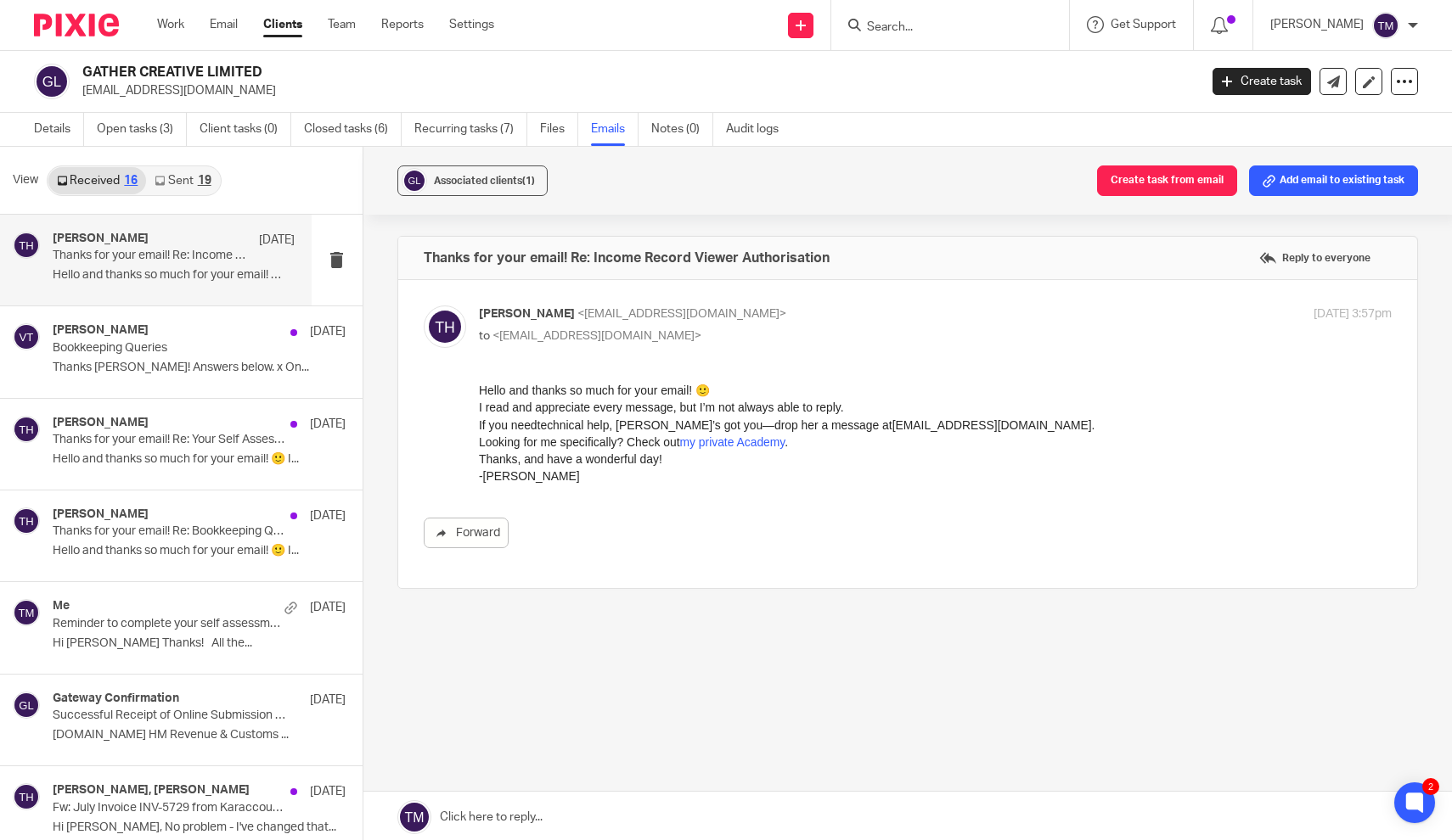
click at [189, 178] on link "Sent 19" at bounding box center [182, 180] width 73 height 27
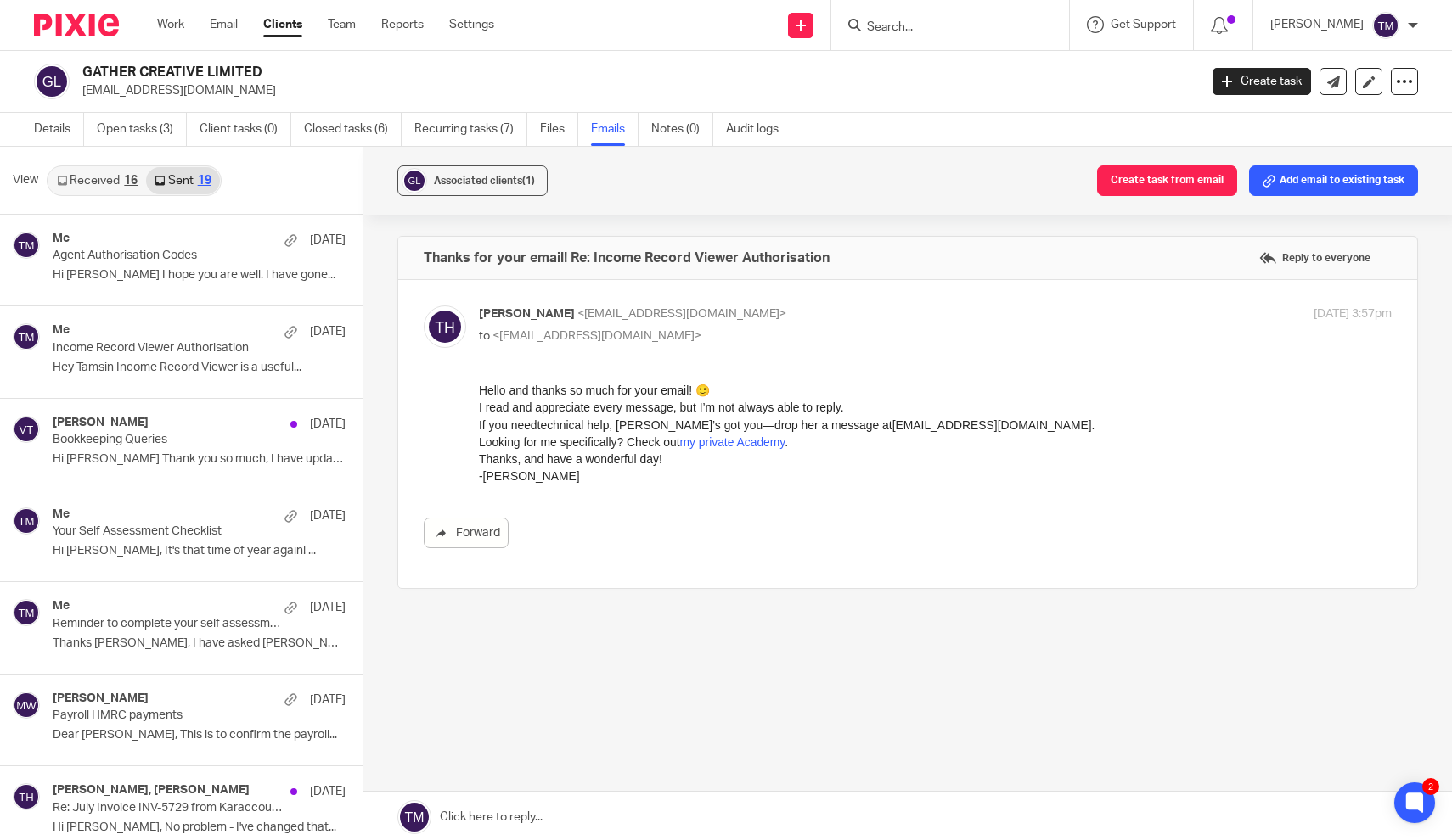
scroll to position [3, 0]
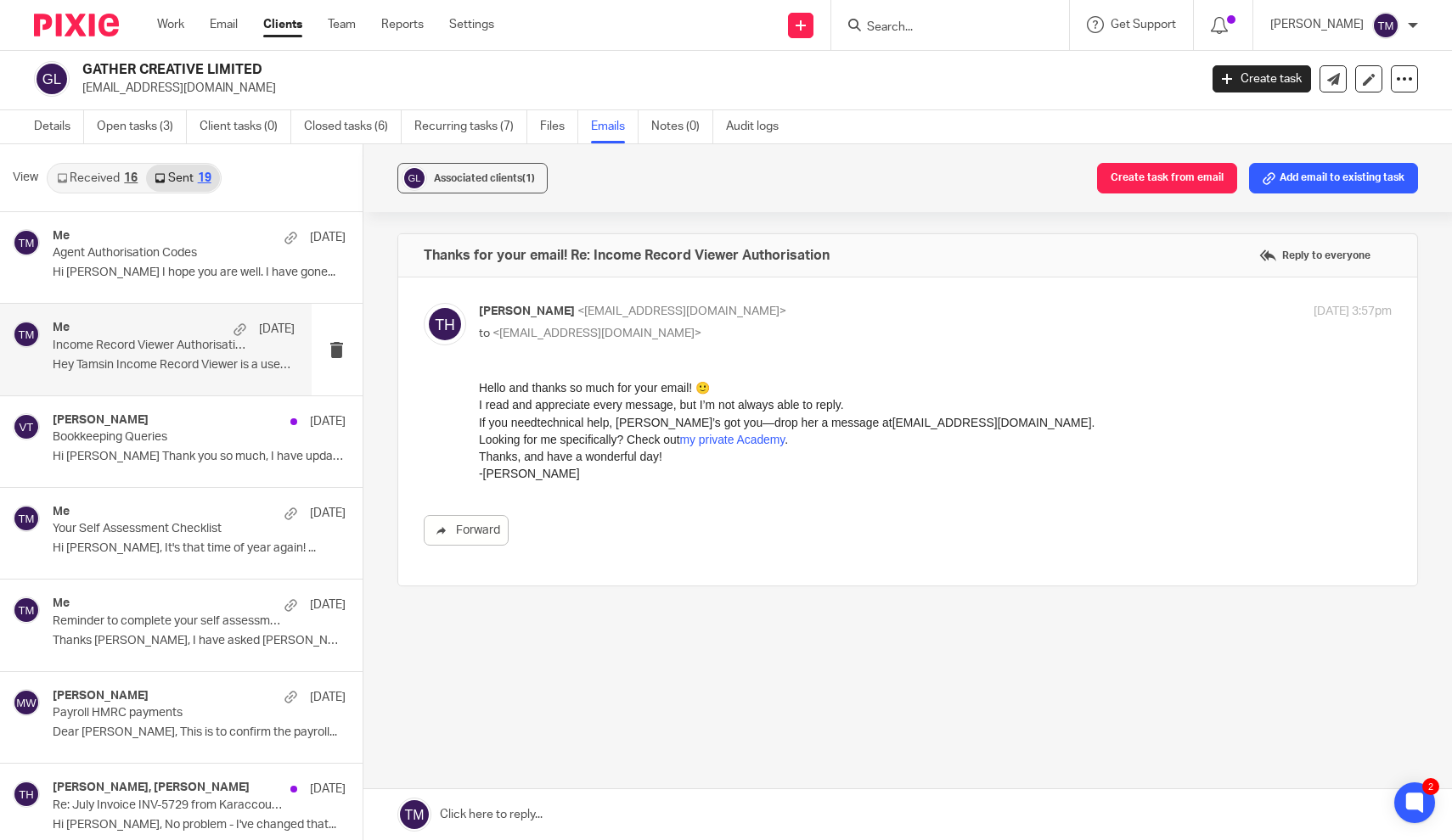
click at [129, 374] on div "Me [DATE] Income Record Viewer Authorisation Hey Tamsin Income Record Viewer is…" at bounding box center [174, 349] width 242 height 57
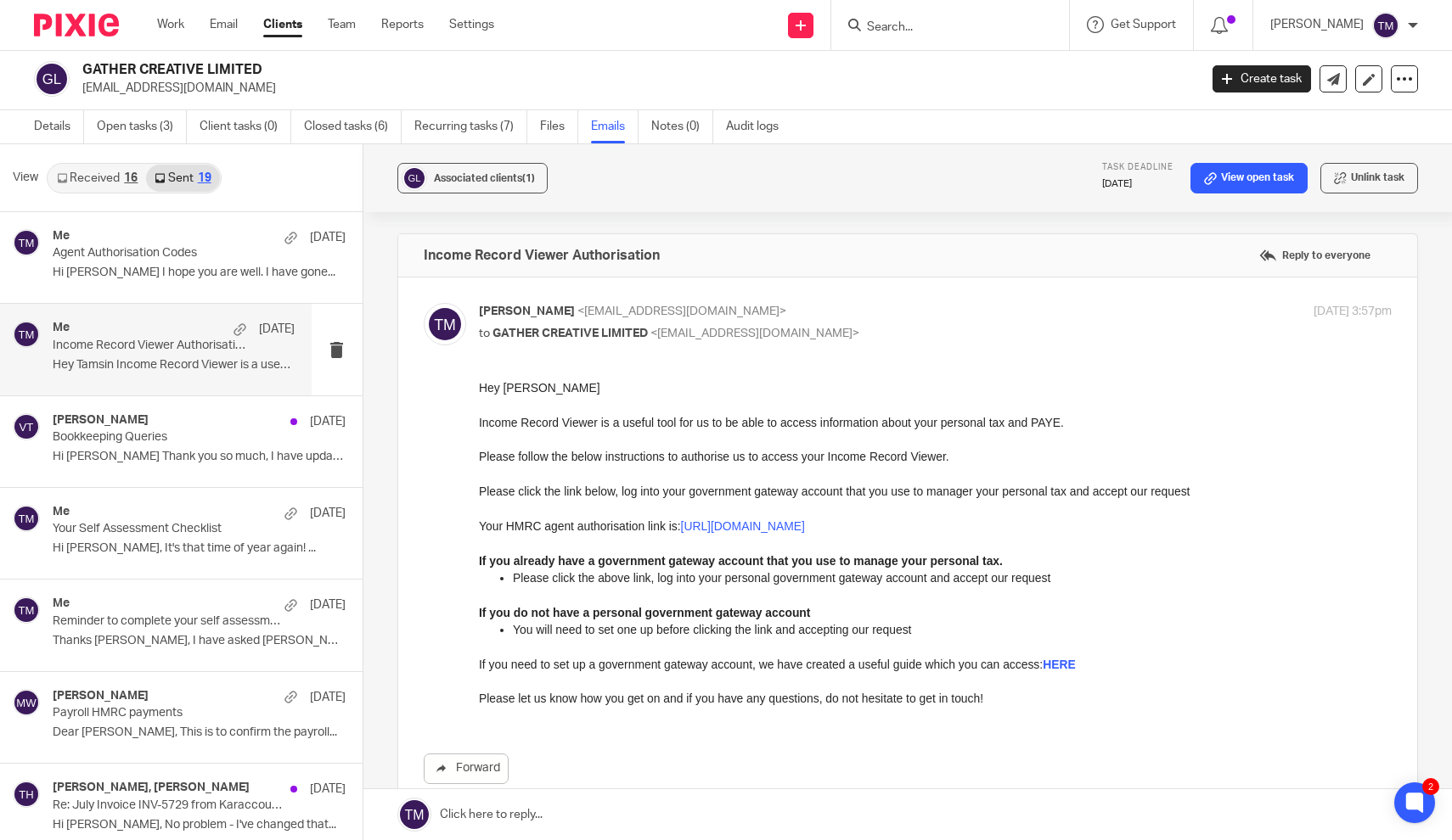
scroll to position [0, 0]
click at [976, 35] on div at bounding box center [951, 25] width 238 height 50
click at [920, 27] on input "Search" at bounding box center [941, 28] width 153 height 15
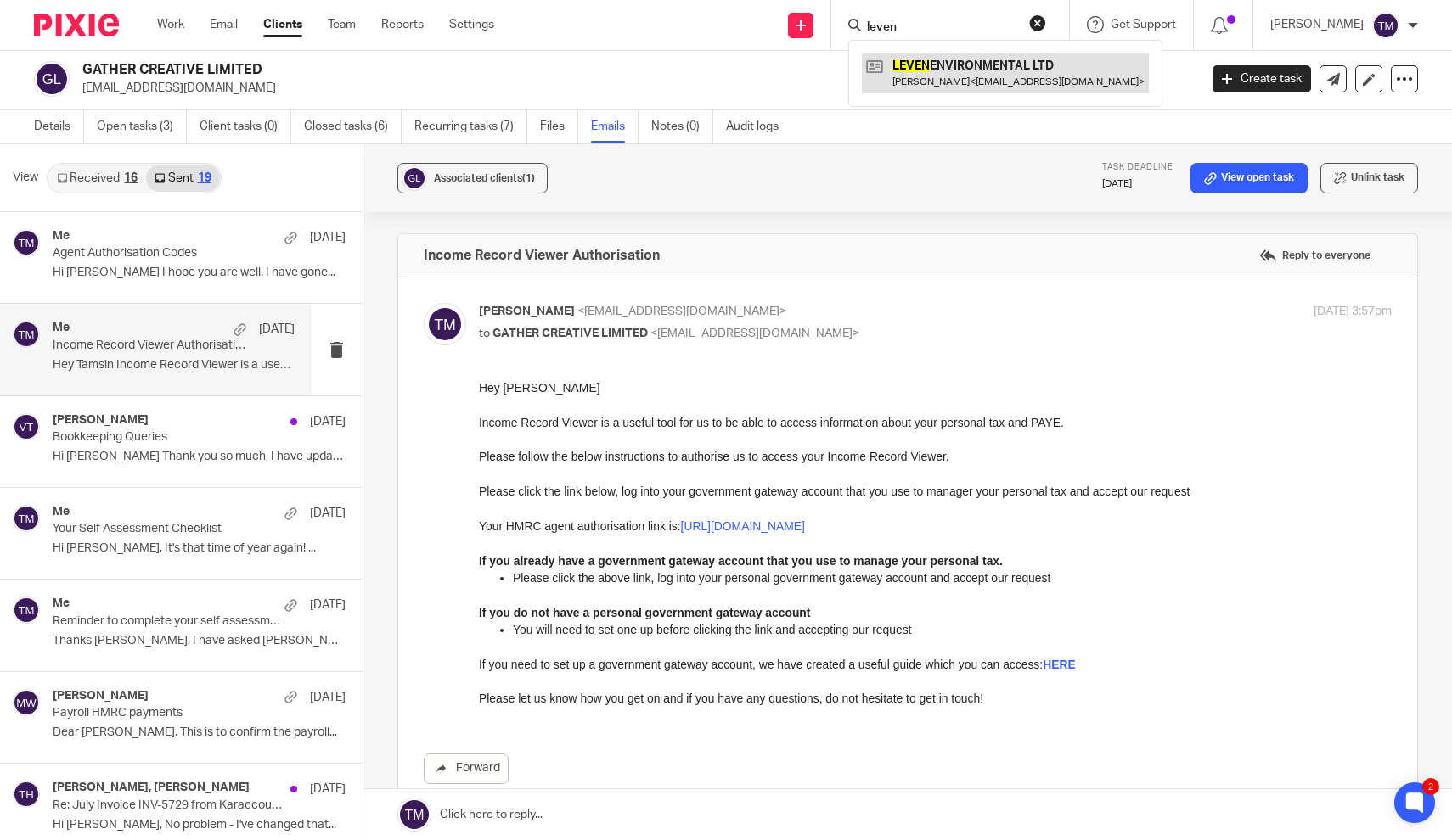
type input "leven"
click at [951, 74] on link at bounding box center [1005, 73] width 287 height 39
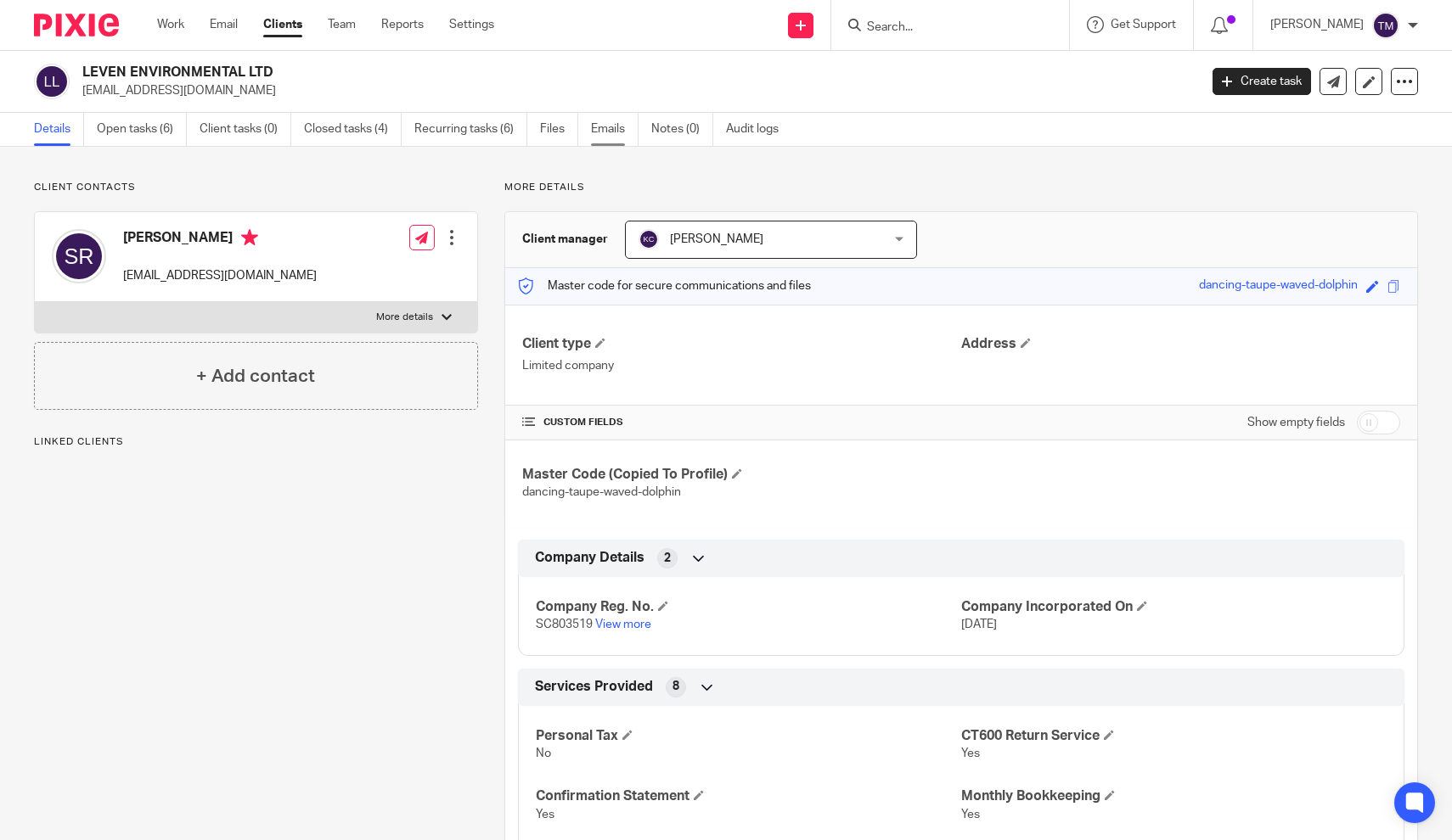
click at [634, 129] on link "Emails" at bounding box center [615, 129] width 47 height 33
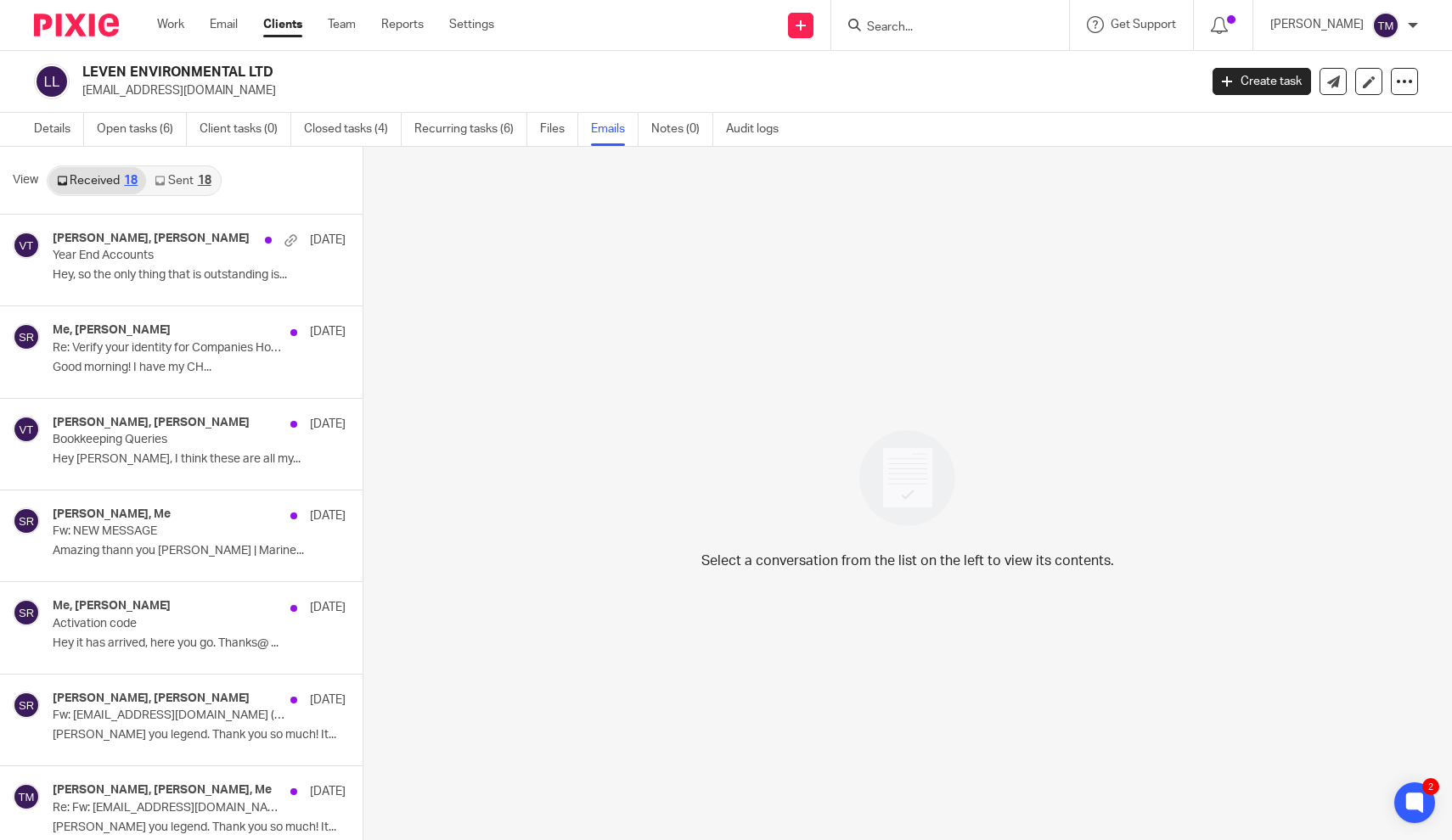
click at [177, 187] on link "Sent 18" at bounding box center [182, 180] width 73 height 27
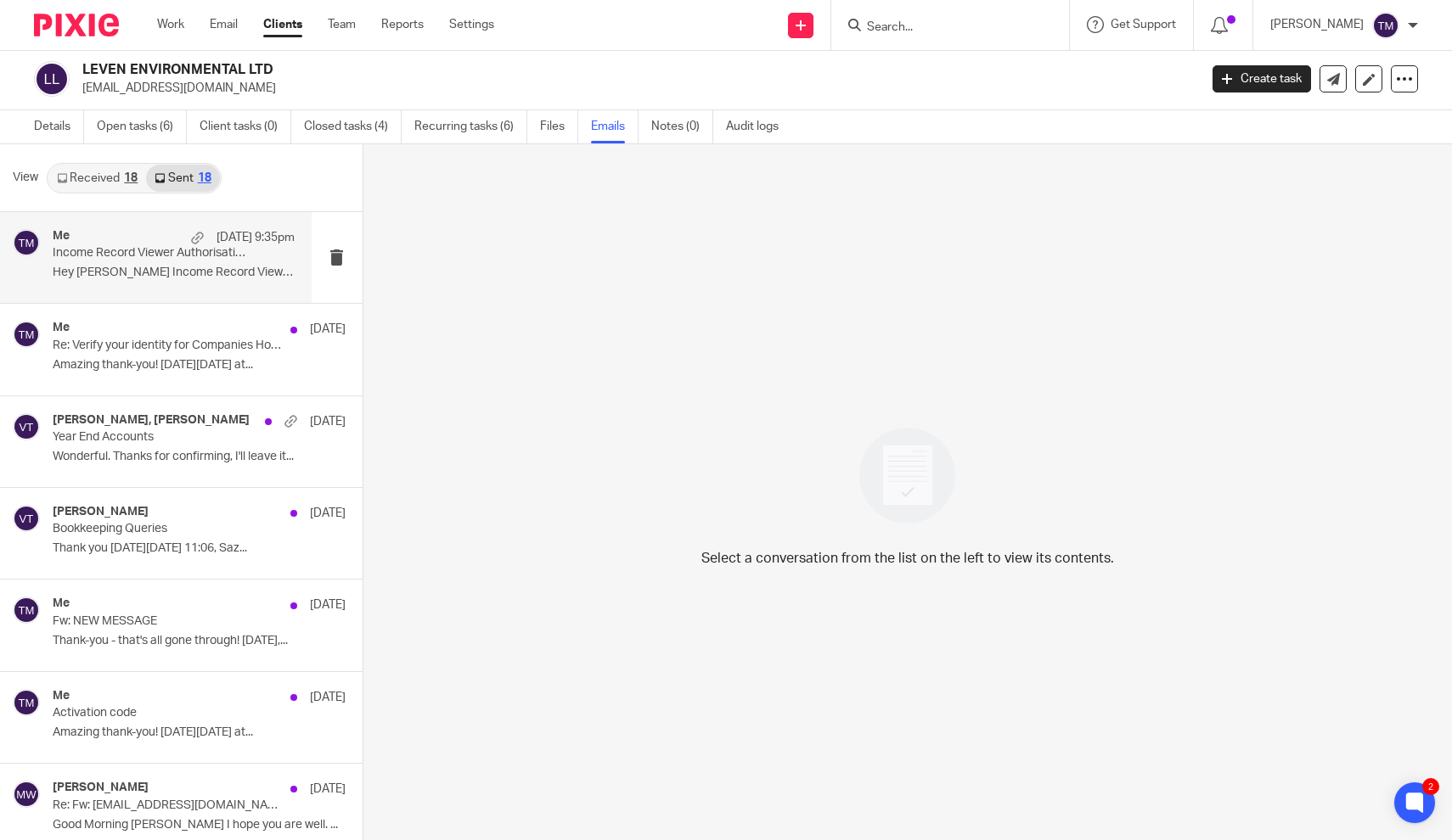
click at [155, 255] on p "Income Record Viewer Authorisation" at bounding box center [149, 253] width 194 height 14
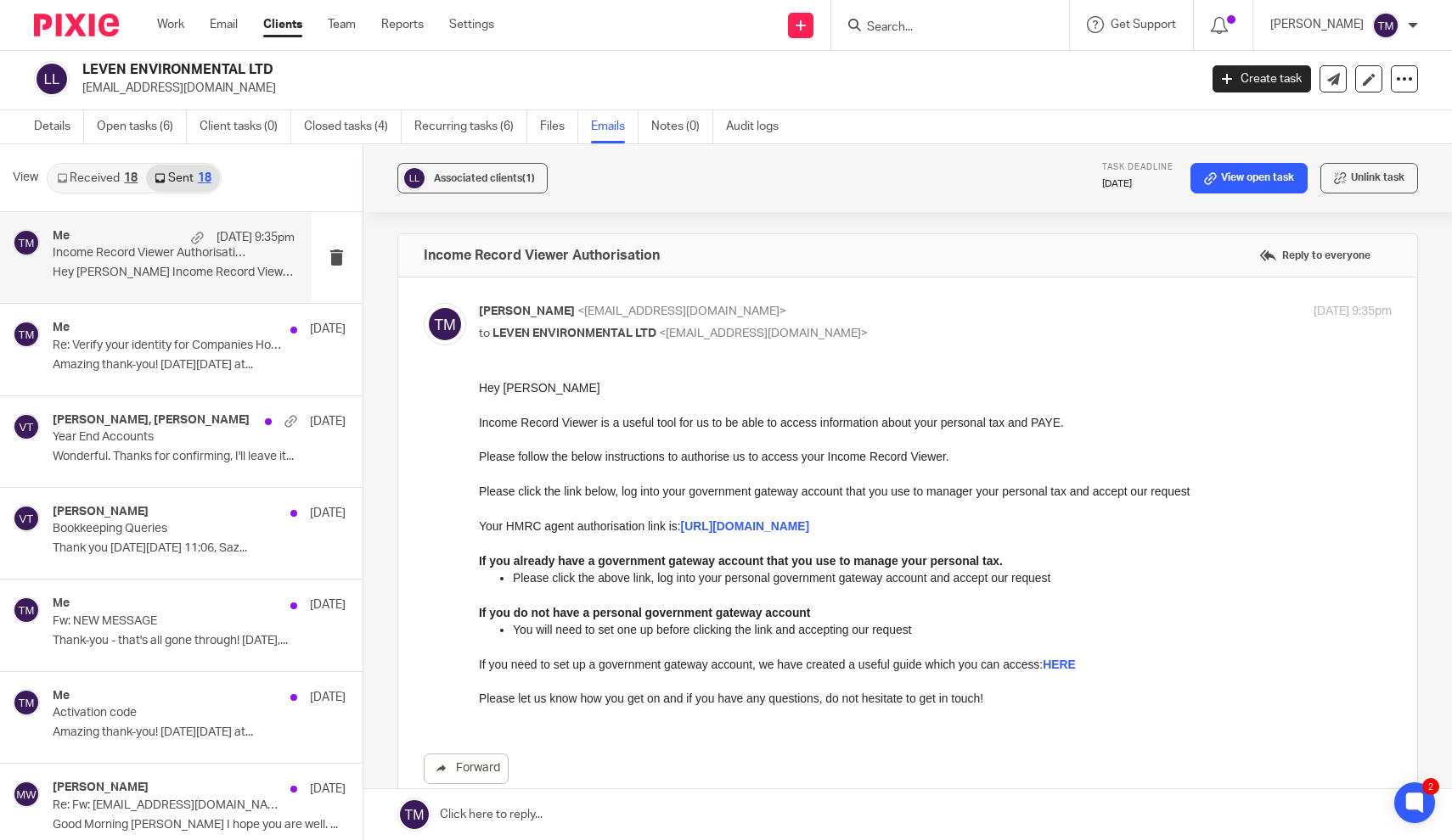
scroll to position [0, 0]
